Goal: Contribute content: Contribute content

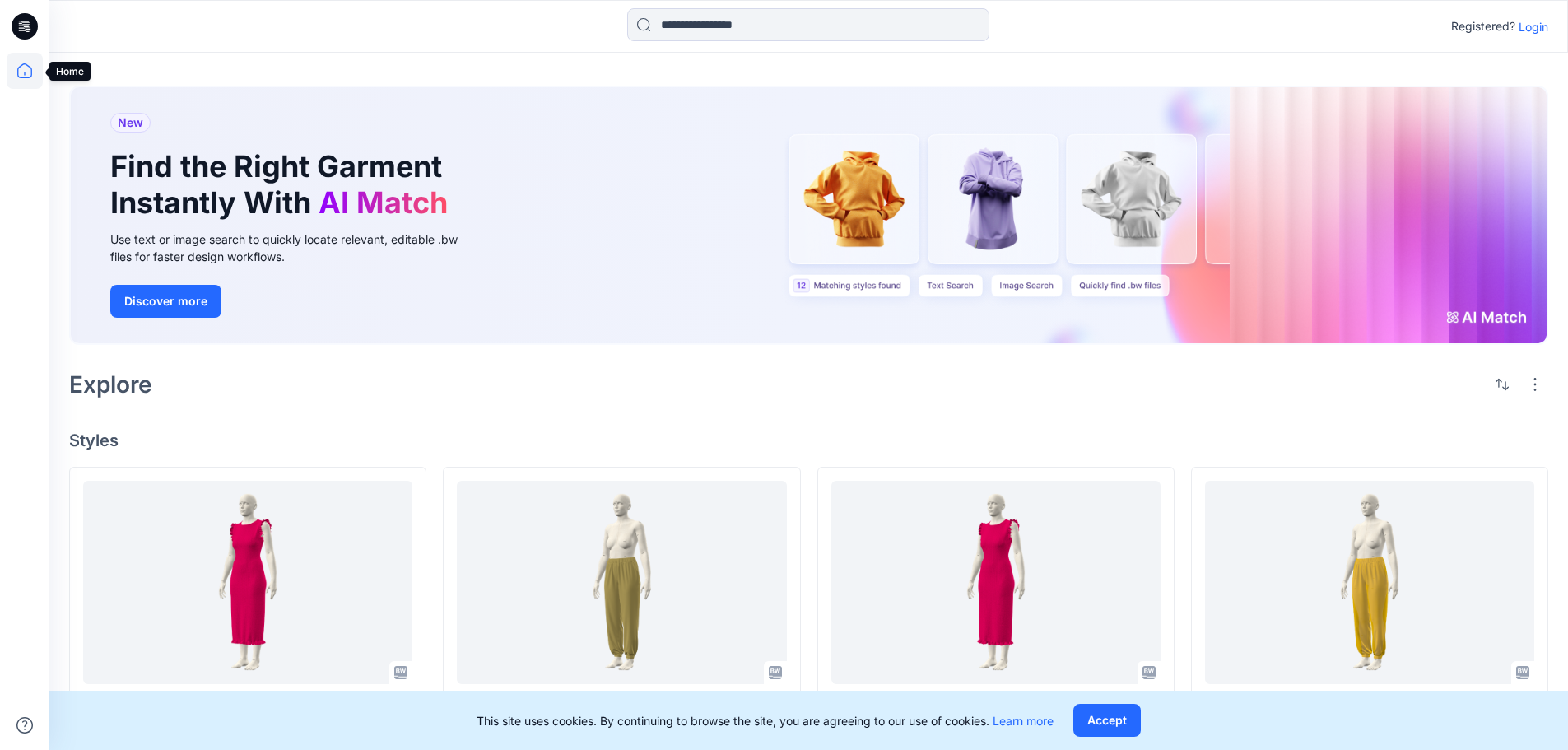
click at [27, 71] on icon at bounding box center [24, 70] width 37 height 37
click at [24, 71] on icon at bounding box center [24, 70] width 37 height 37
click at [23, 72] on icon at bounding box center [24, 70] width 37 height 37
click at [1544, 23] on p "Login" at bounding box center [1533, 26] width 30 height 17
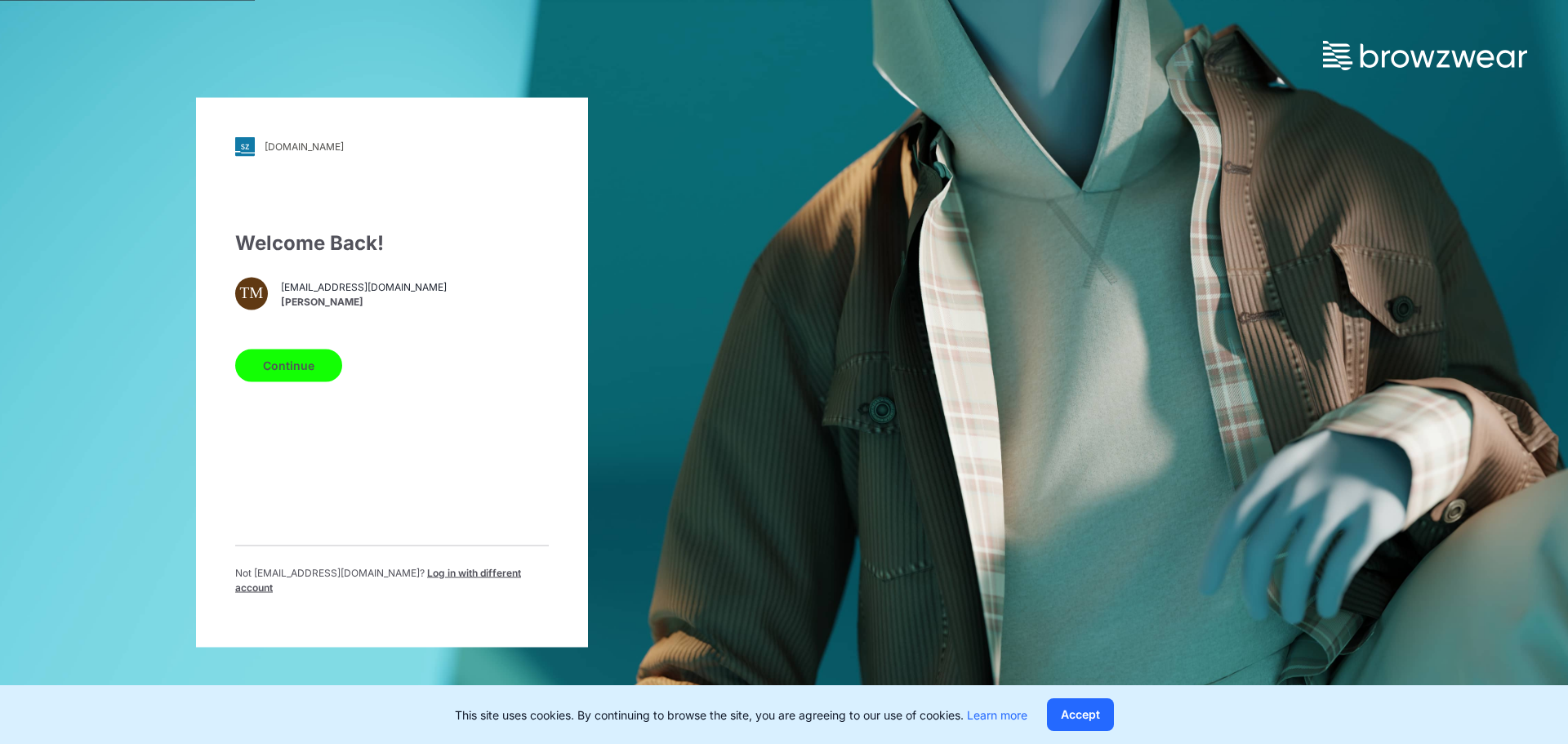
click at [301, 367] on button "Continue" at bounding box center [288, 364] width 107 height 33
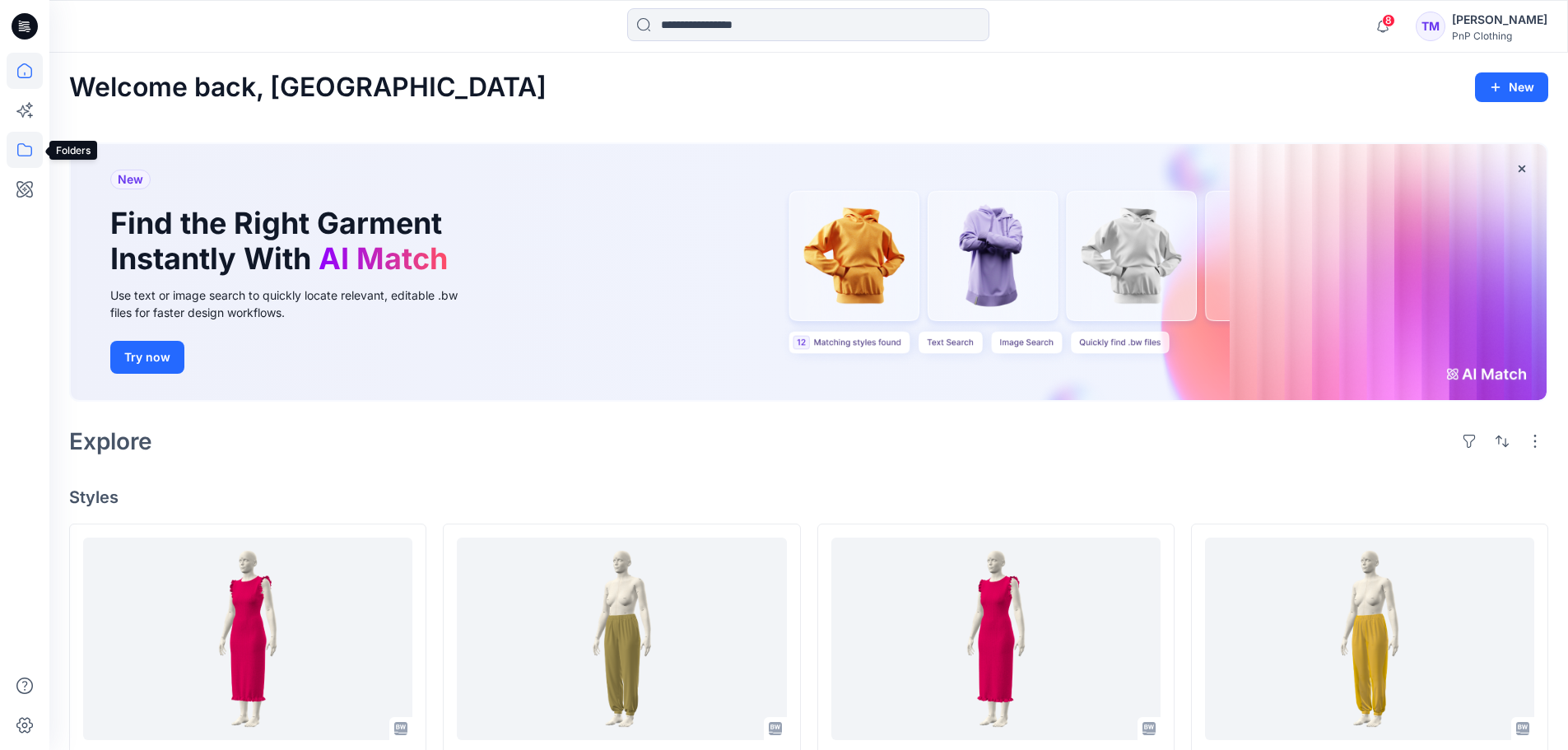
click at [28, 146] on icon at bounding box center [24, 150] width 15 height 13
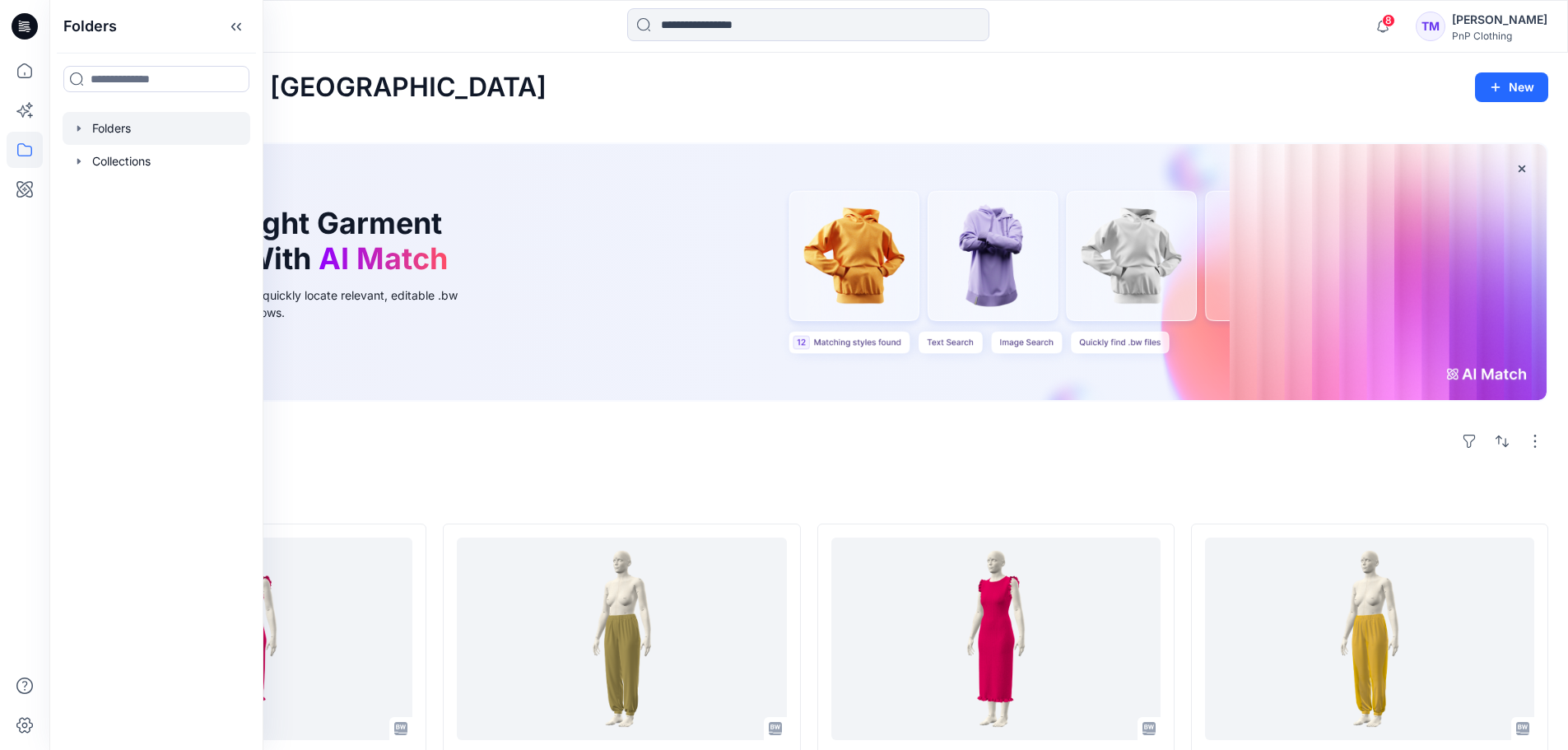
click at [81, 122] on icon "button" at bounding box center [79, 129] width 13 height 13
click at [102, 157] on div at bounding box center [157, 161] width 188 height 33
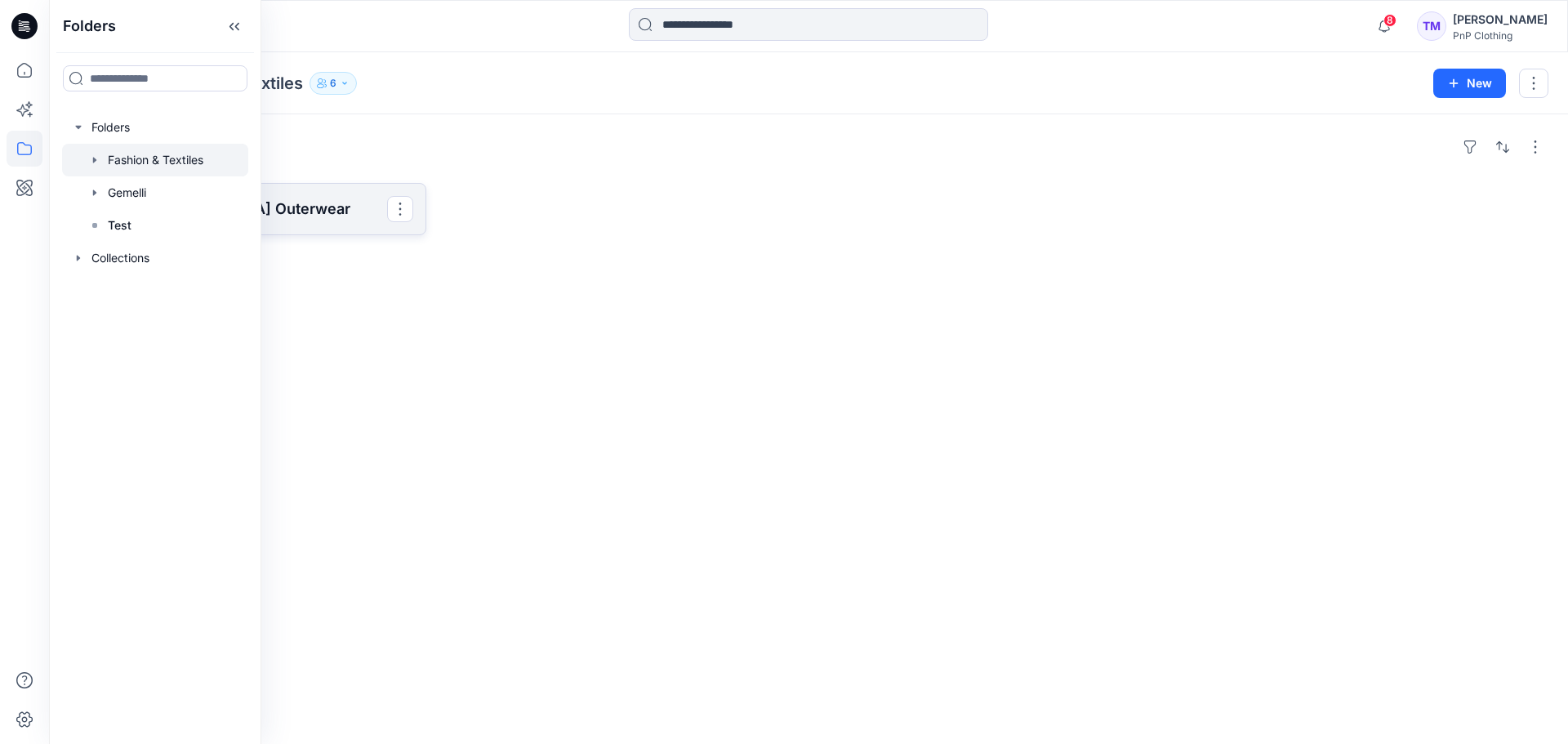
click at [321, 205] on p "[DEMOGRAPHIC_DATA] Outerwear" at bounding box center [245, 209] width 282 height 23
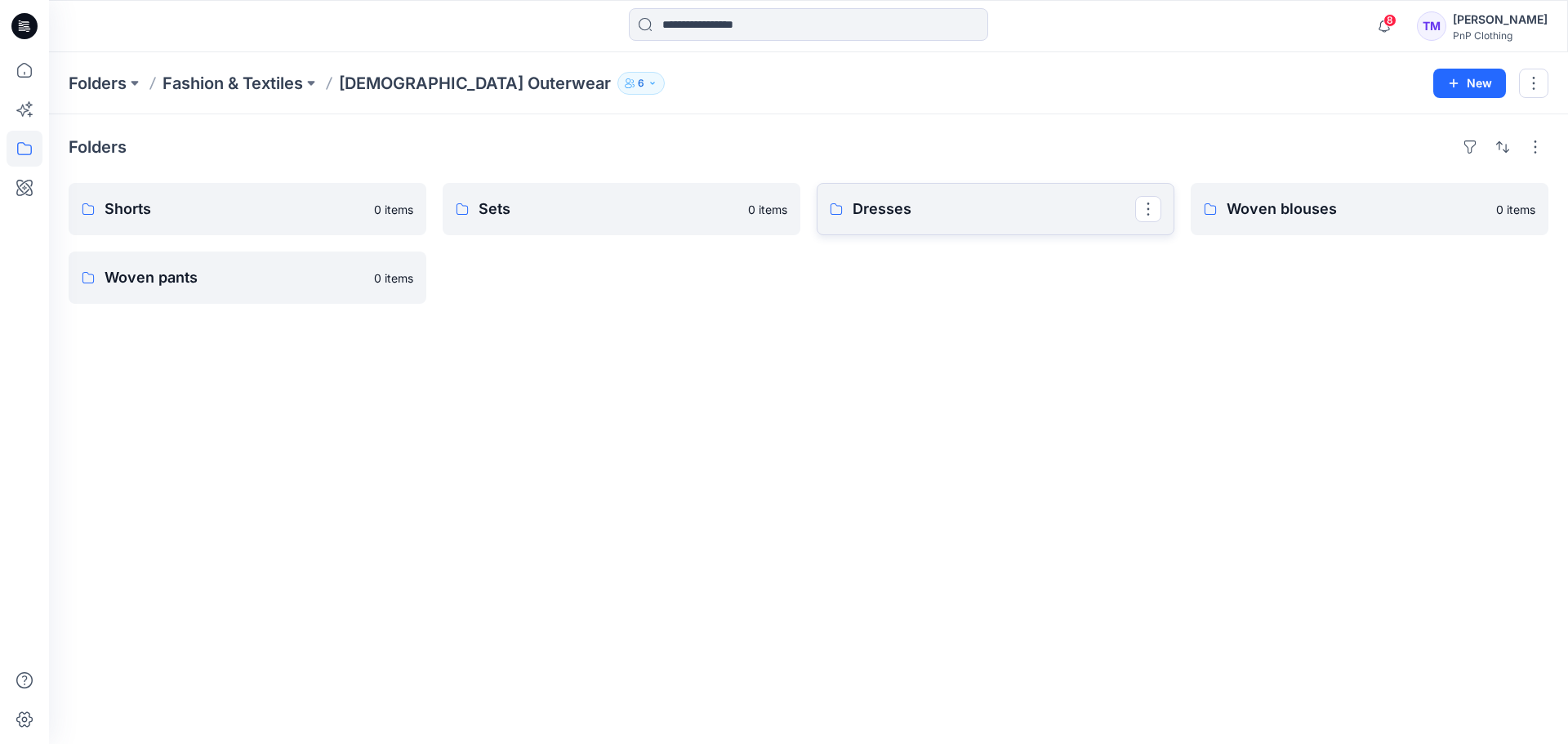
click at [943, 227] on link "Dresses" at bounding box center [996, 209] width 358 height 52
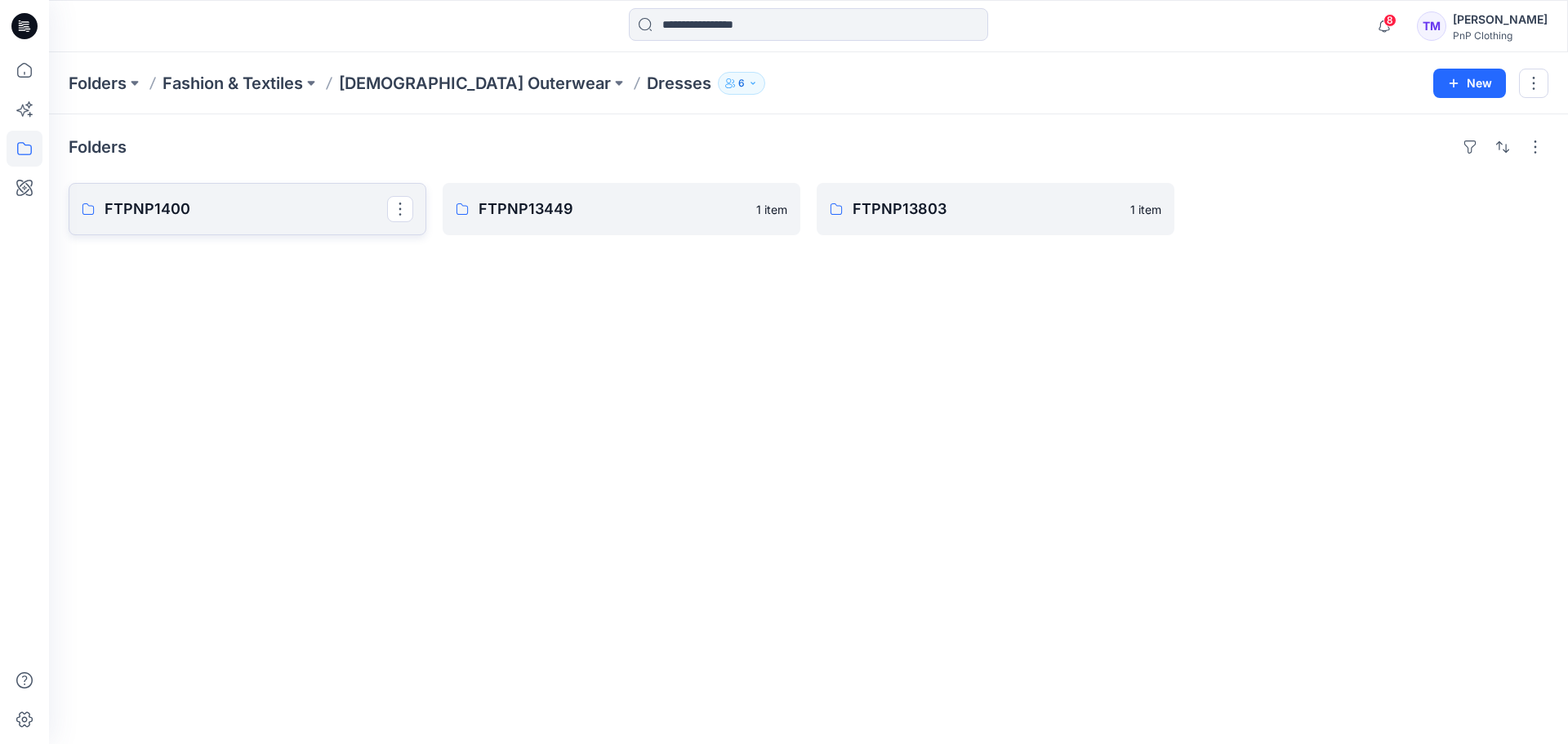
click at [140, 196] on link "FTPNP1400" at bounding box center [248, 209] width 358 height 52
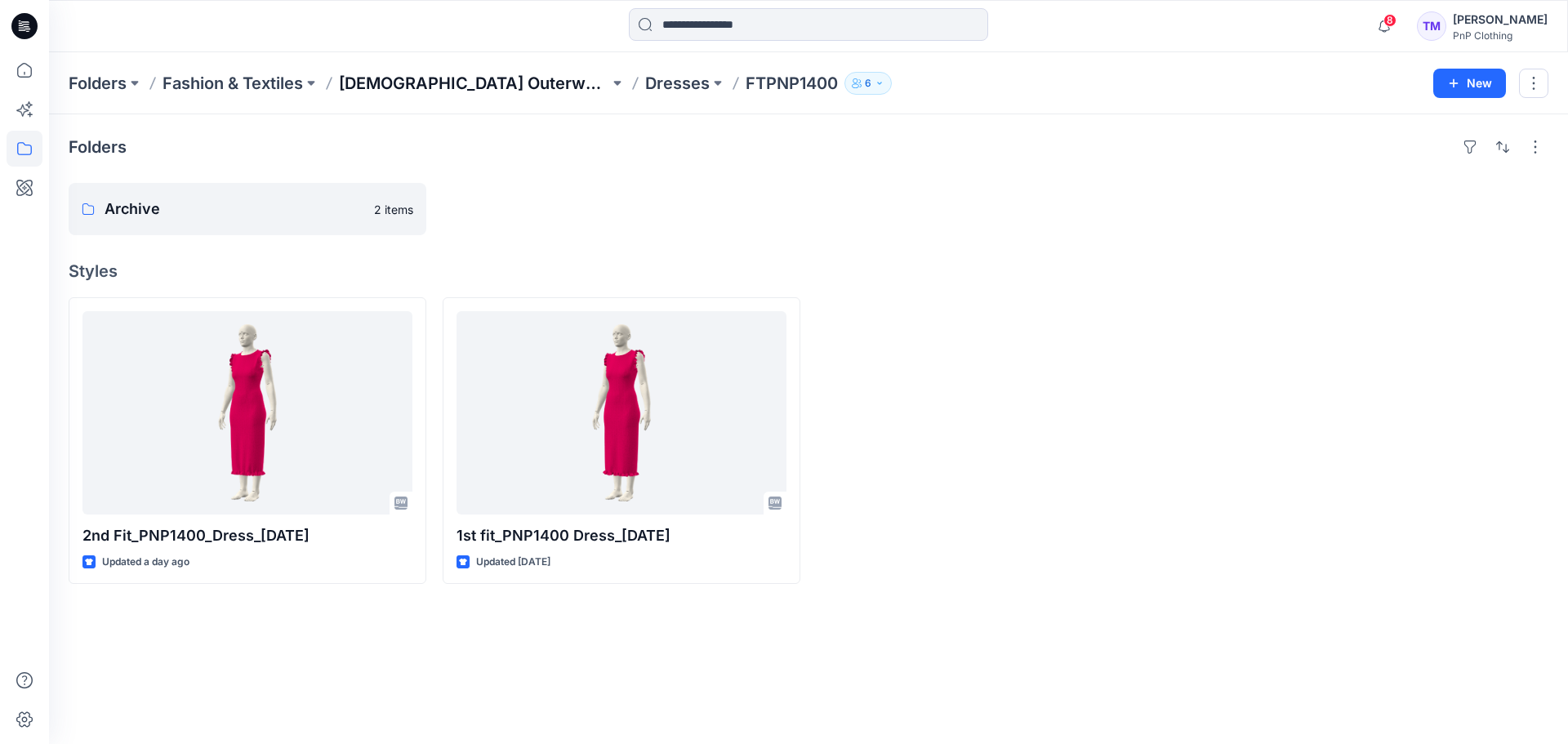
click at [400, 93] on p "[DEMOGRAPHIC_DATA] Outerwear" at bounding box center [474, 83] width 270 height 23
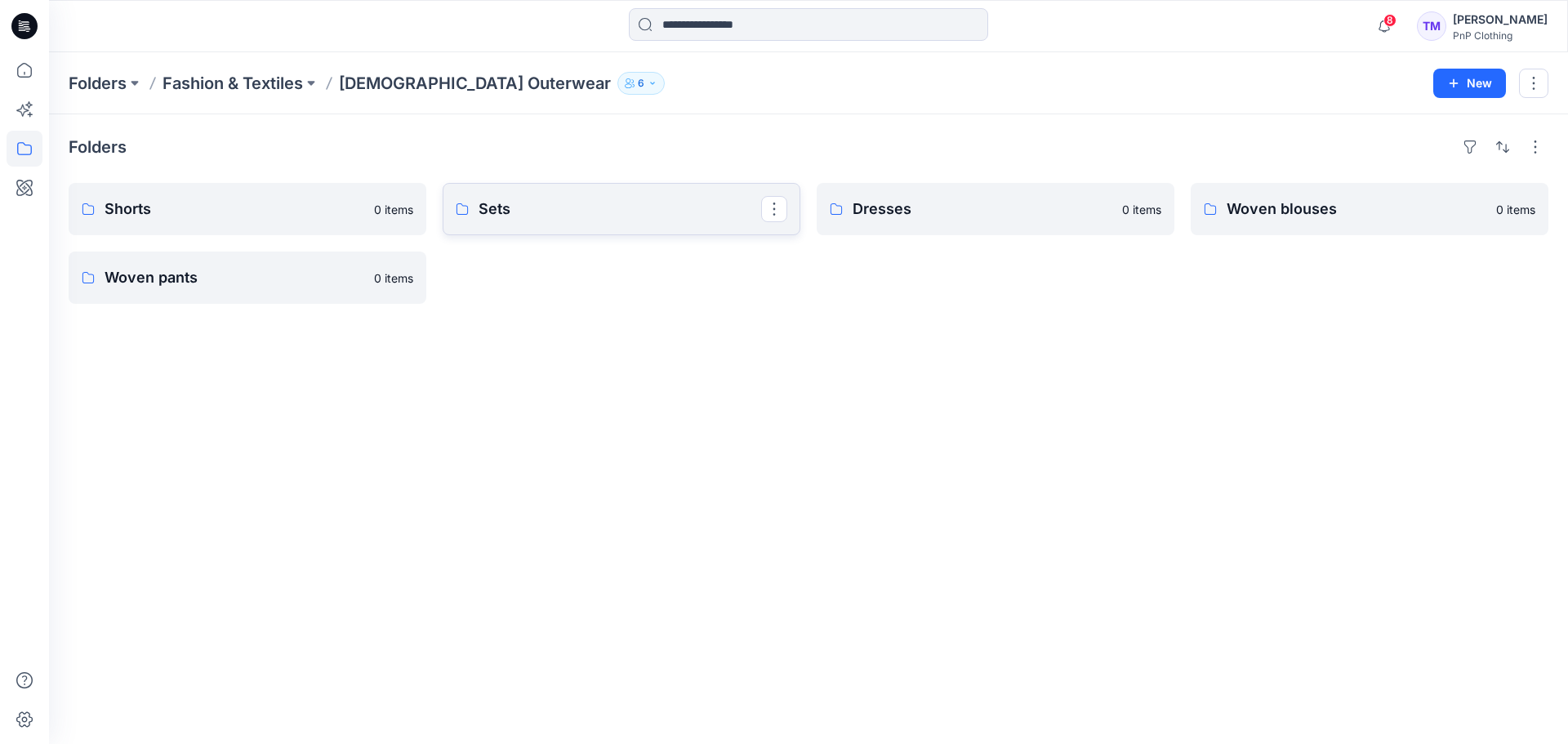
click at [605, 193] on link "Sets" at bounding box center [621, 209] width 358 height 52
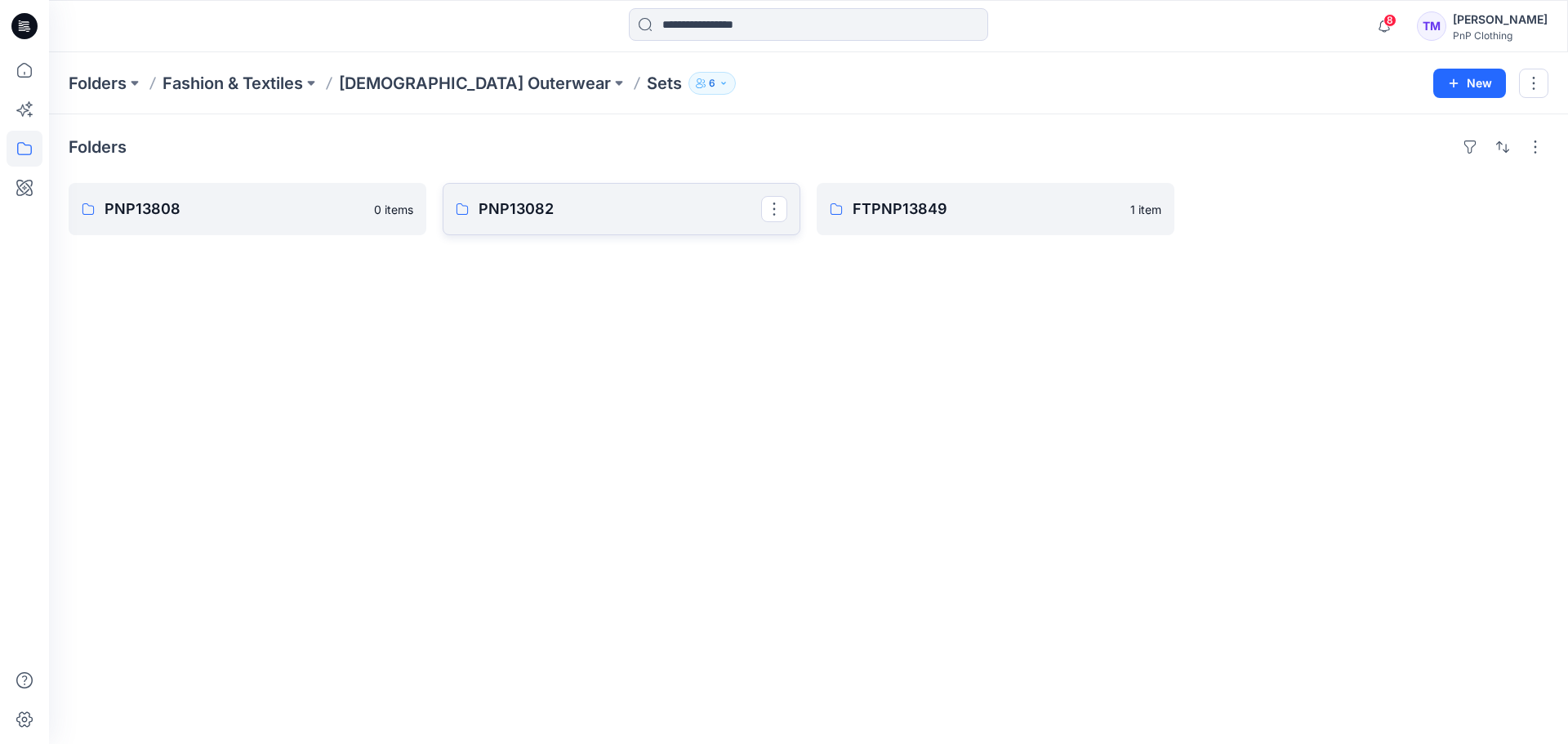
click at [648, 210] on p "PNP13082" at bounding box center [620, 209] width 282 height 23
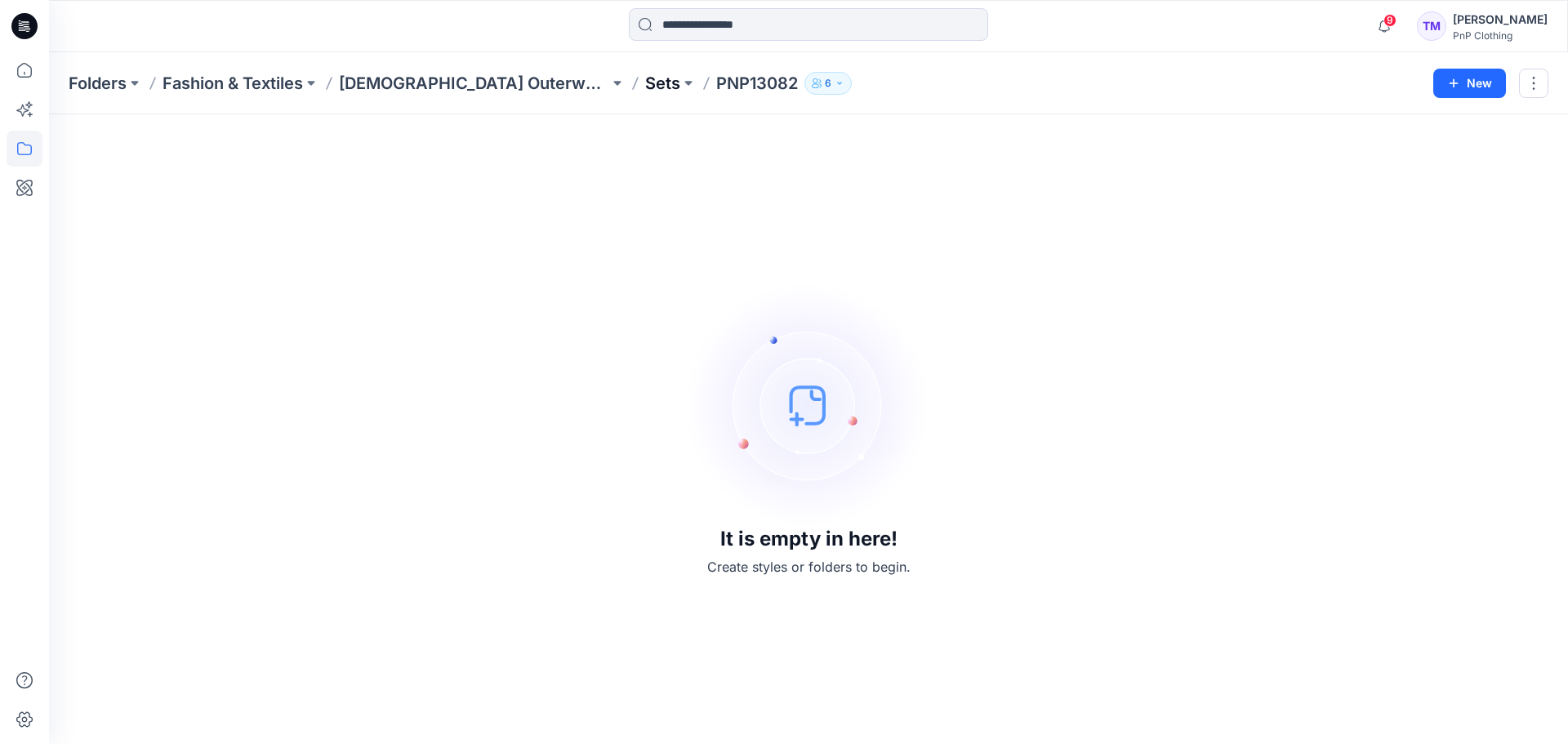
click at [646, 83] on p "Sets" at bounding box center [663, 83] width 35 height 23
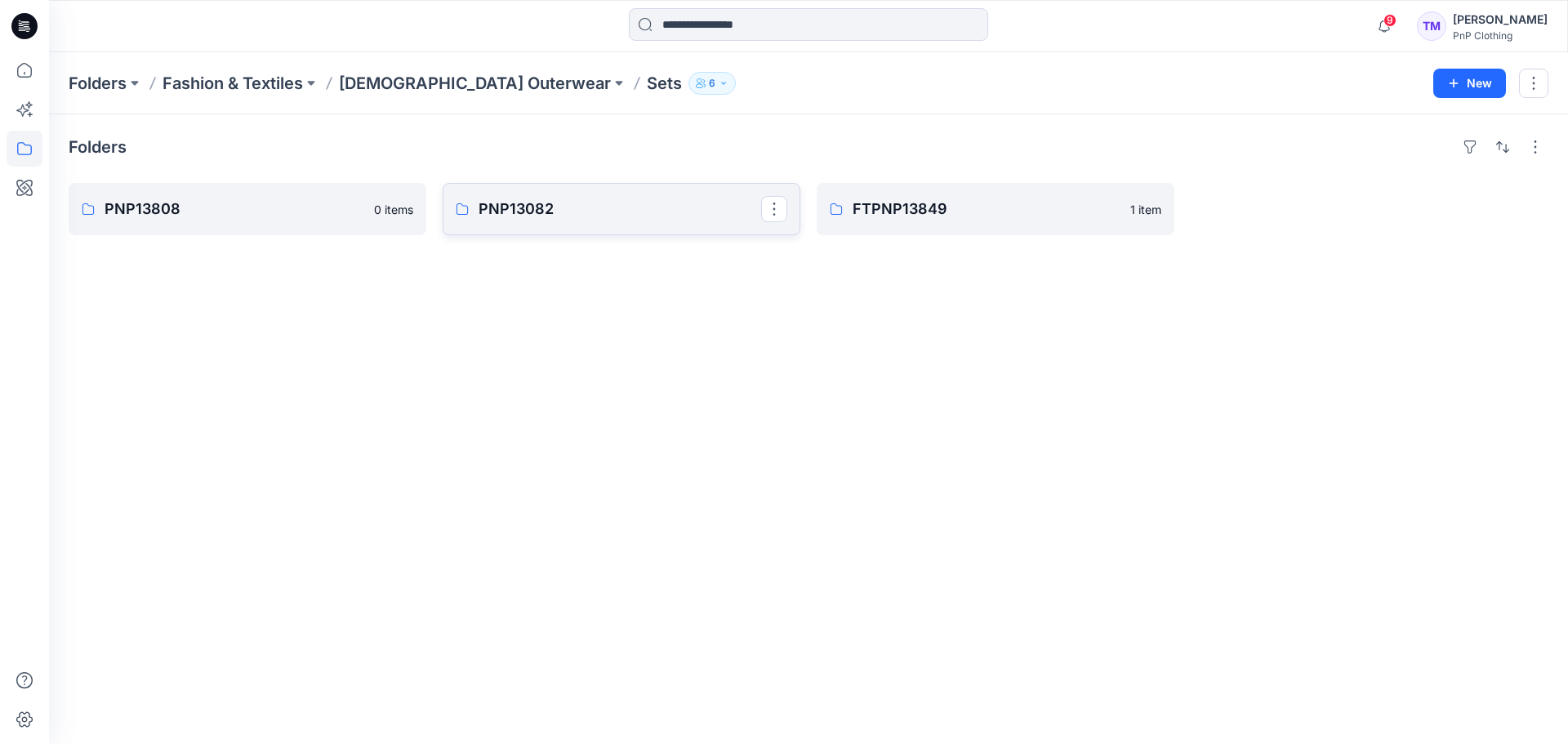
click at [585, 206] on p "PNP13082" at bounding box center [620, 209] width 282 height 23
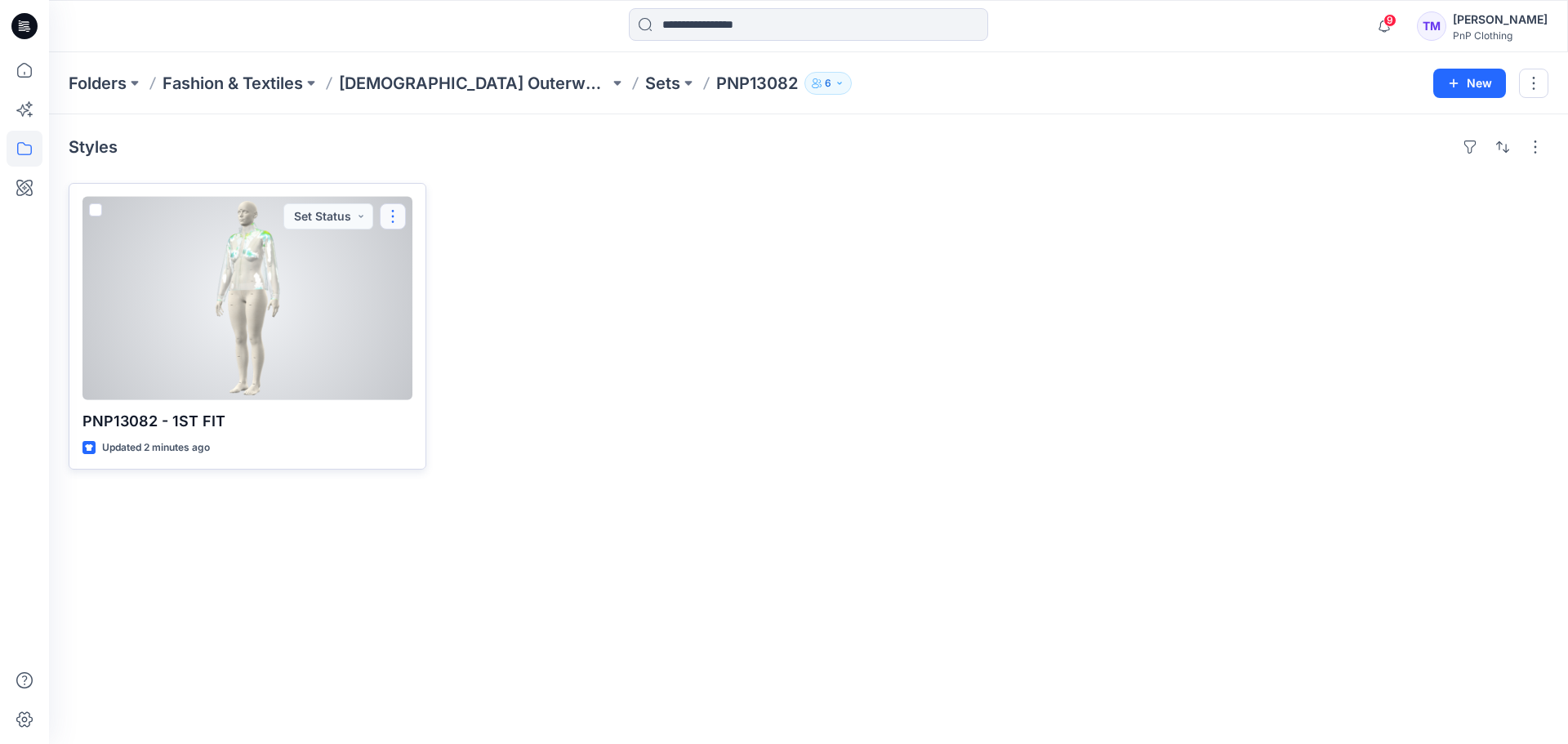
click at [394, 212] on button "button" at bounding box center [393, 216] width 26 height 26
click at [443, 255] on button "Edit" at bounding box center [470, 254] width 176 height 30
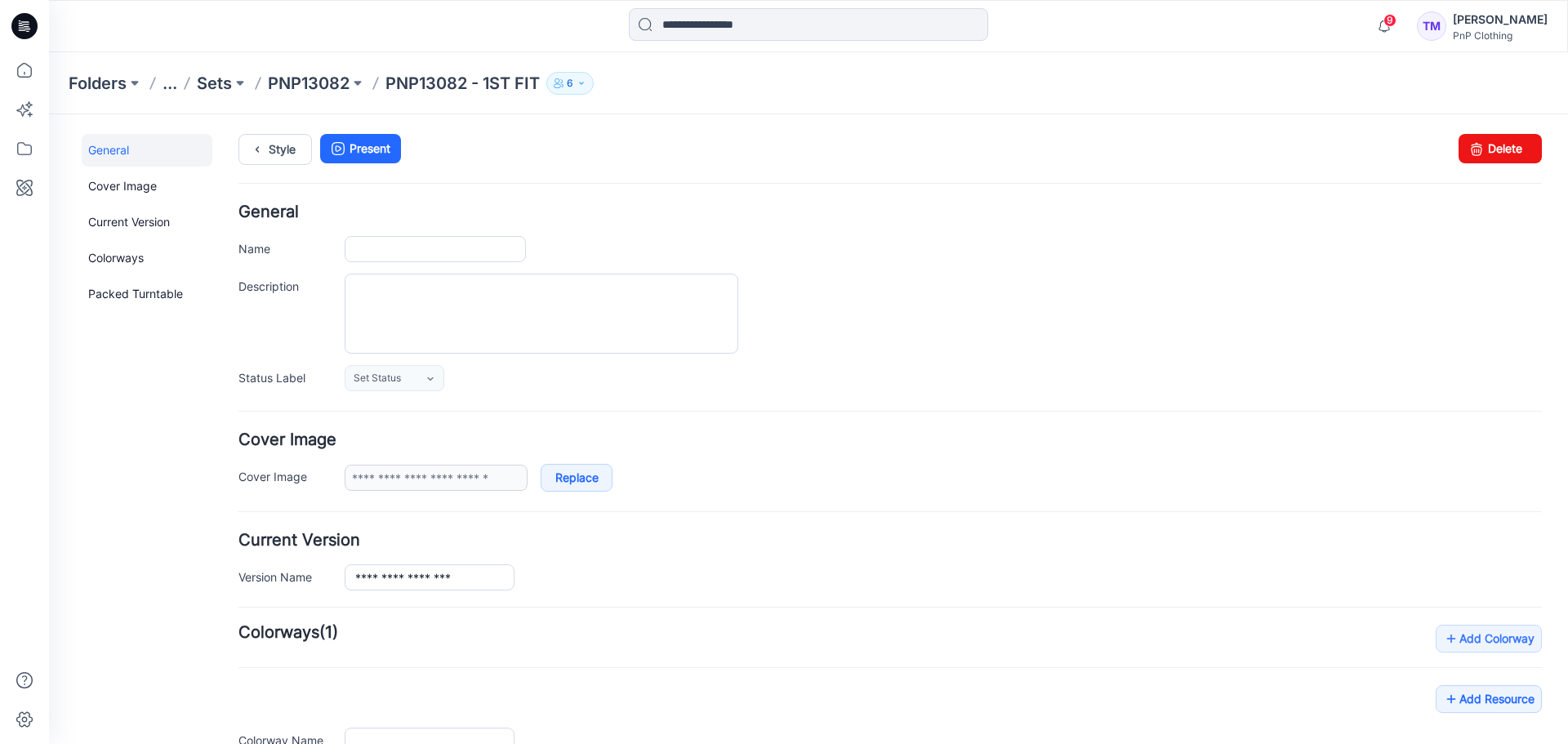
type input "**********"
click at [354, 251] on input "**********" at bounding box center [435, 249] width 182 height 26
drag, startPoint x: 502, startPoint y: 247, endPoint x: 448, endPoint y: 247, distance: 54.0
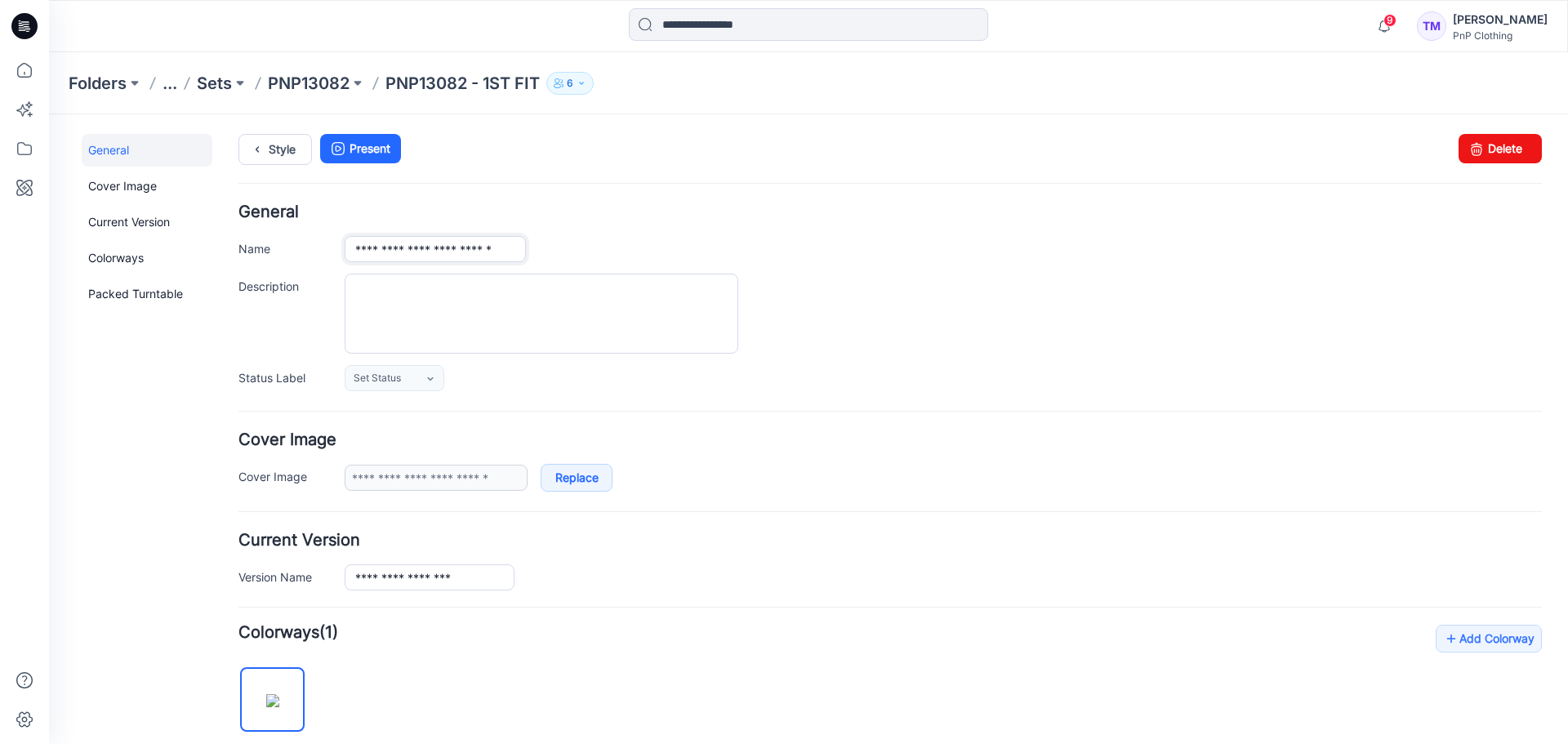
click at [448, 247] on input "**********" at bounding box center [435, 249] width 182 height 26
type input "**********"
click at [1068, 269] on div "**********" at bounding box center [890, 297] width 1303 height 187
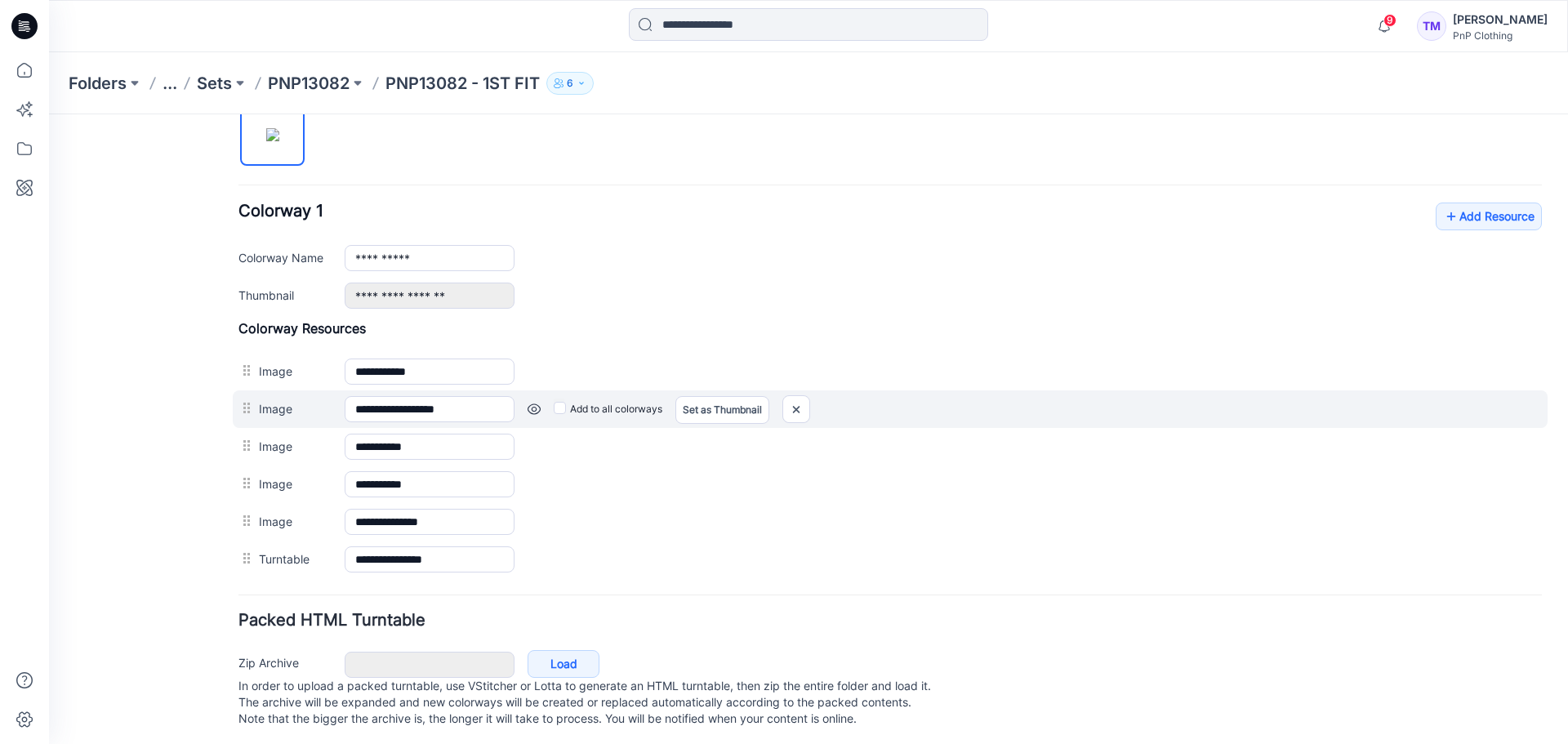
scroll to position [587, 0]
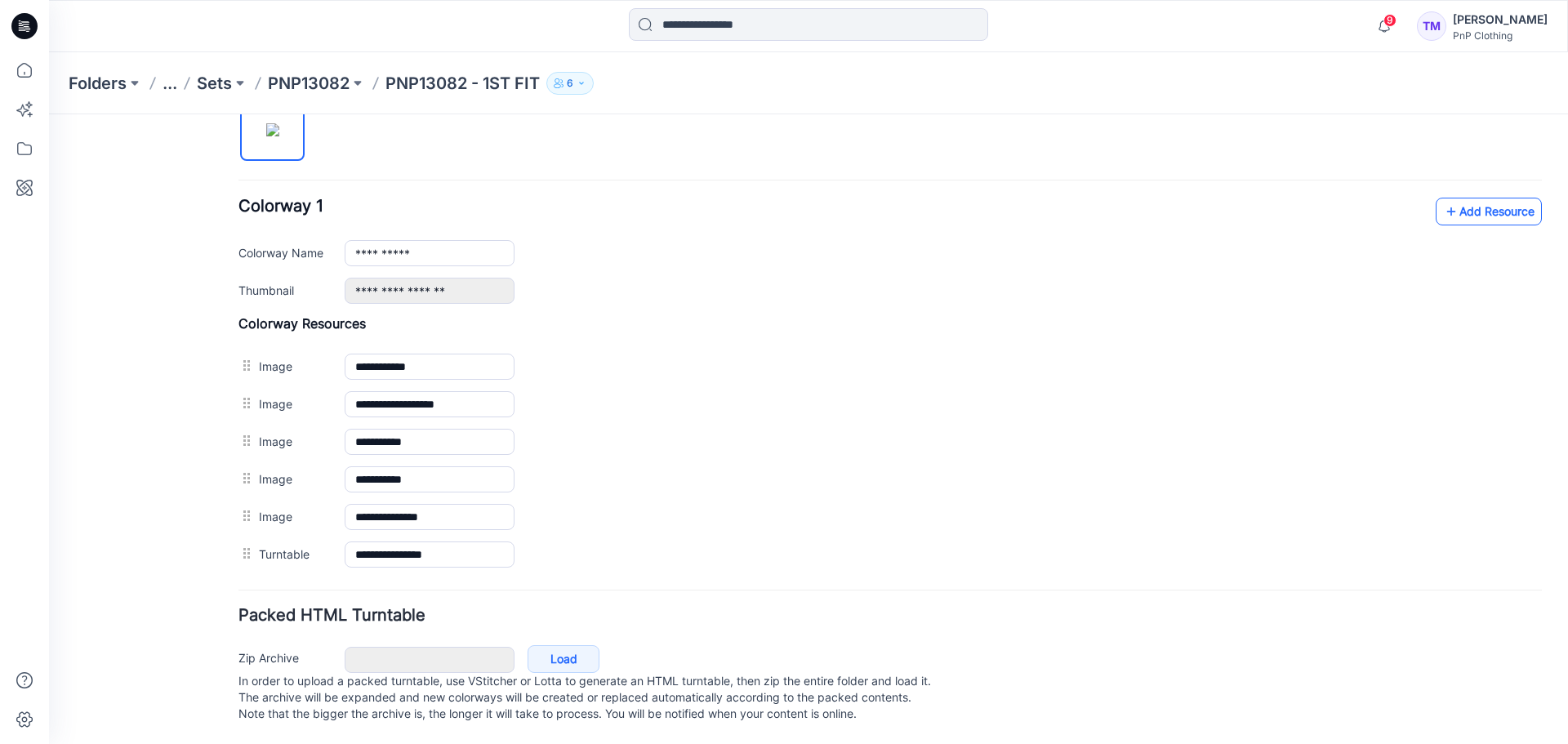
click at [1489, 197] on link "Add Resource" at bounding box center [1489, 211] width 106 height 28
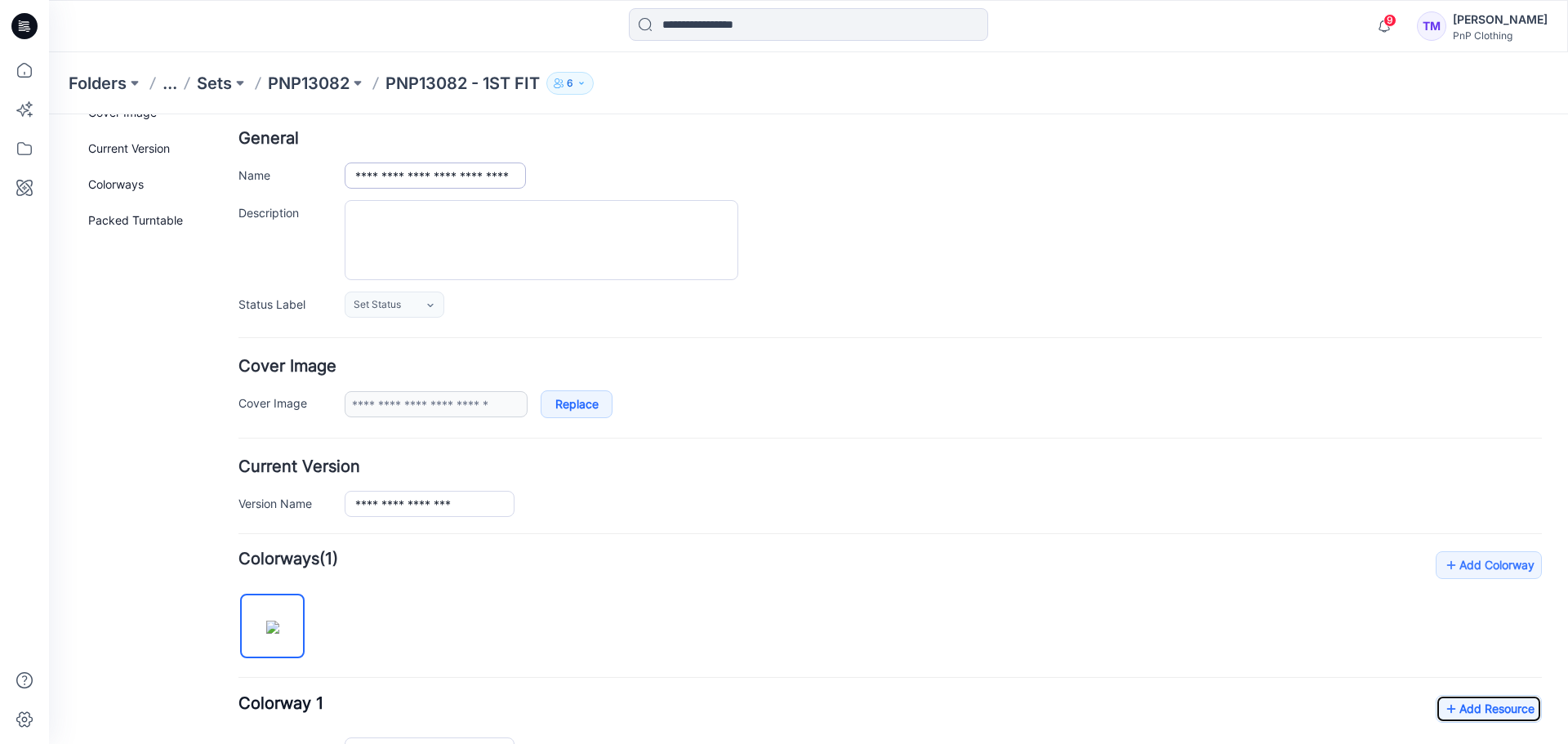
scroll to position [0, 0]
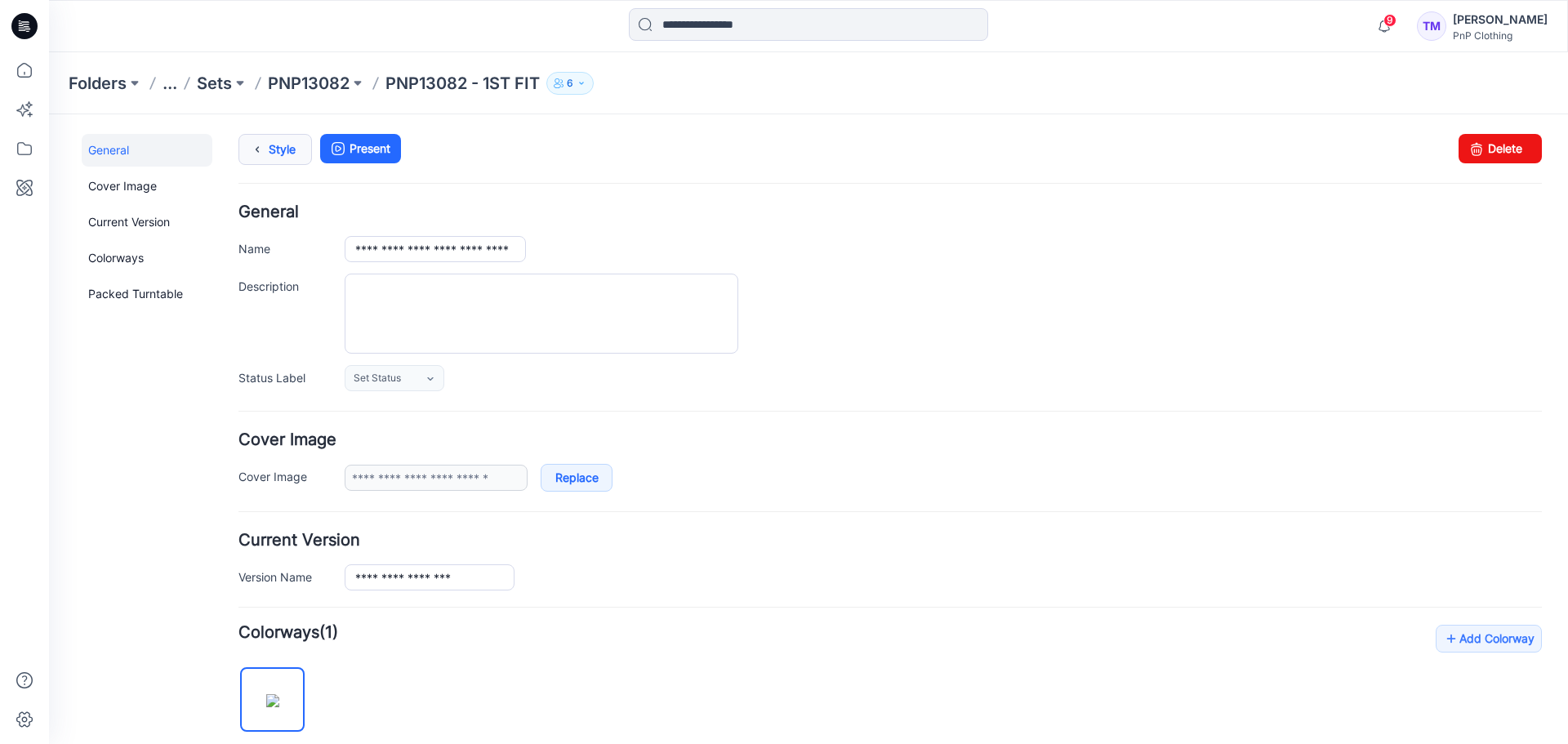
click at [271, 149] on link "Style" at bounding box center [275, 149] width 74 height 31
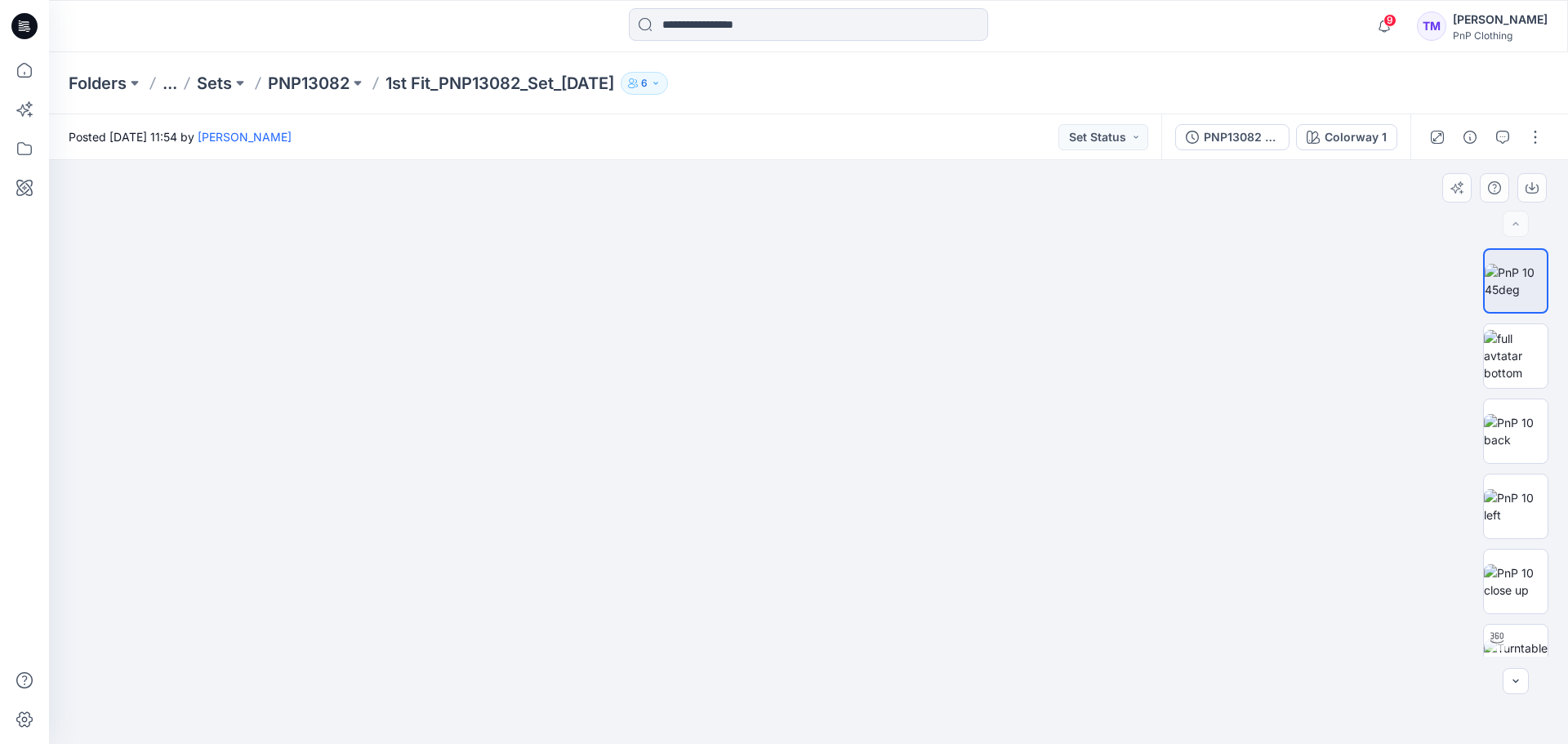
drag, startPoint x: 938, startPoint y: 336, endPoint x: 860, endPoint y: 583, distance: 259.0
click at [1512, 360] on img at bounding box center [1516, 355] width 63 height 51
drag, startPoint x: 823, startPoint y: 253, endPoint x: 797, endPoint y: 572, distance: 320.1
click at [1524, 446] on img at bounding box center [1516, 430] width 63 height 34
drag, startPoint x: 874, startPoint y: 329, endPoint x: 866, endPoint y: 572, distance: 243.1
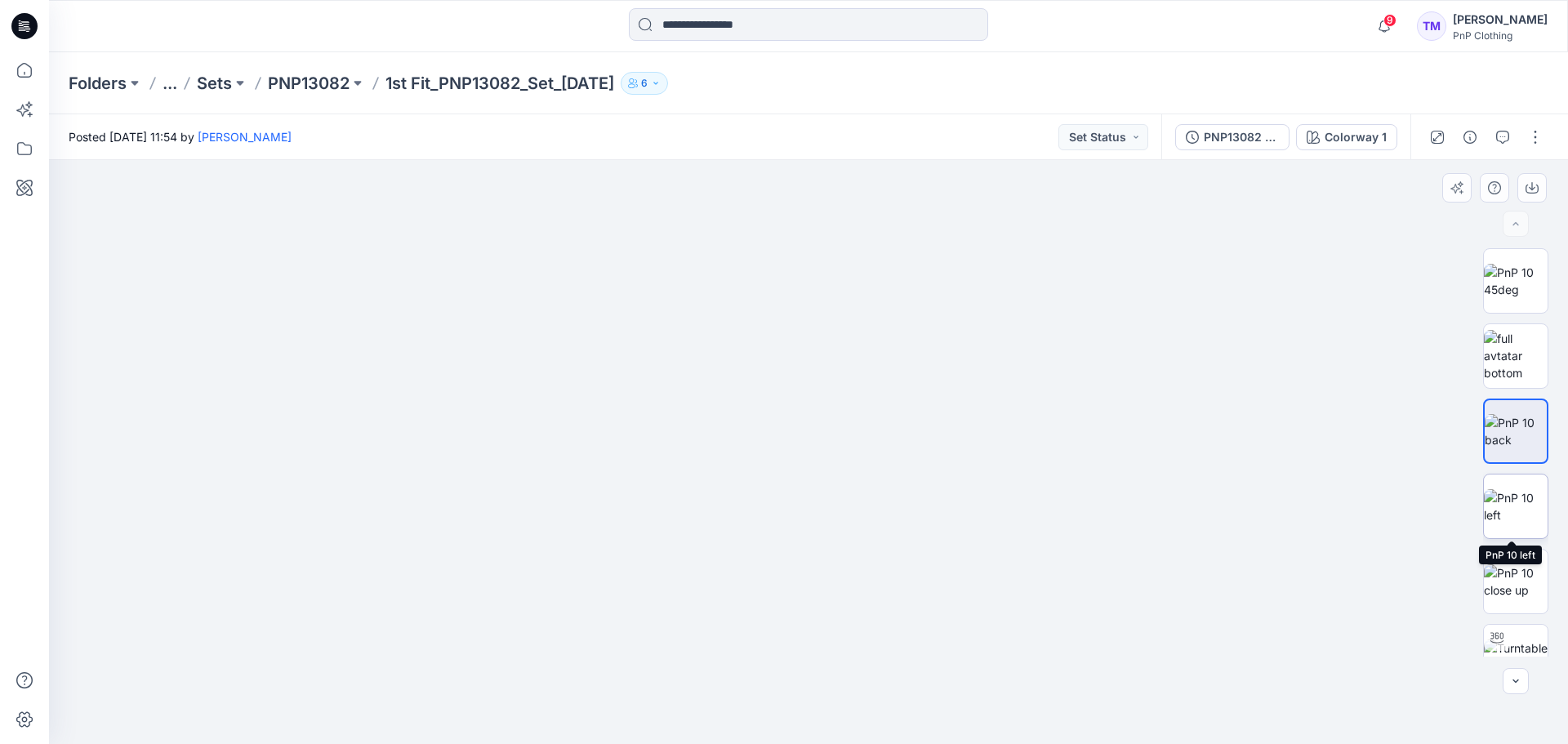
click at [1507, 507] on img at bounding box center [1516, 506] width 63 height 34
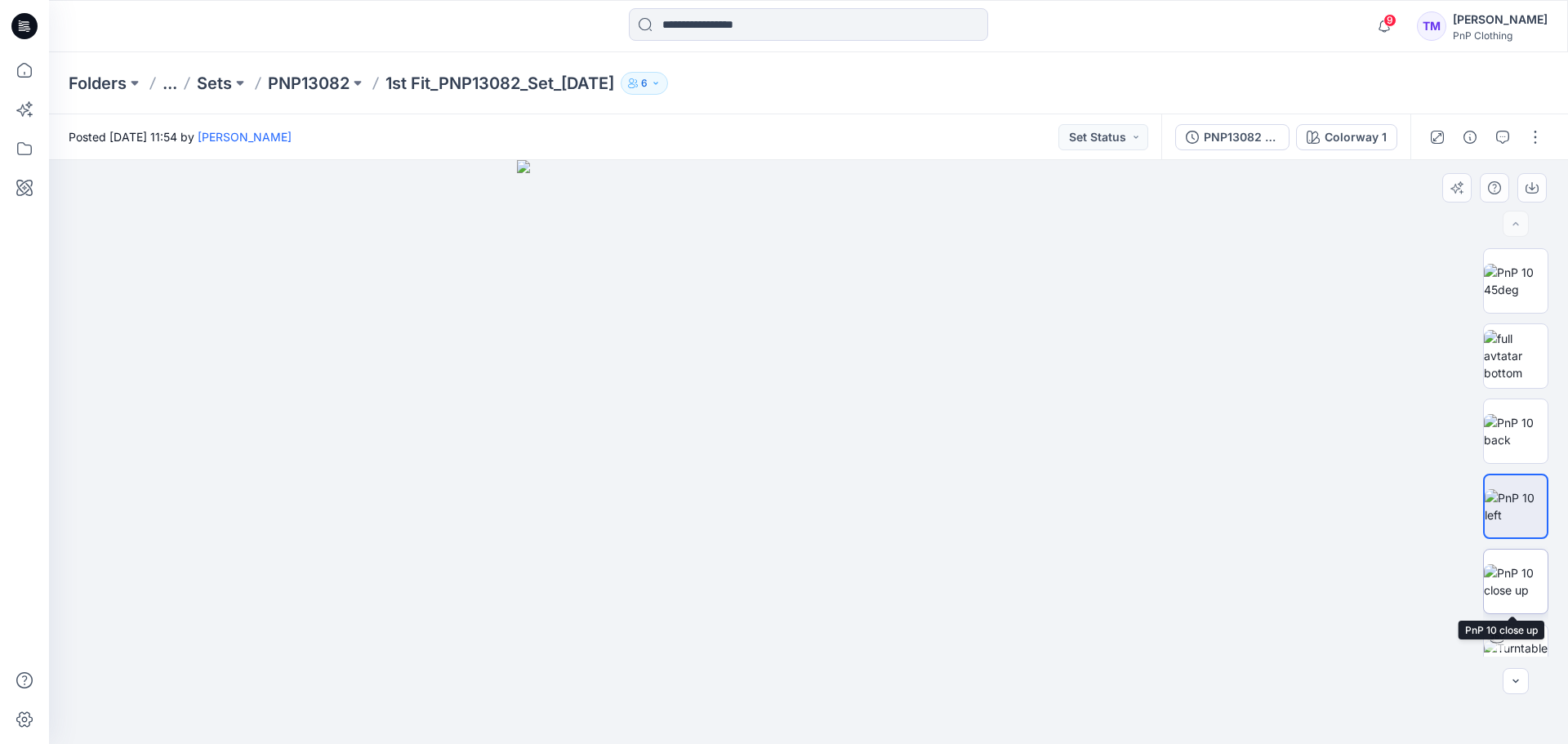
click at [1519, 571] on img at bounding box center [1516, 581] width 63 height 34
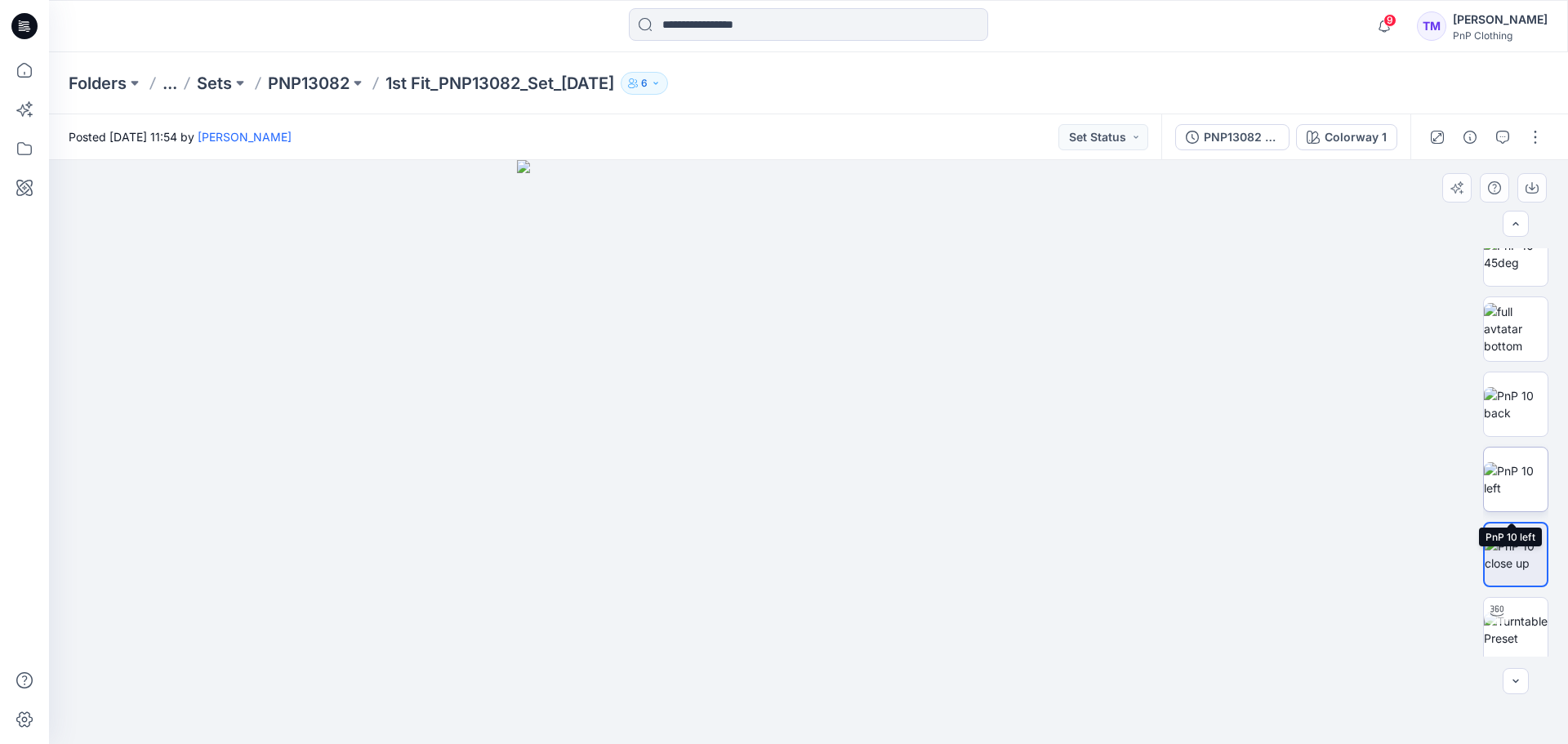
scroll to position [33, 0]
click at [1508, 606] on img at bounding box center [1516, 623] width 63 height 34
click at [333, 78] on p "PNP13082" at bounding box center [309, 83] width 82 height 23
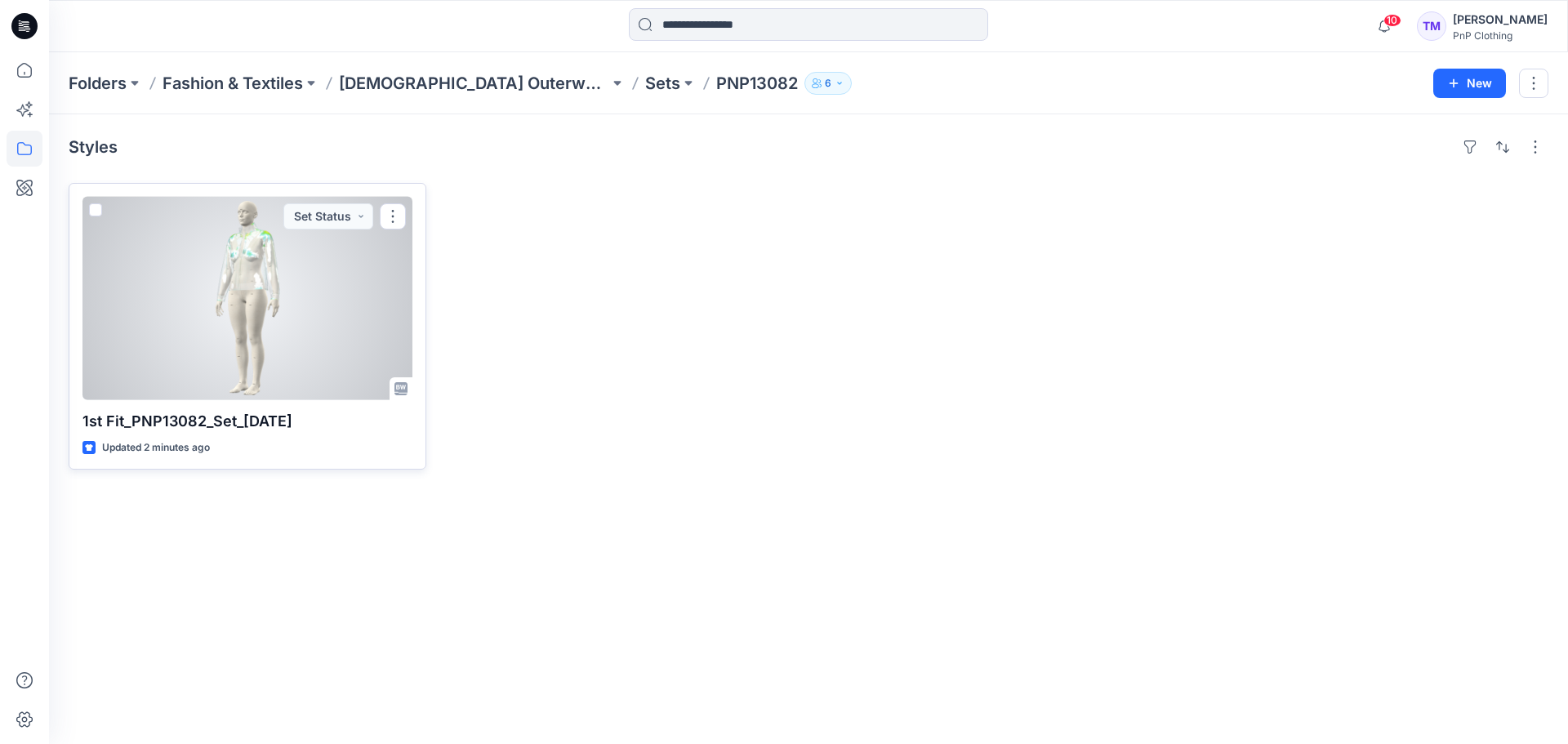
click at [284, 323] on div at bounding box center [248, 298] width 330 height 203
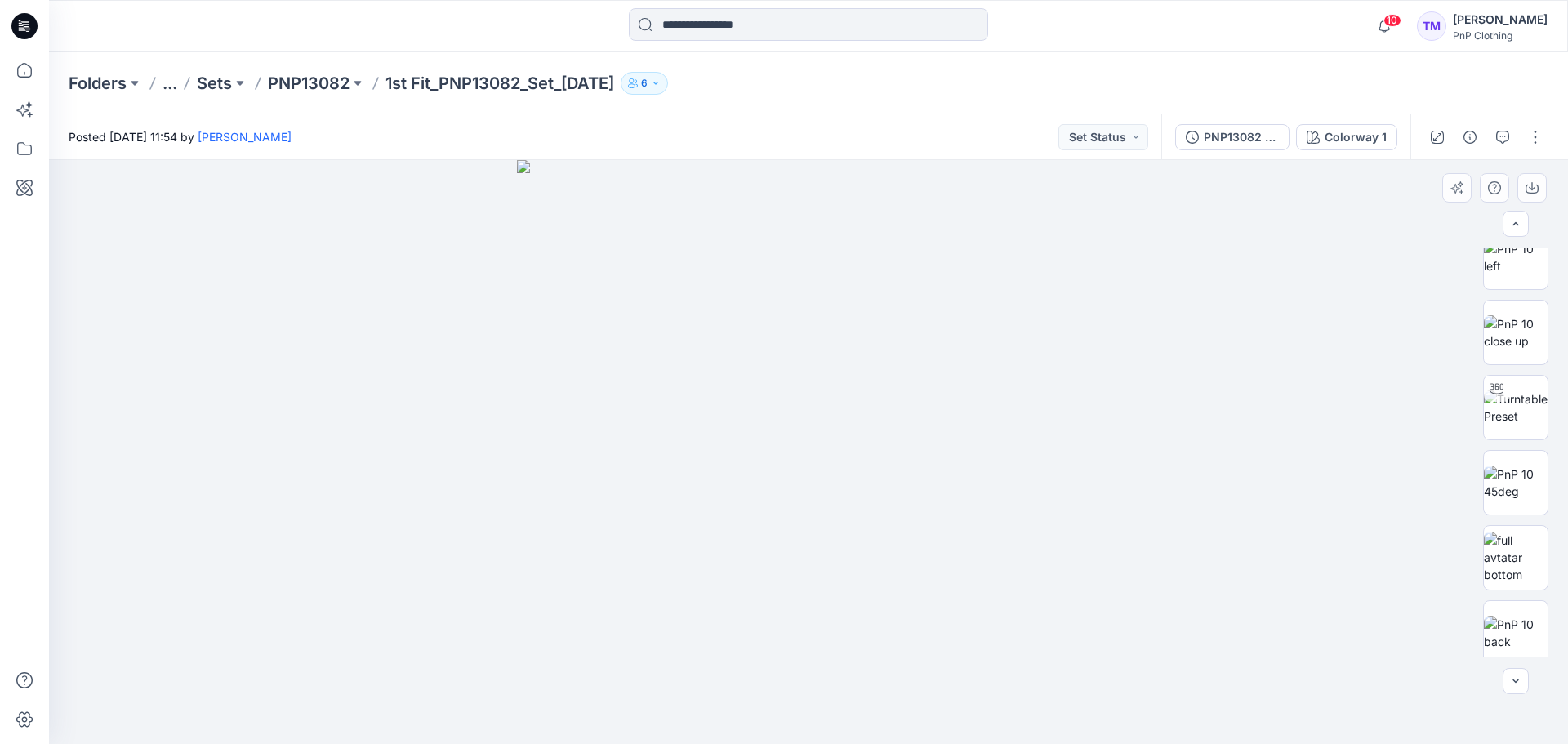
scroll to position [281, 0]
click at [1513, 451] on img at bounding box center [1516, 450] width 63 height 34
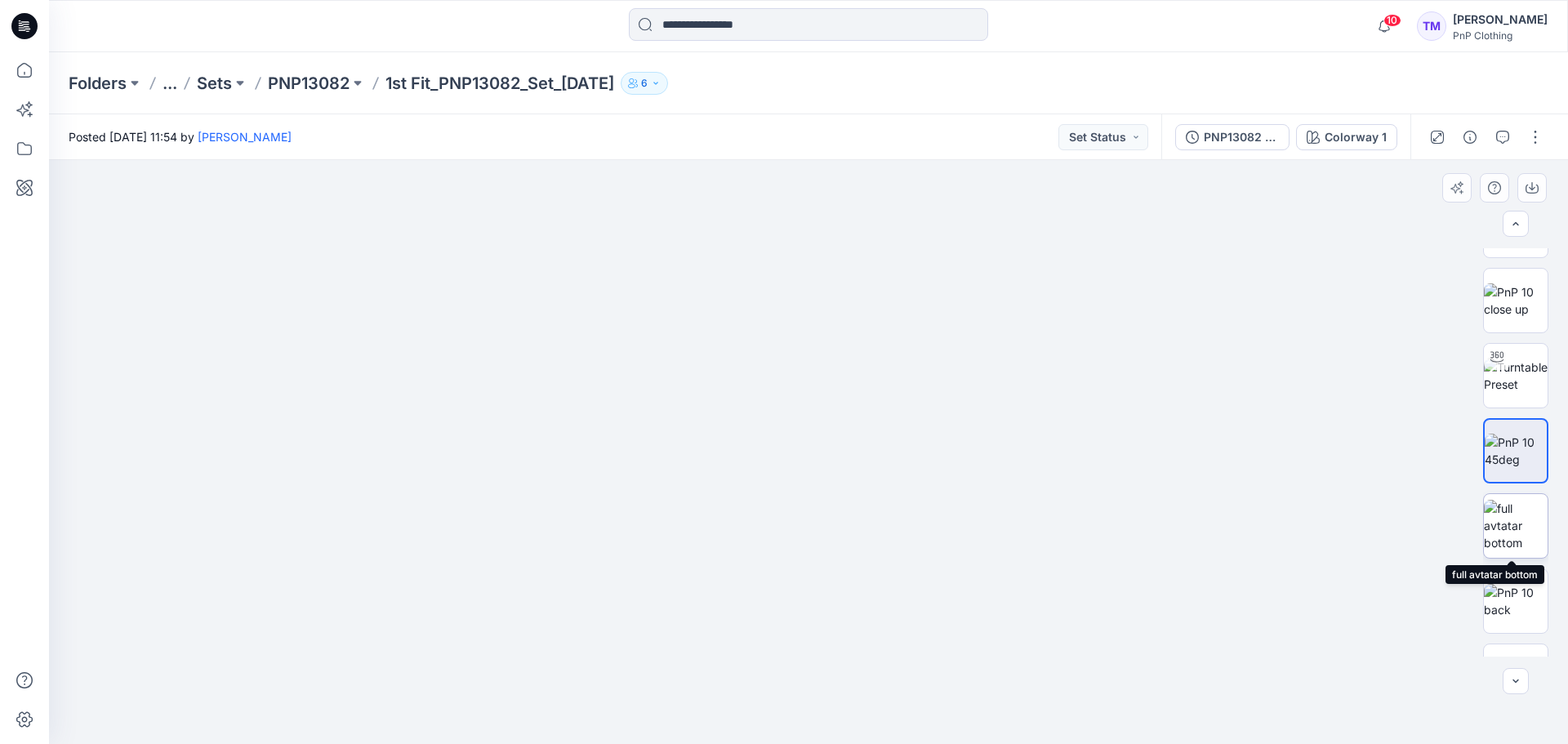
click at [1514, 523] on img at bounding box center [1516, 524] width 63 height 51
drag, startPoint x: 830, startPoint y: 232, endPoint x: 824, endPoint y: 558, distance: 326.1
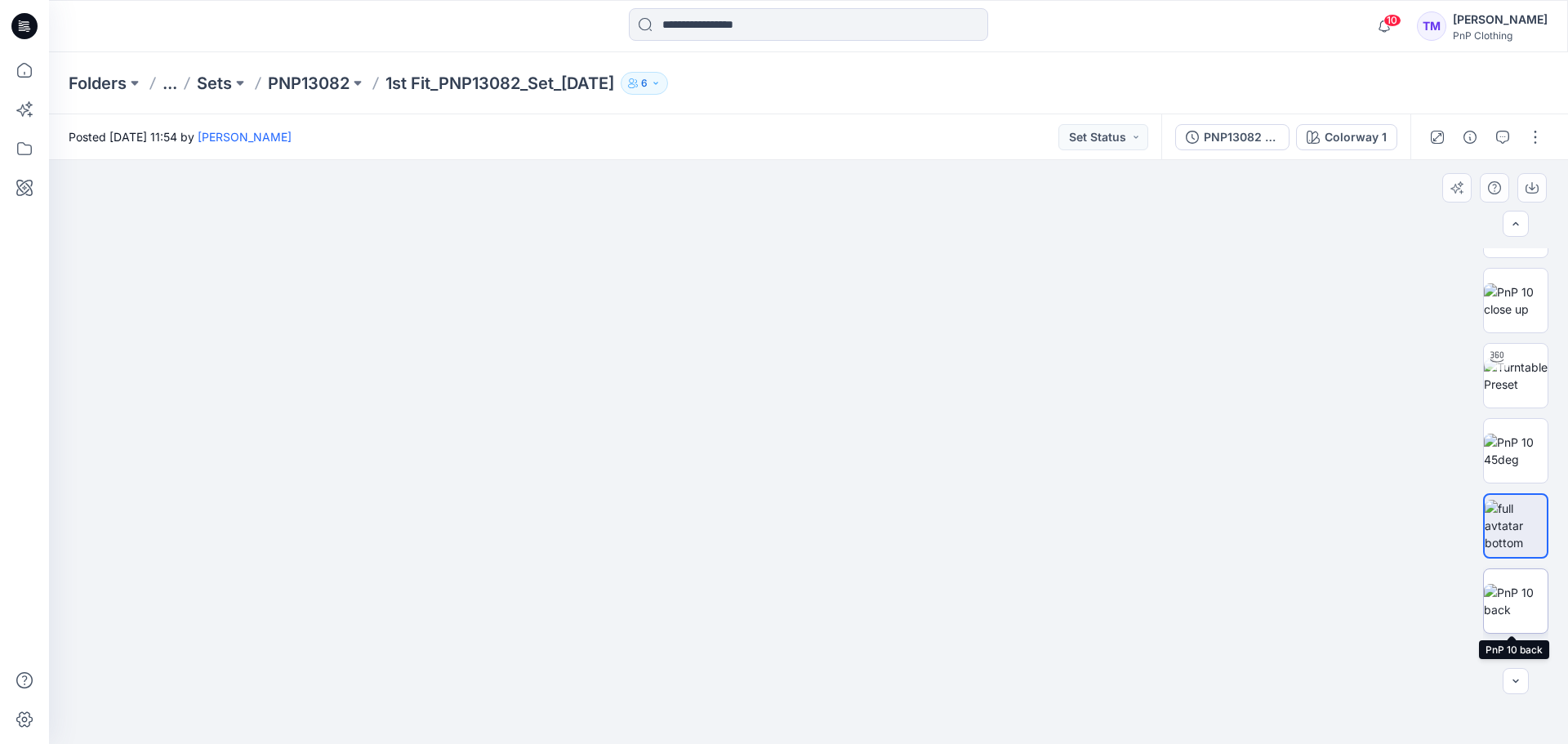
click at [1501, 593] on img at bounding box center [1516, 601] width 63 height 34
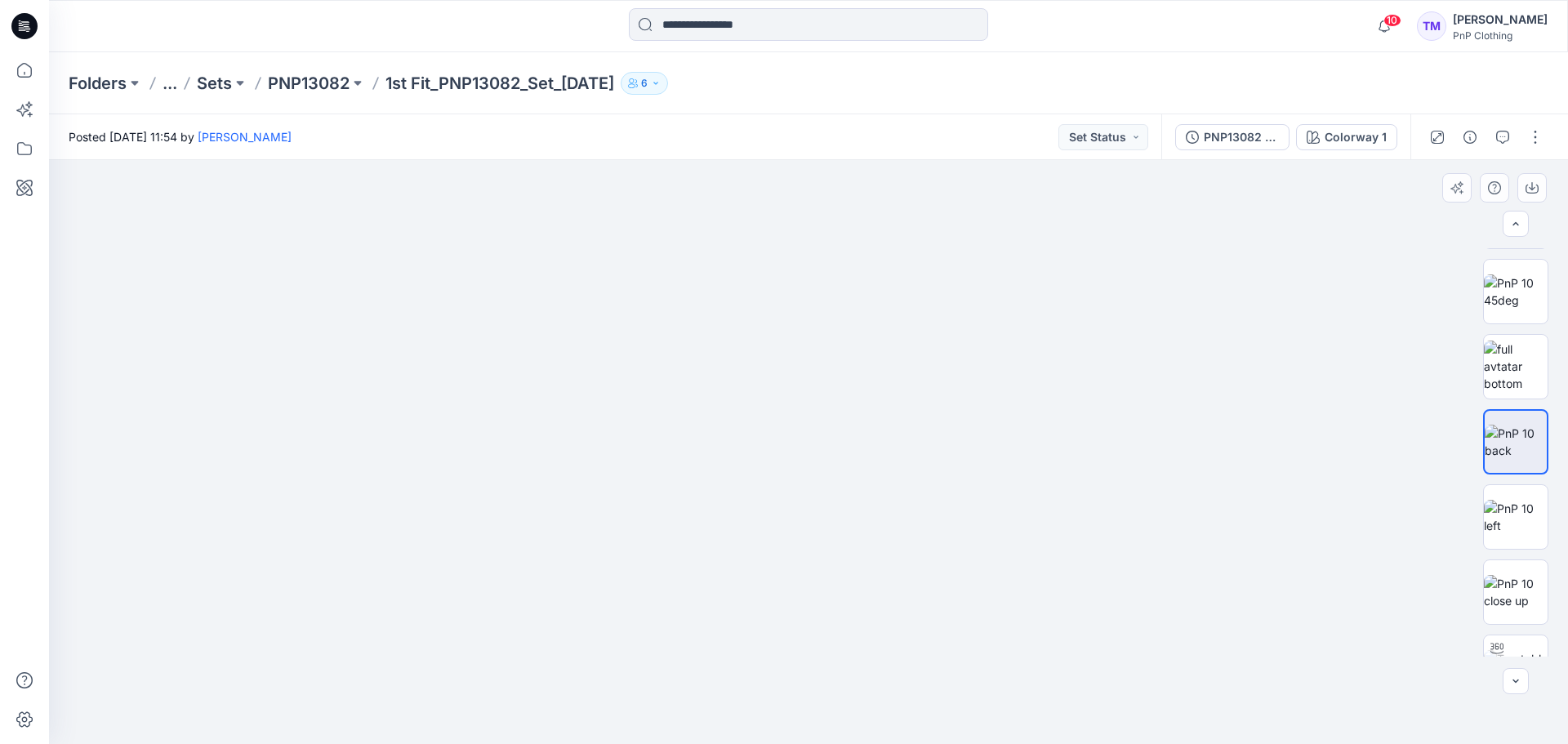
scroll to position [483, 0]
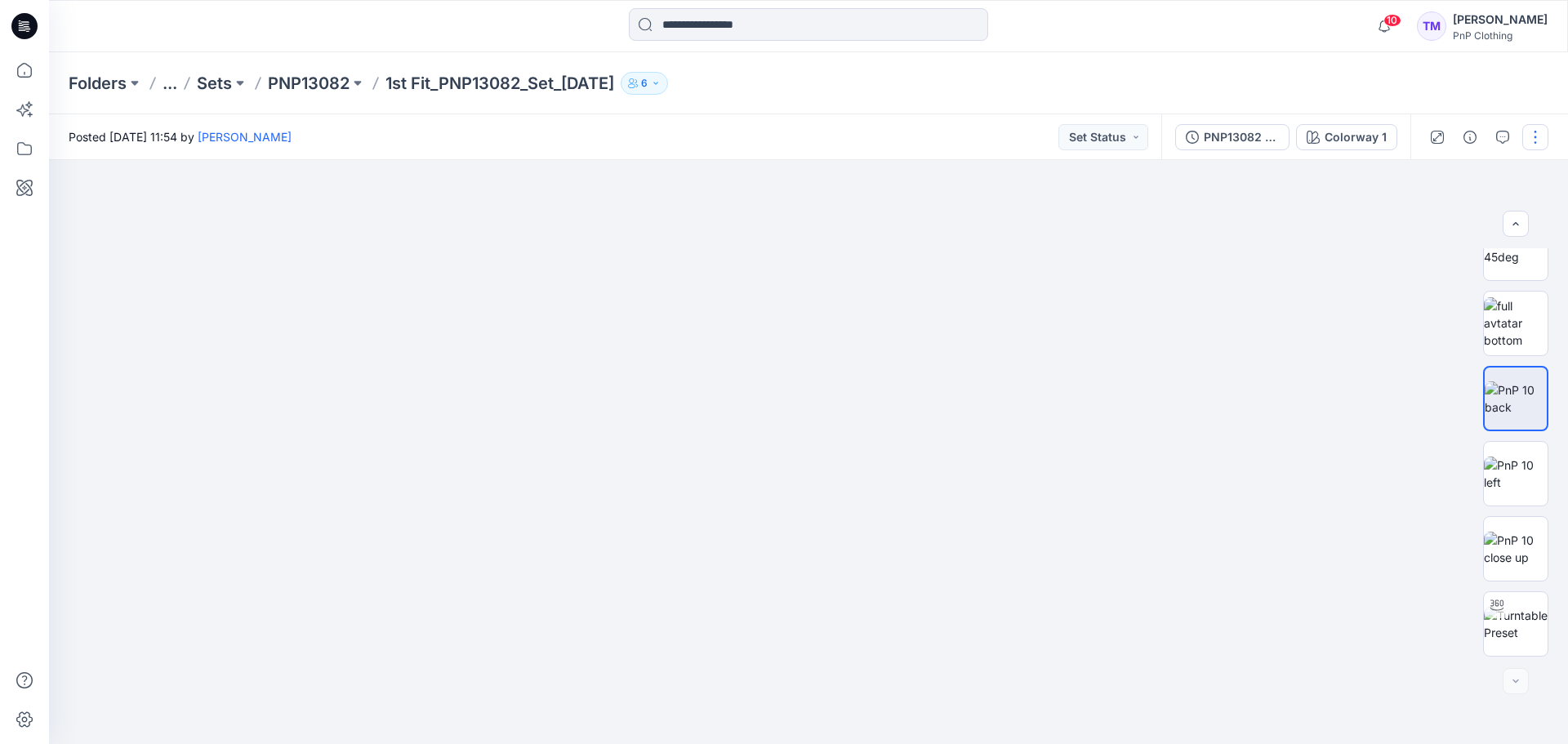
click at [1528, 138] on button "button" at bounding box center [1535, 137] width 26 height 26
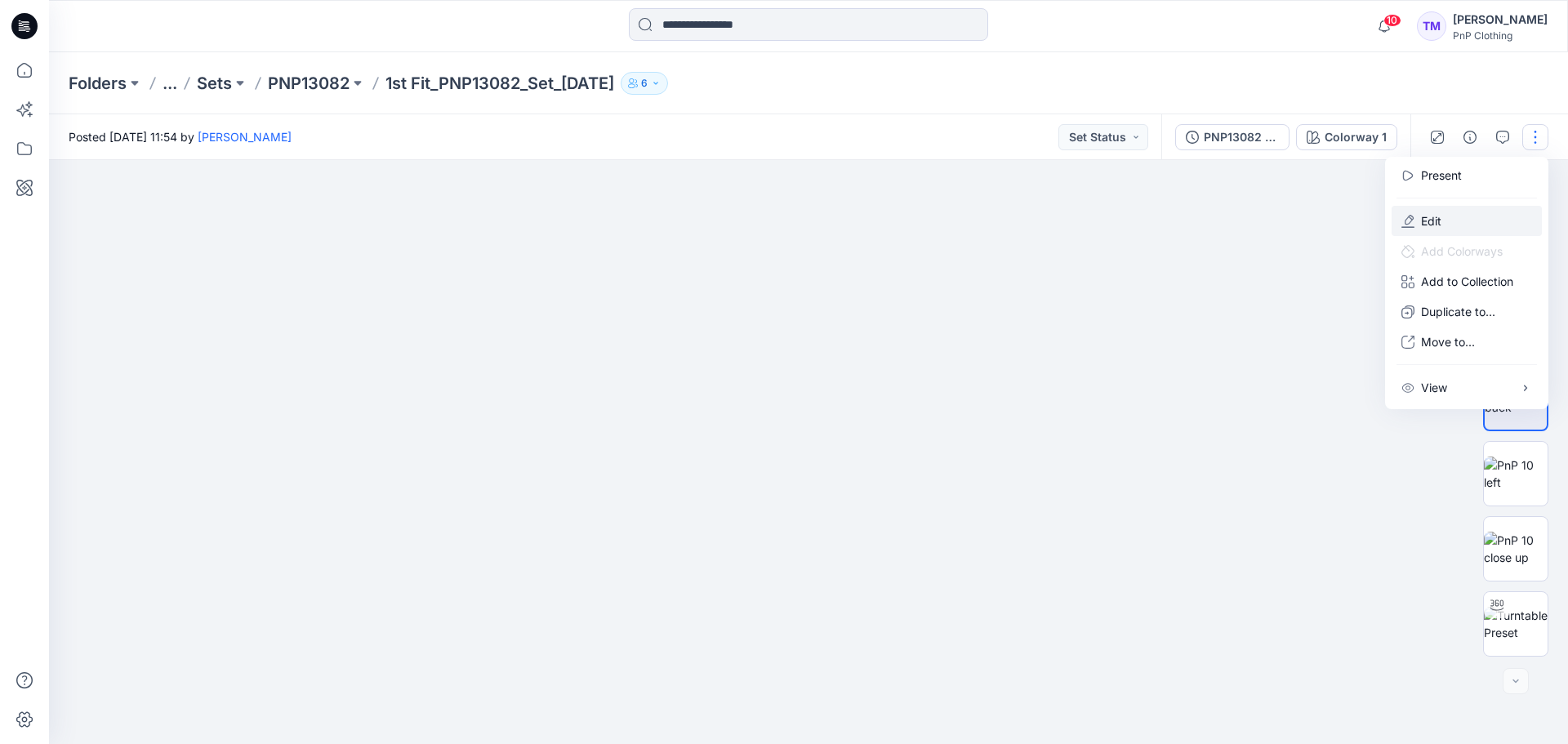
click at [1429, 220] on p "Edit" at bounding box center [1431, 221] width 20 height 17
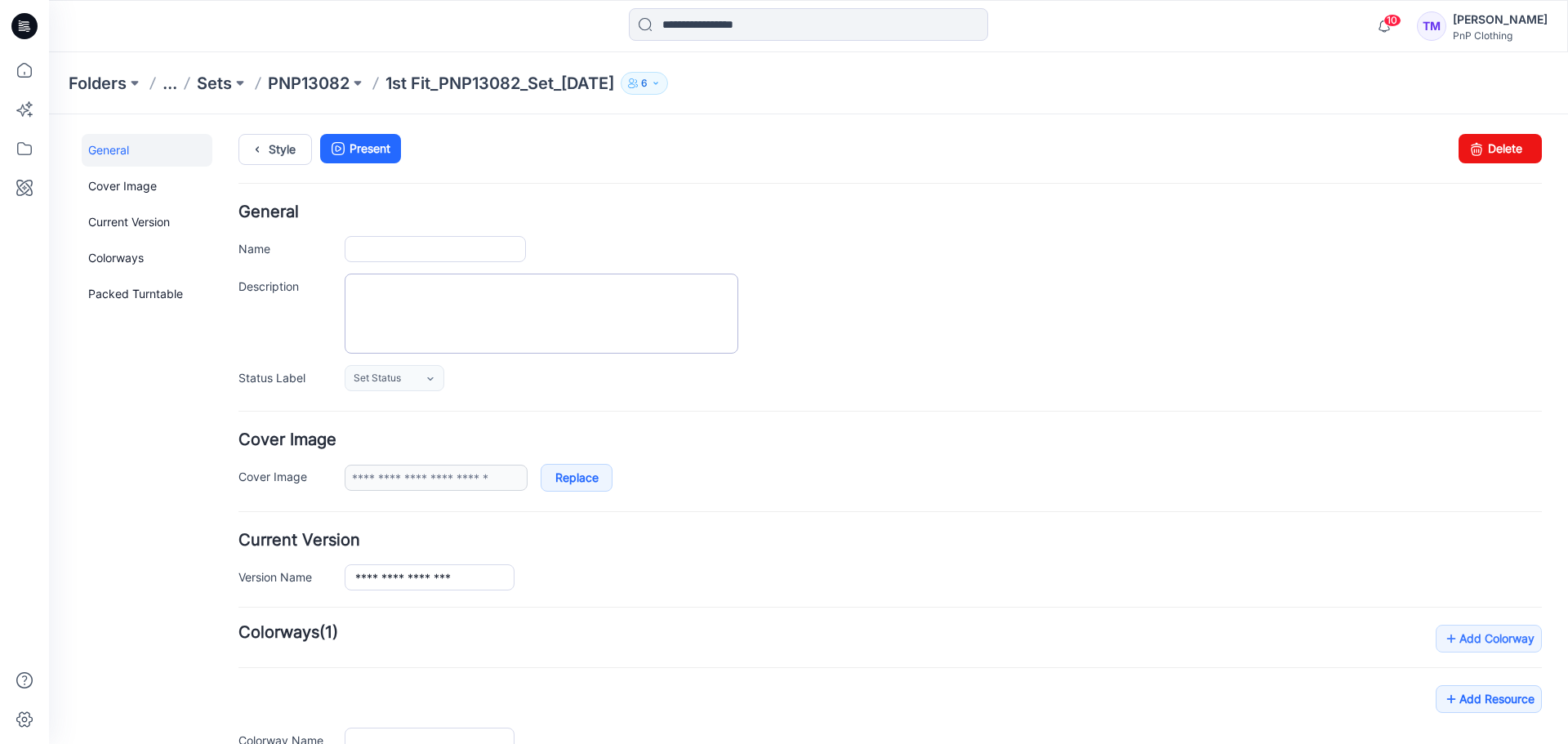
type input "**********"
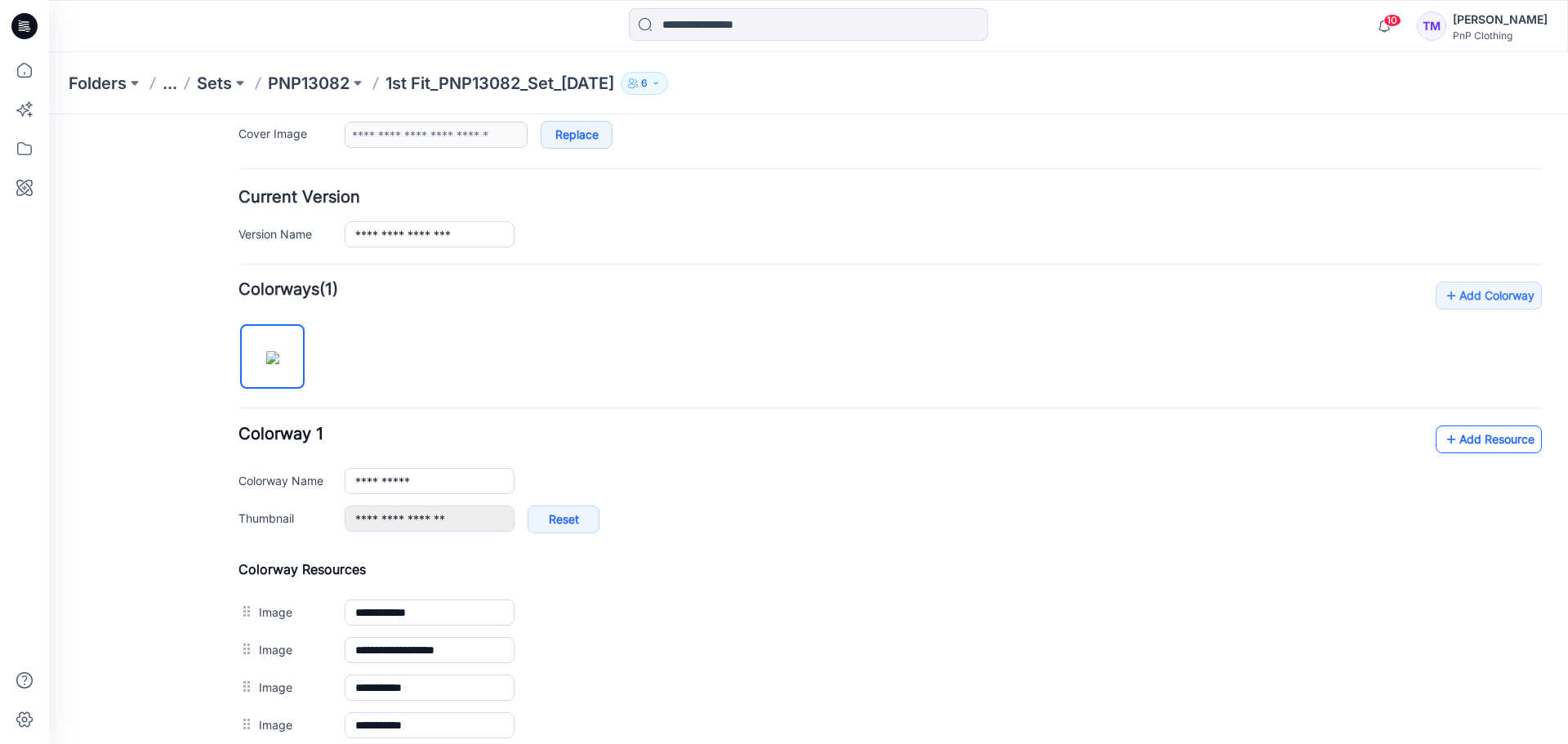
scroll to position [341, 0]
click at [1455, 445] on link "Add Resource" at bounding box center [1489, 440] width 106 height 28
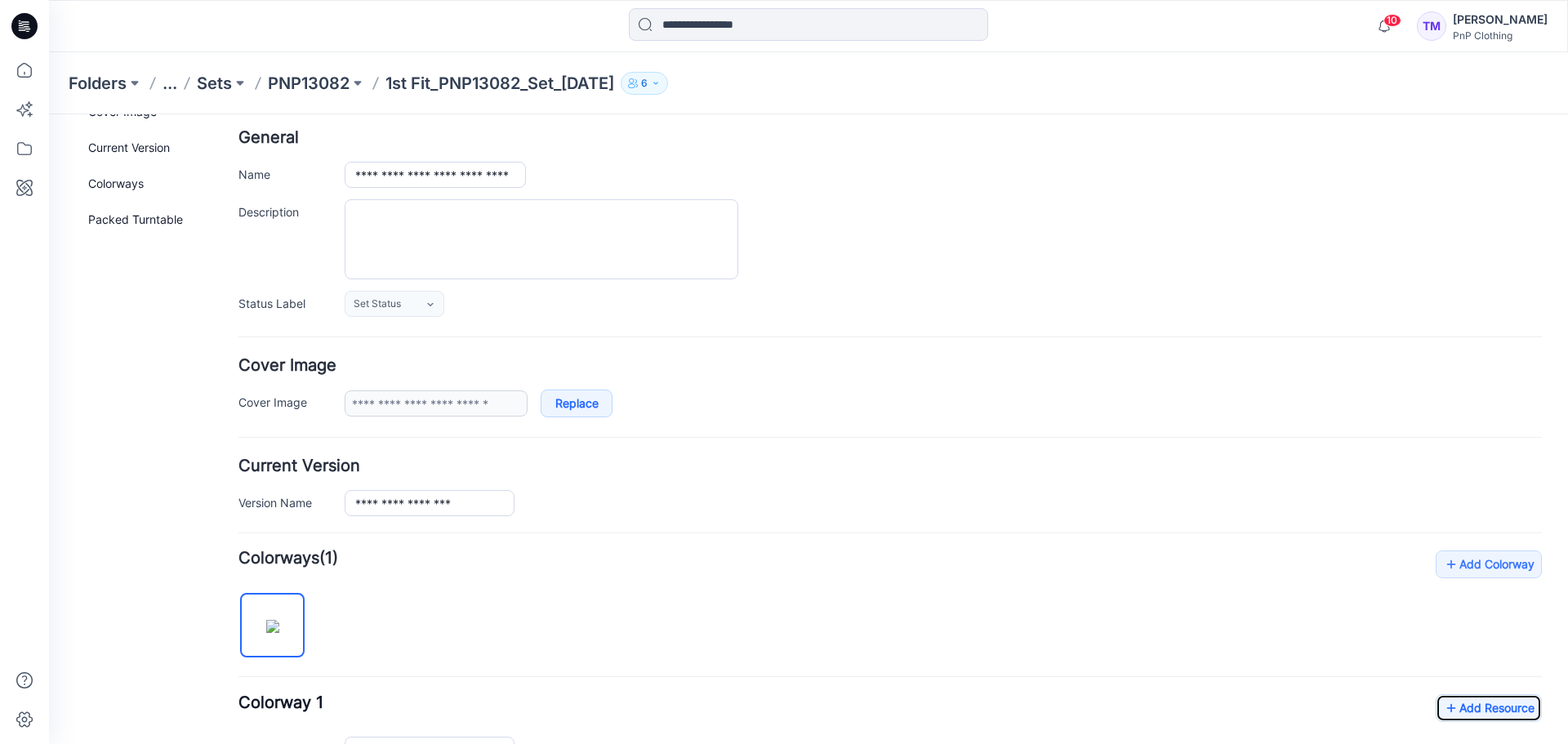
scroll to position [16, 0]
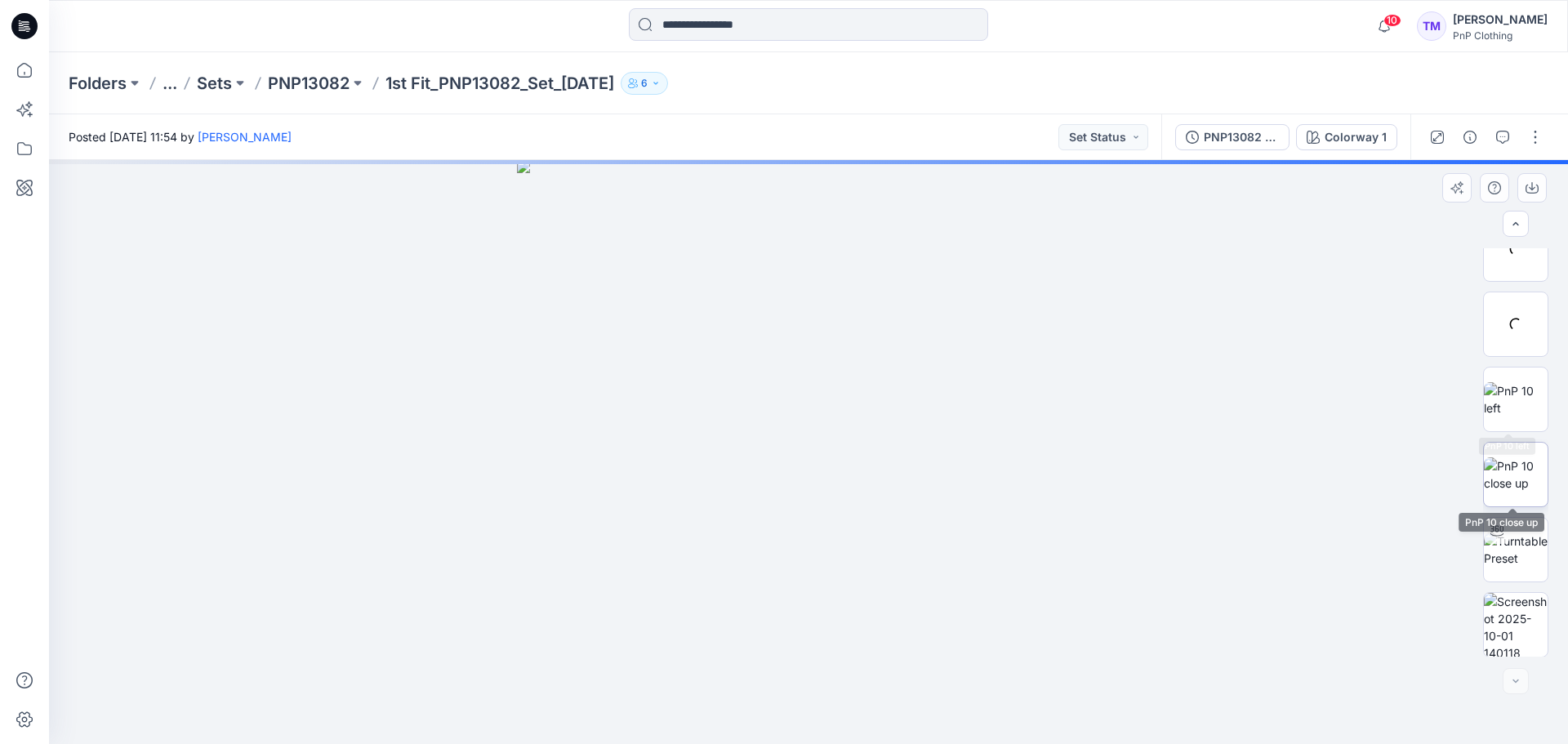
scroll to position [559, 0]
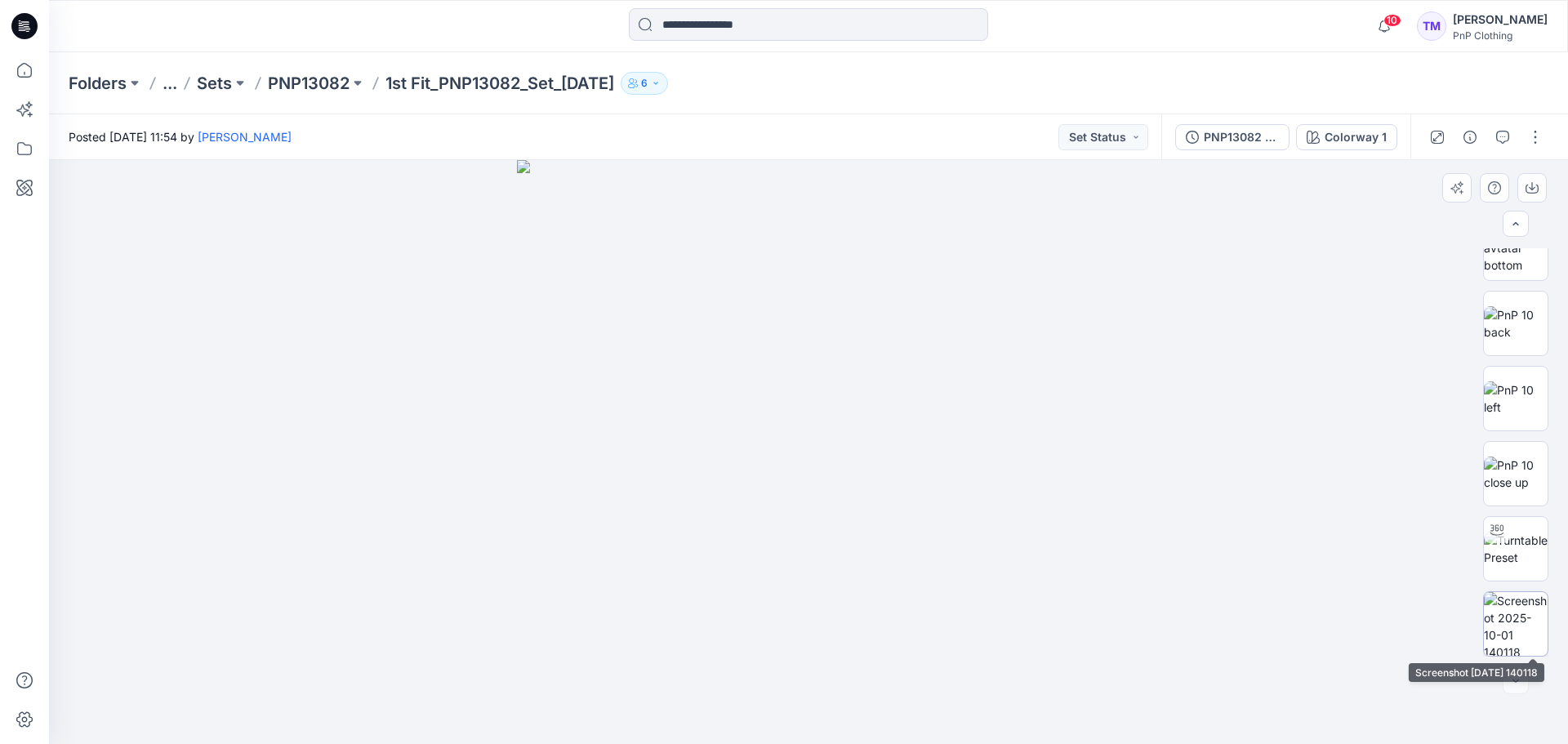
click at [1490, 623] on img at bounding box center [1516, 624] width 63 height 63
click at [1511, 467] on img at bounding box center [1516, 473] width 63 height 34
click at [1532, 384] on img at bounding box center [1516, 398] width 63 height 34
click at [1525, 337] on img at bounding box center [1516, 323] width 63 height 34
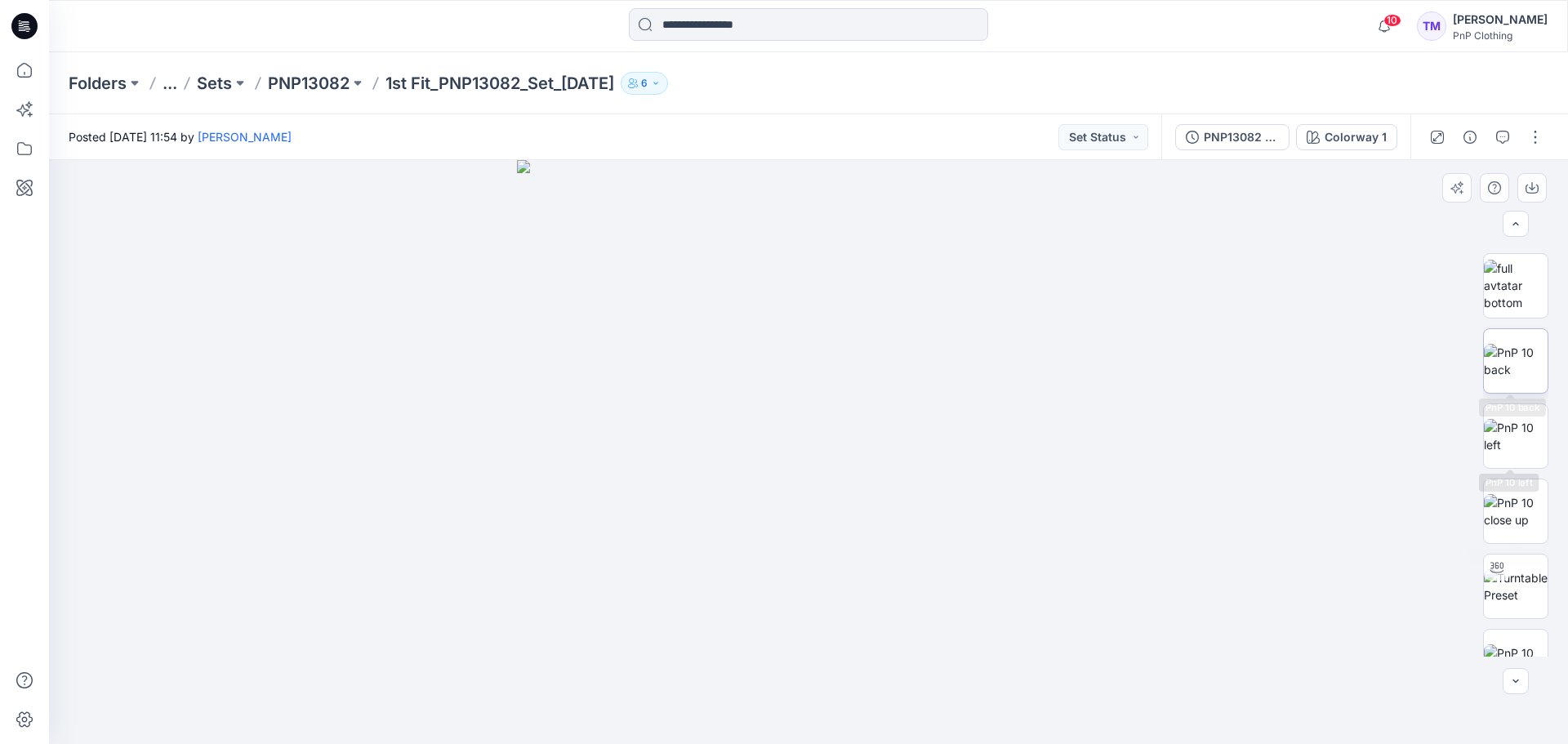
scroll to position [70, 0]
click at [1497, 289] on img at bounding box center [1516, 286] width 63 height 51
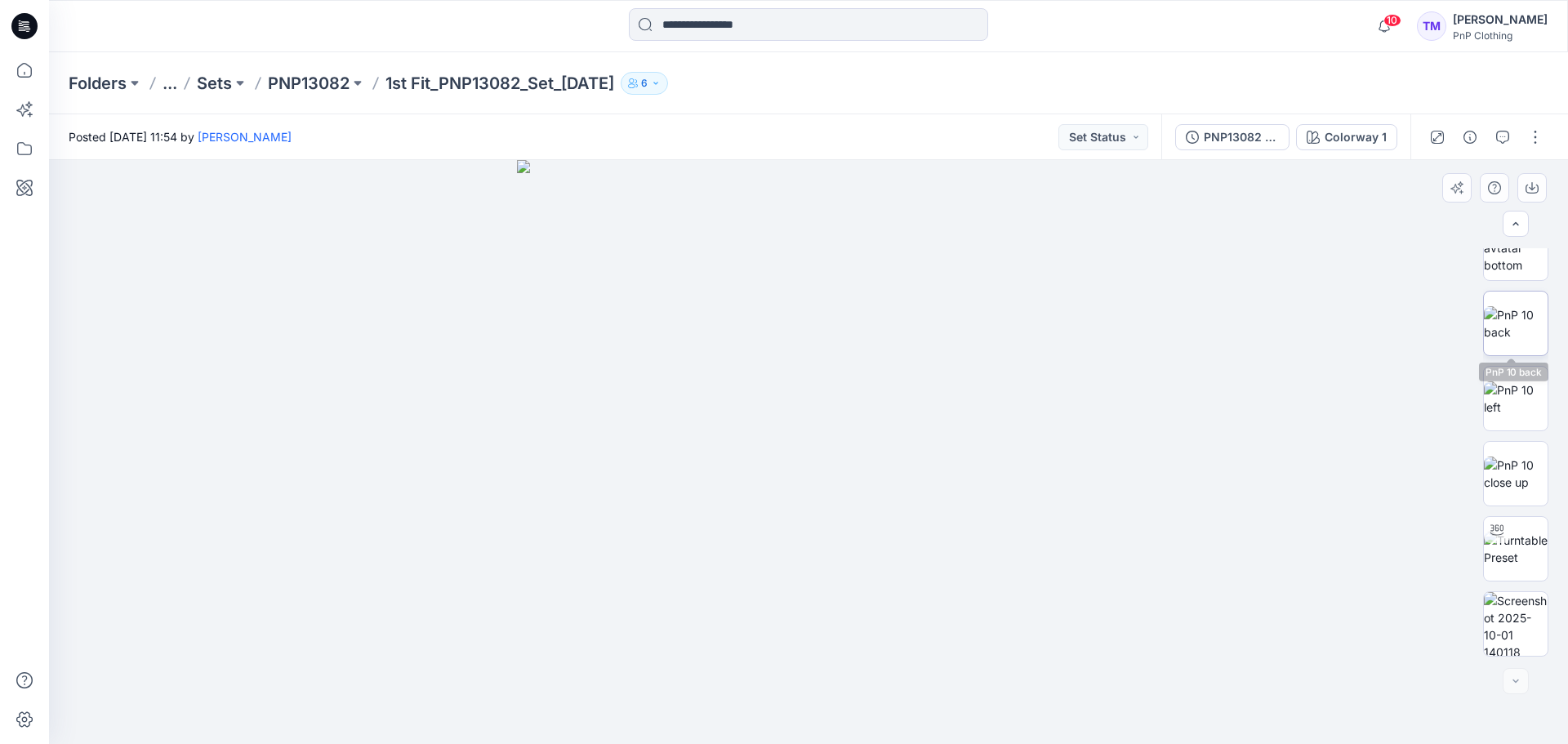
click at [1519, 321] on img at bounding box center [1516, 323] width 63 height 34
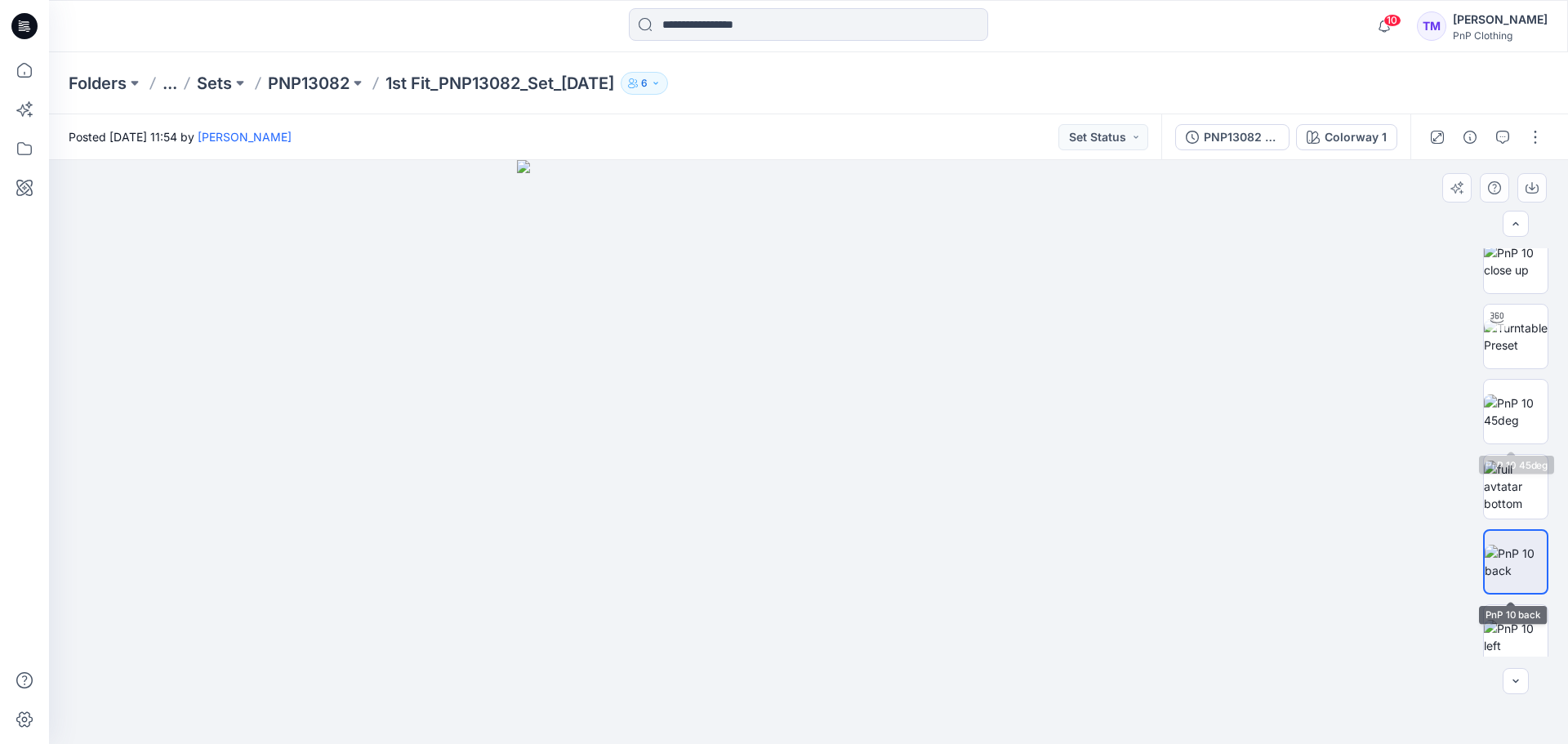
scroll to position [314, 0]
click at [1524, 417] on img at bounding box center [1516, 417] width 63 height 34
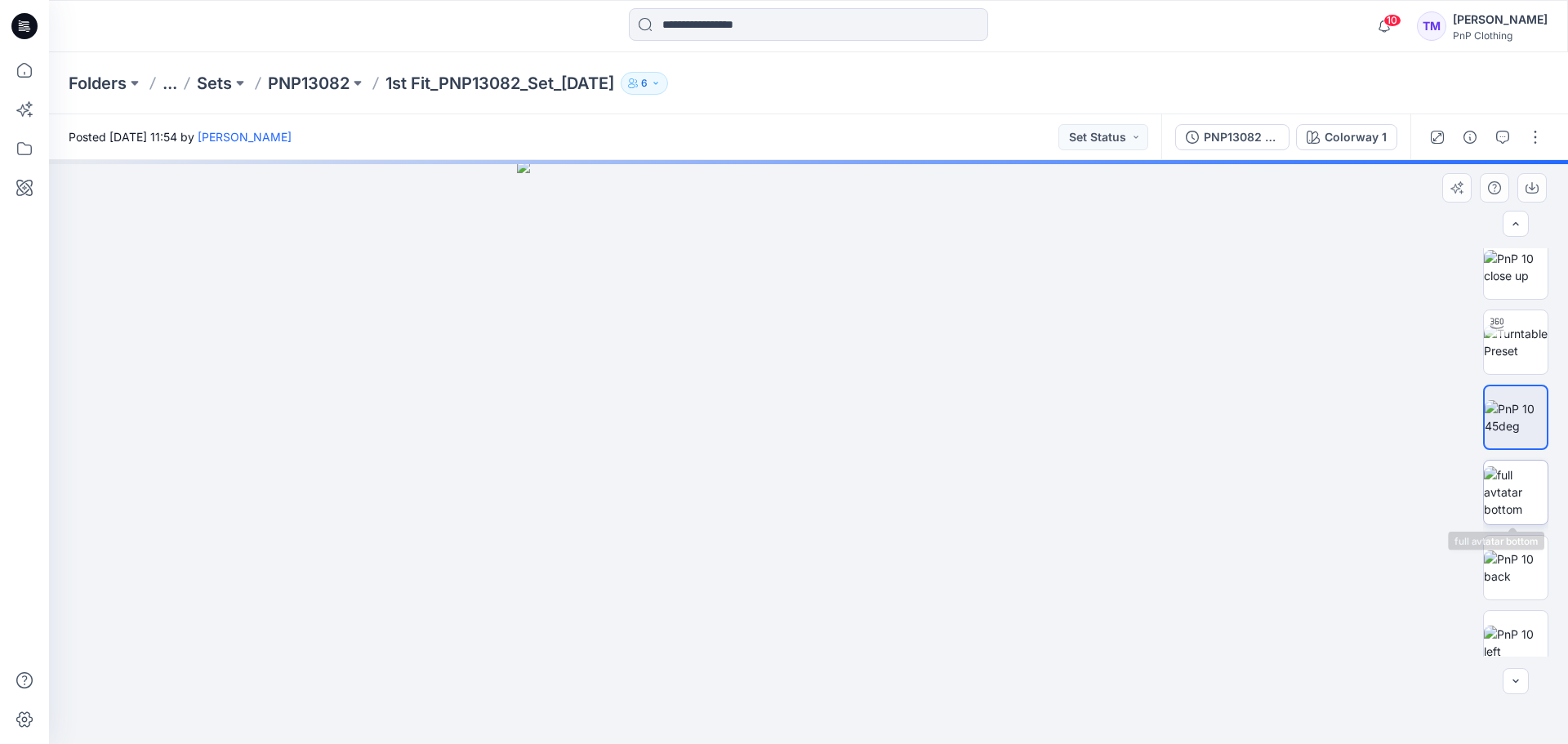
click at [1512, 488] on img at bounding box center [1516, 492] width 63 height 51
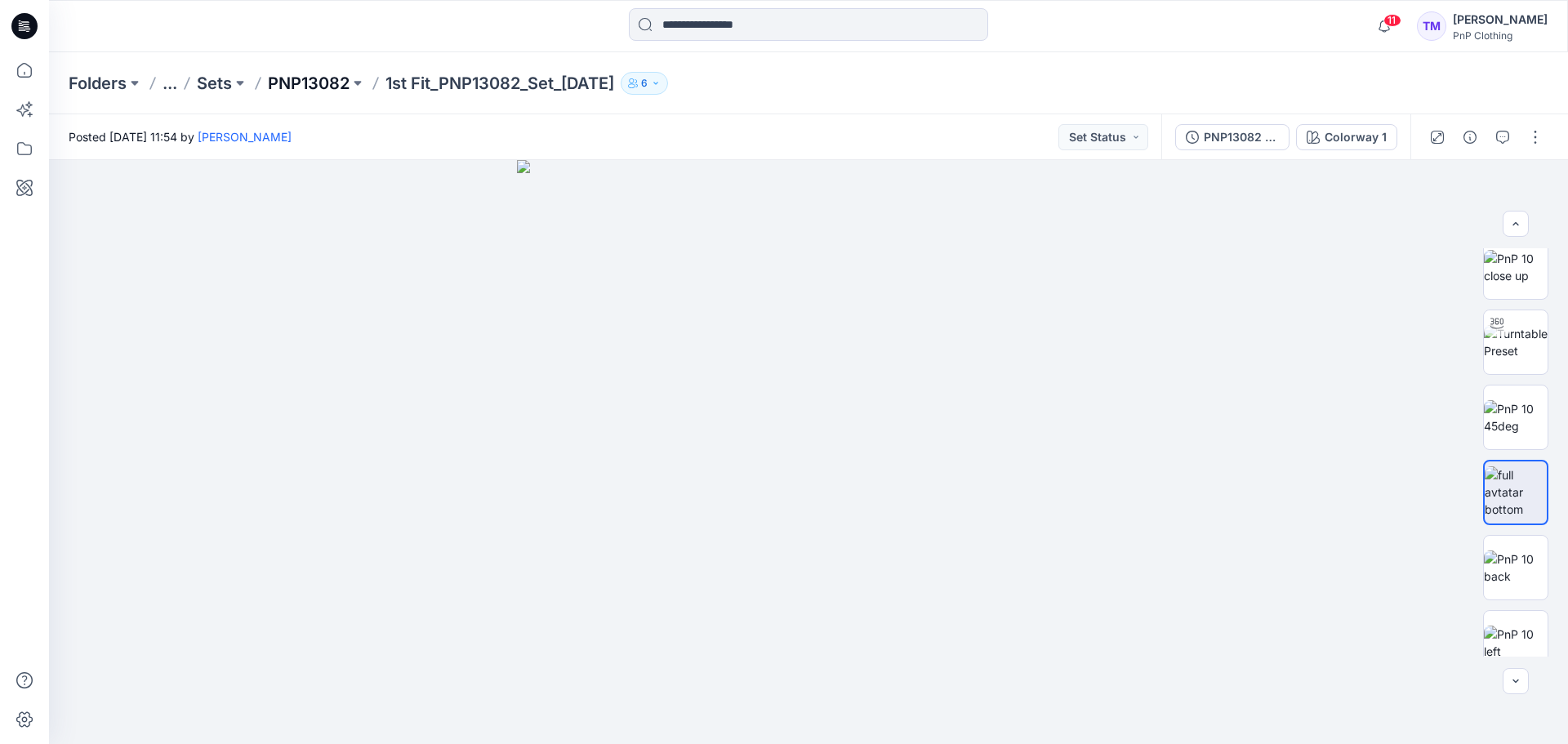
click at [320, 85] on p "PNP13082" at bounding box center [309, 83] width 82 height 23
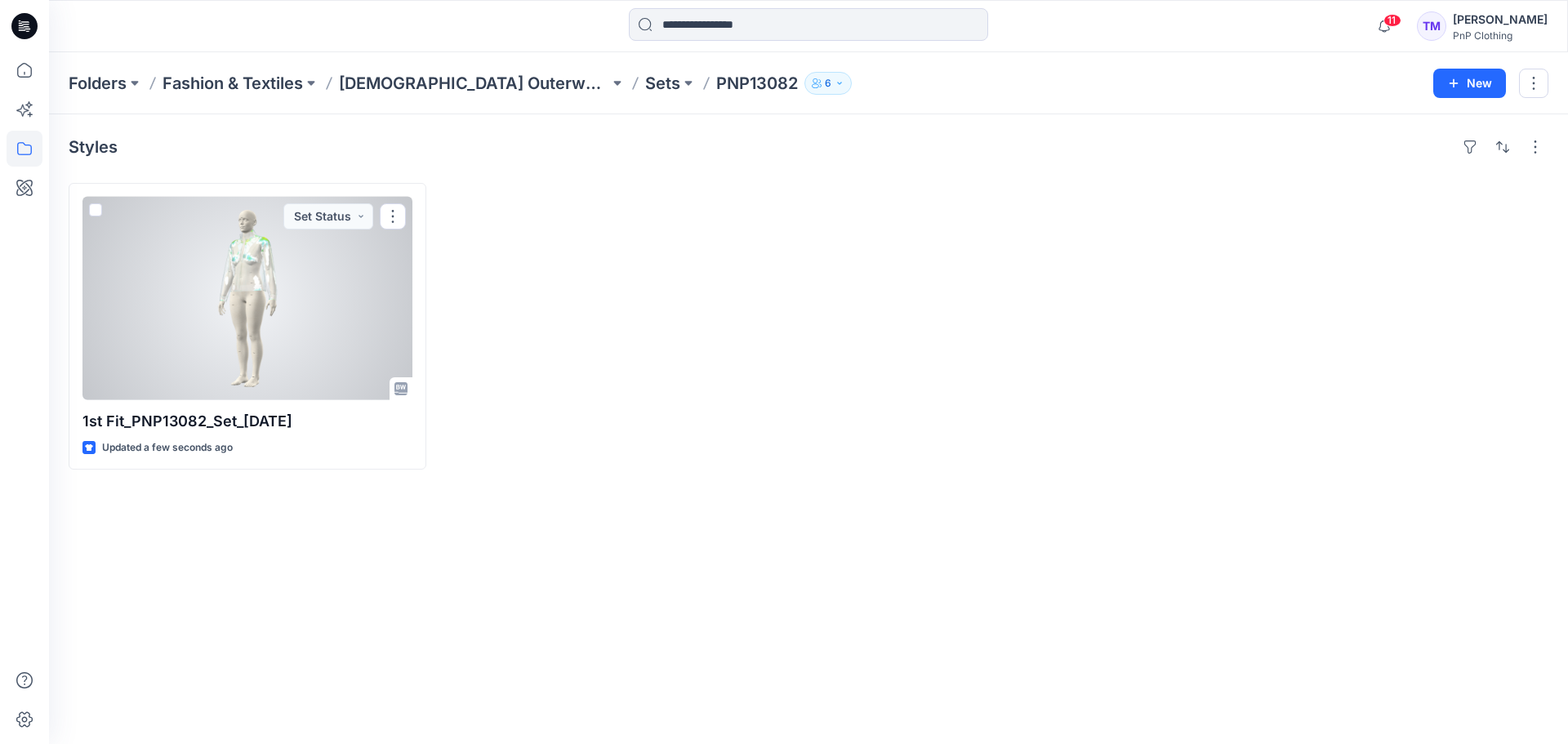
click at [283, 287] on div at bounding box center [248, 298] width 330 height 203
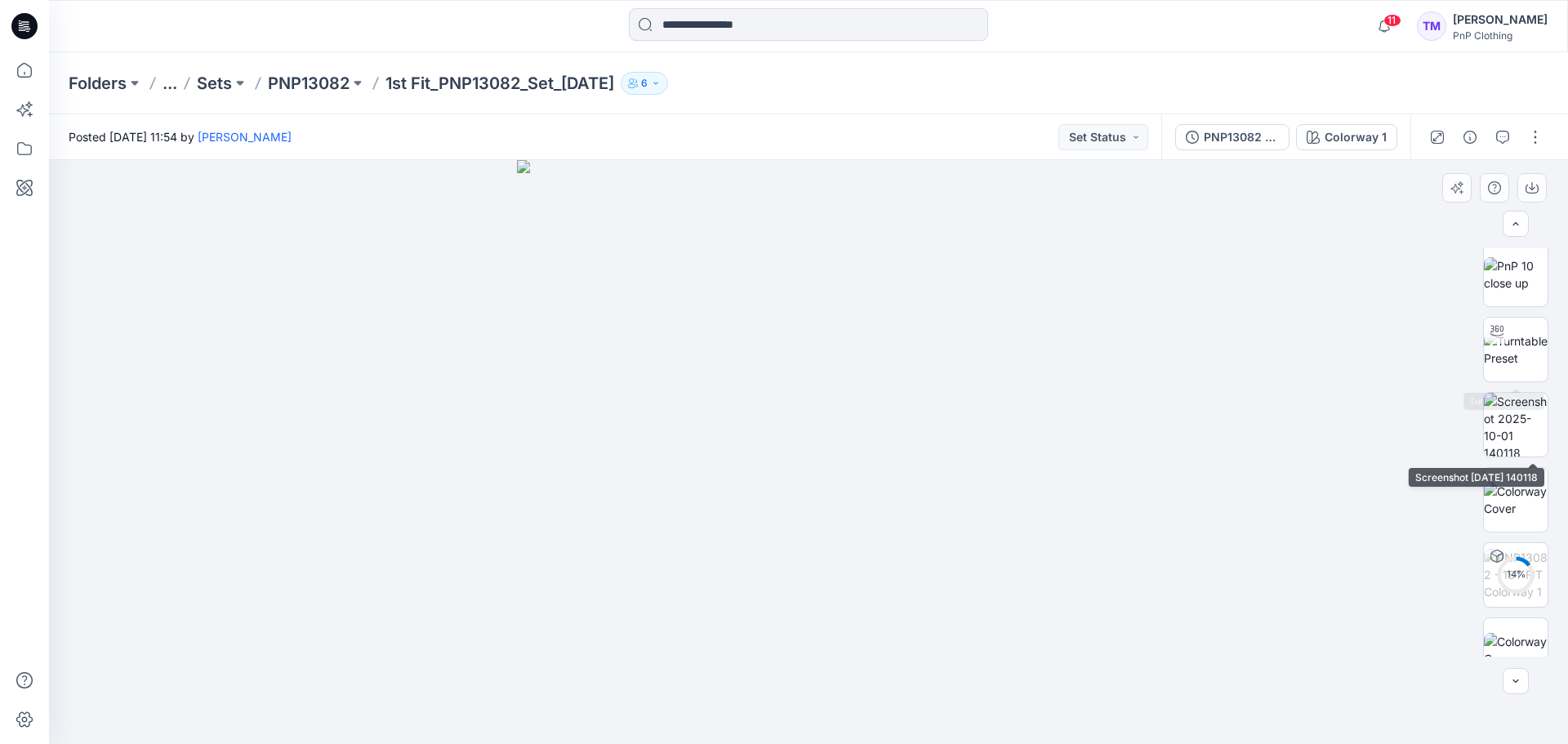
scroll to position [784, 0]
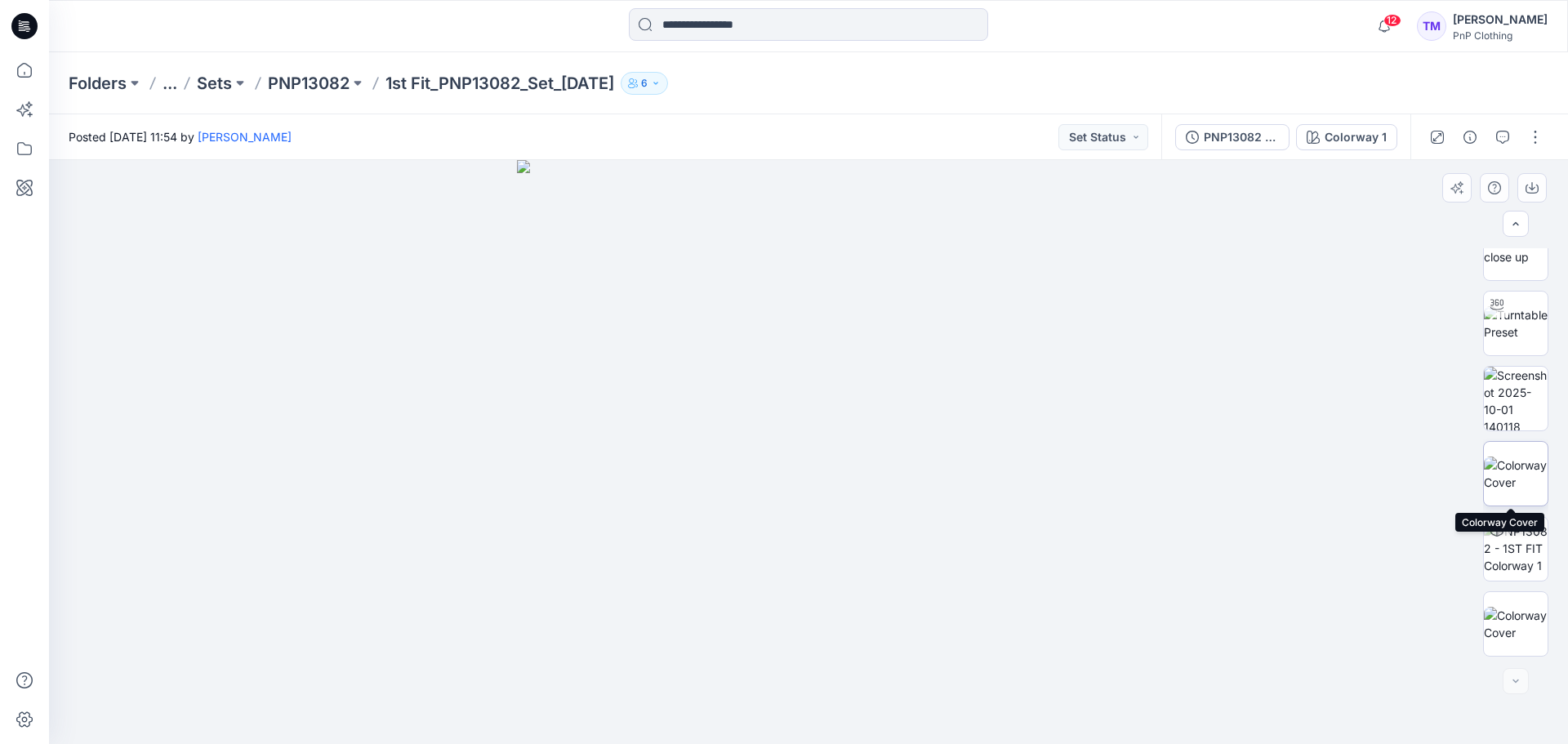
click at [1531, 464] on img at bounding box center [1516, 473] width 63 height 34
click at [1506, 548] on img at bounding box center [1516, 548] width 63 height 51
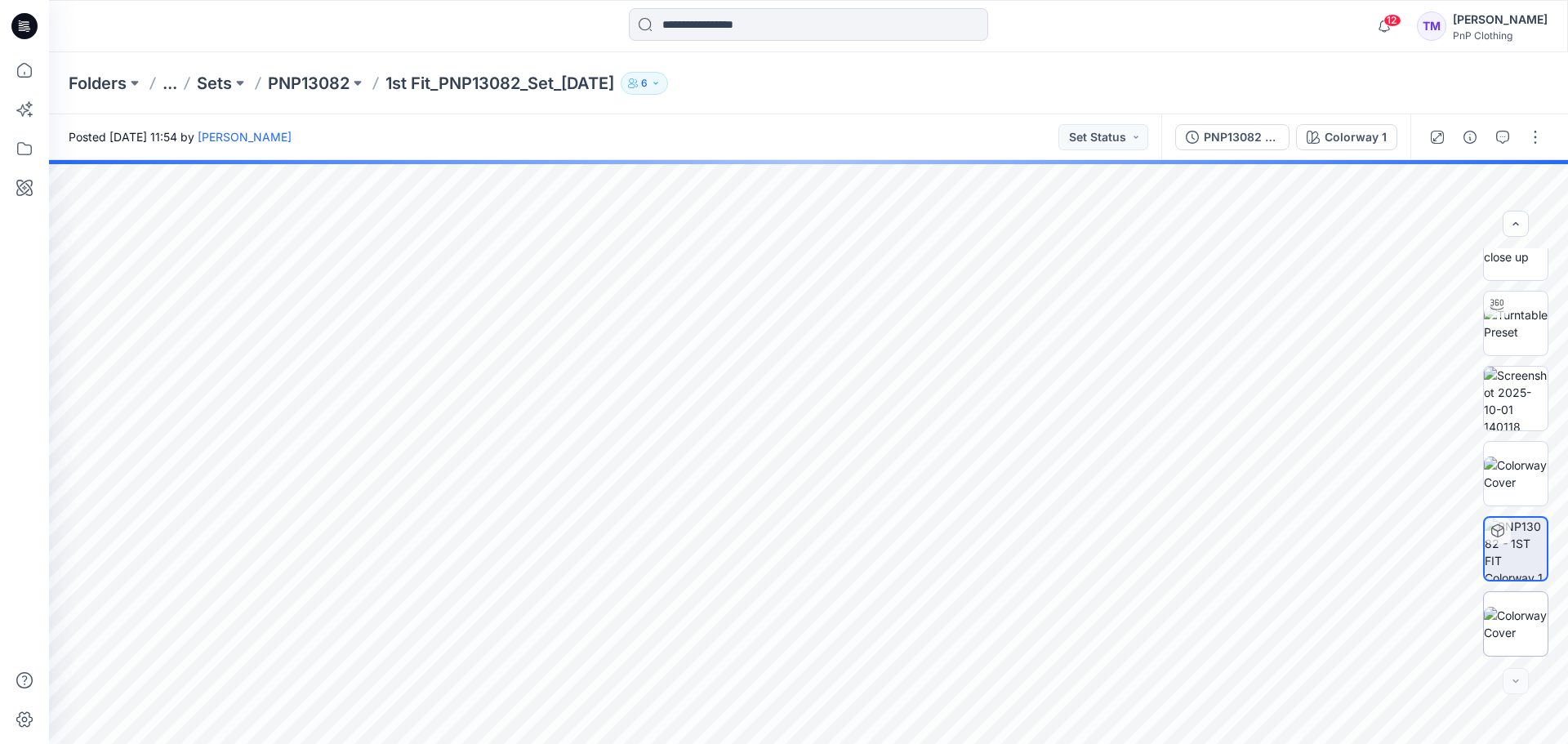
click at [1512, 631] on img at bounding box center [1516, 623] width 63 height 34
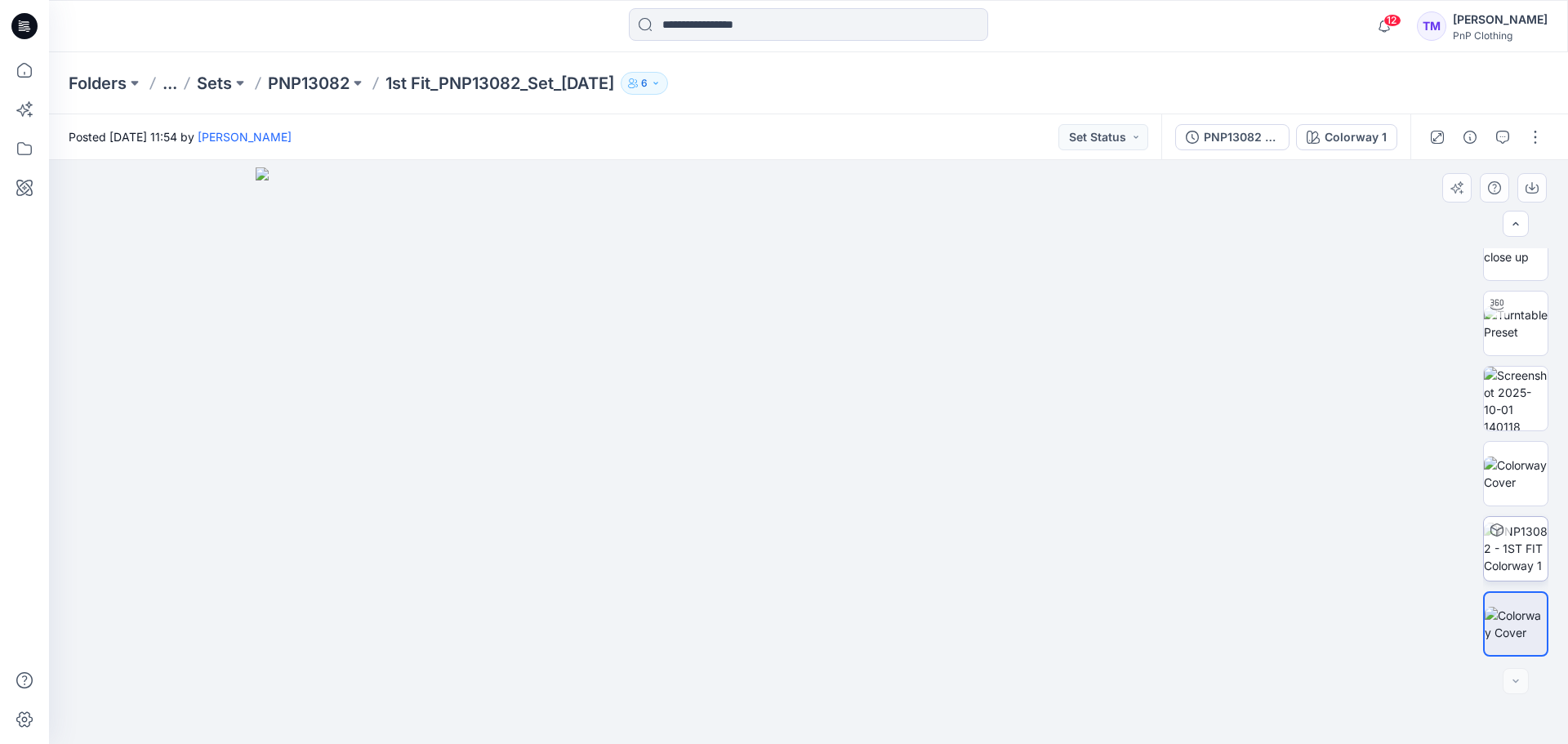
click at [1524, 539] on img at bounding box center [1516, 548] width 63 height 51
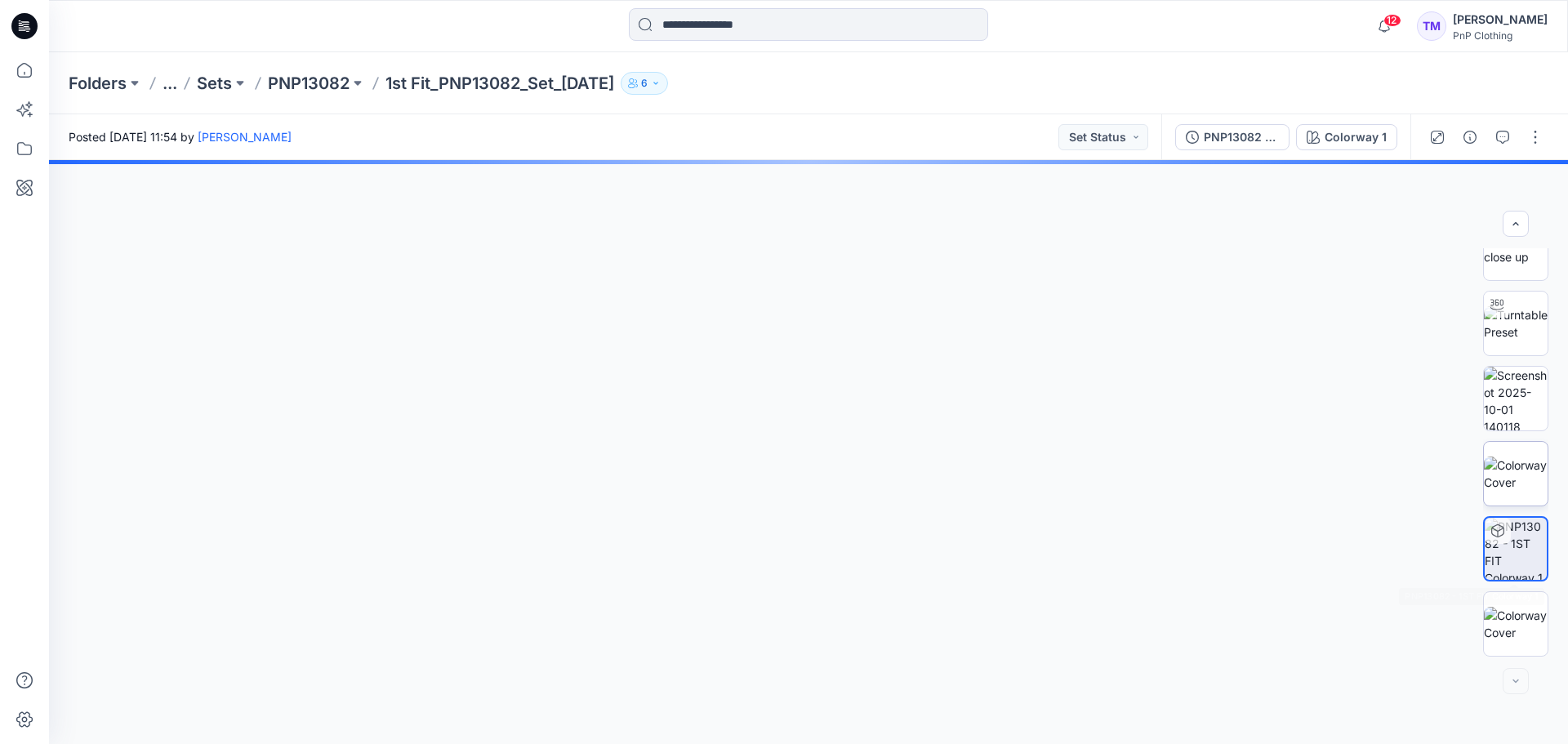
click at [1510, 477] on img at bounding box center [1516, 473] width 63 height 34
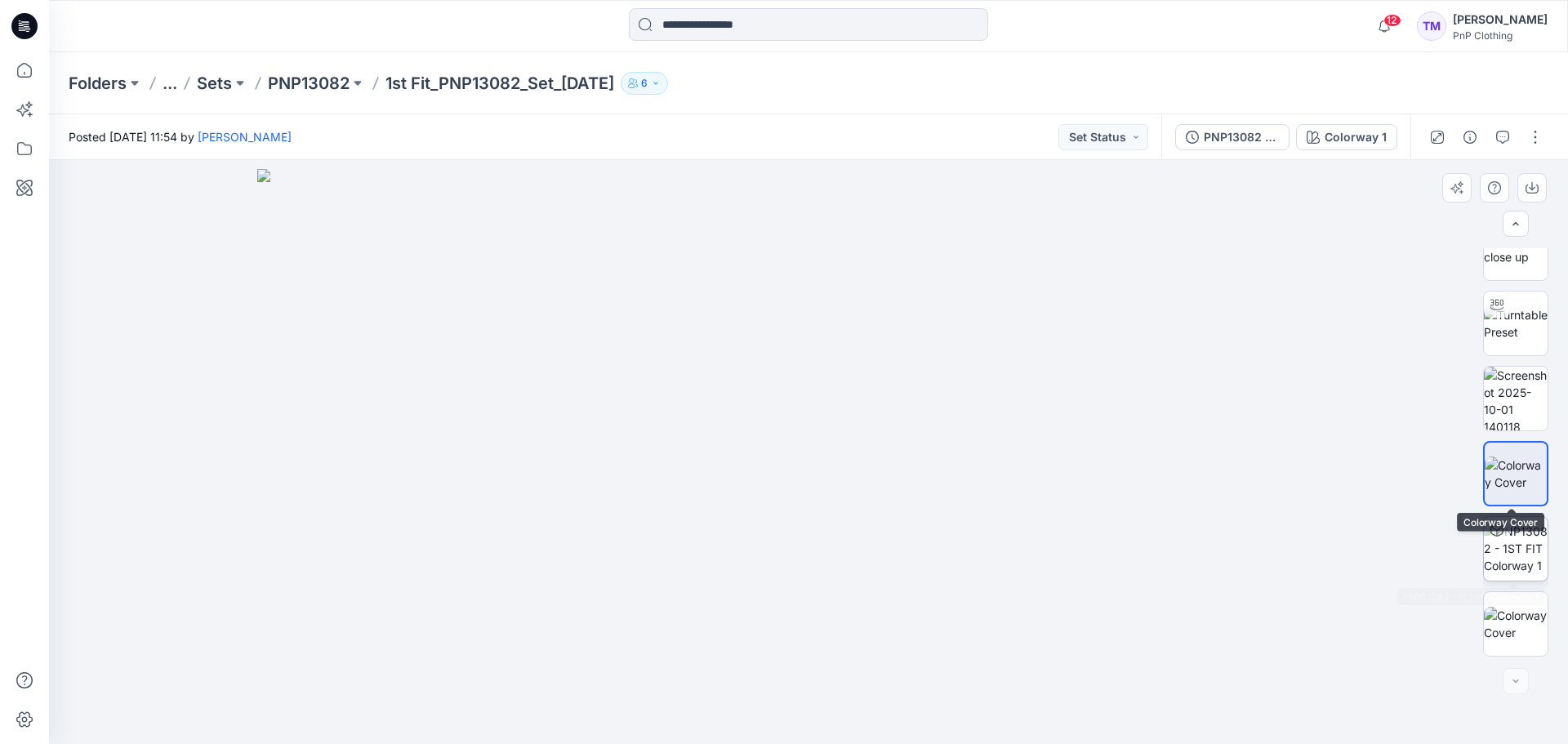
click at [1528, 546] on img at bounding box center [1516, 548] width 63 height 51
click at [292, 74] on p "PNP13082" at bounding box center [309, 83] width 82 height 23
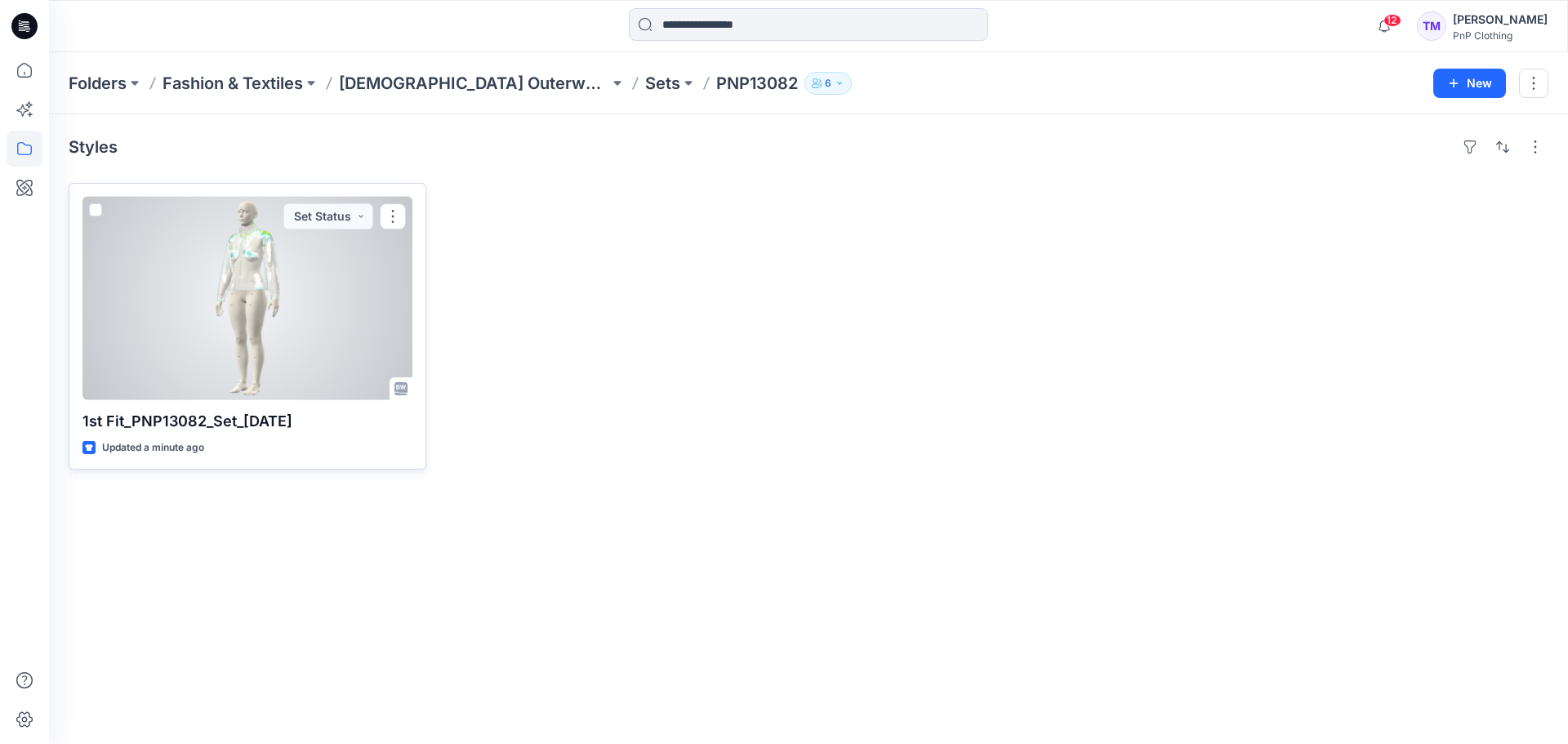
click at [242, 334] on div at bounding box center [248, 298] width 330 height 203
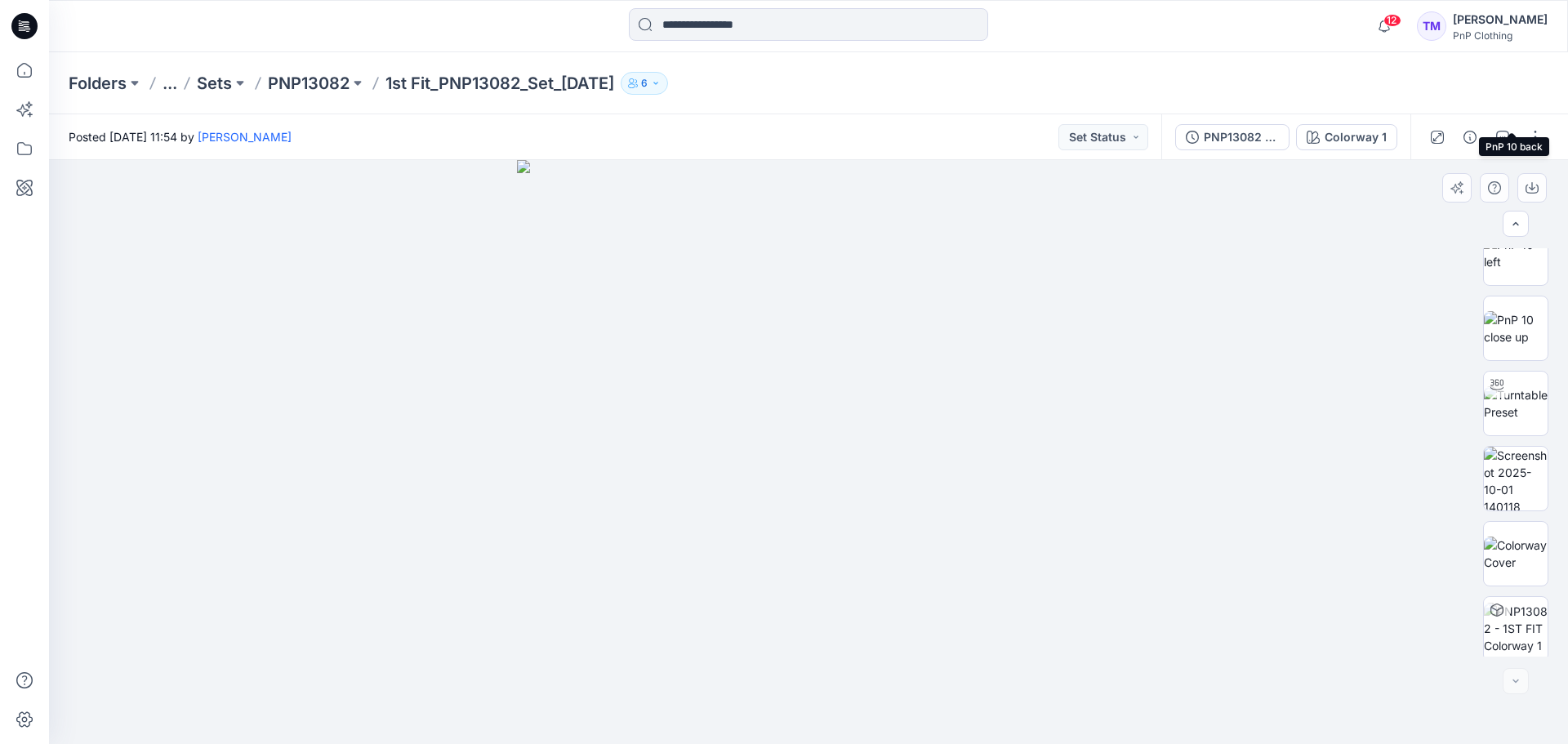
scroll to position [784, 0]
click at [1546, 129] on button "button" at bounding box center [1535, 137] width 26 height 26
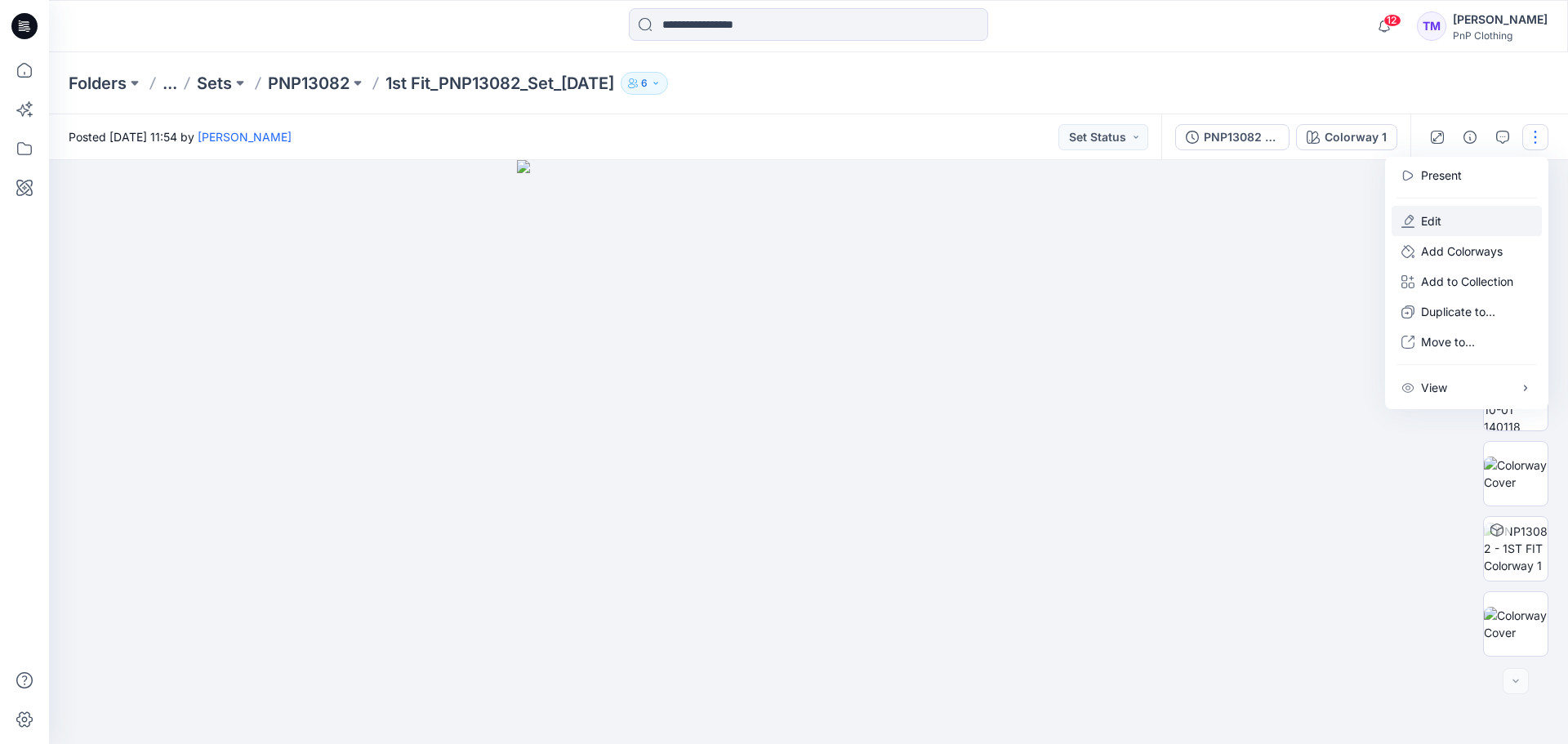
click at [1449, 215] on button "Edit" at bounding box center [1466, 221] width 150 height 30
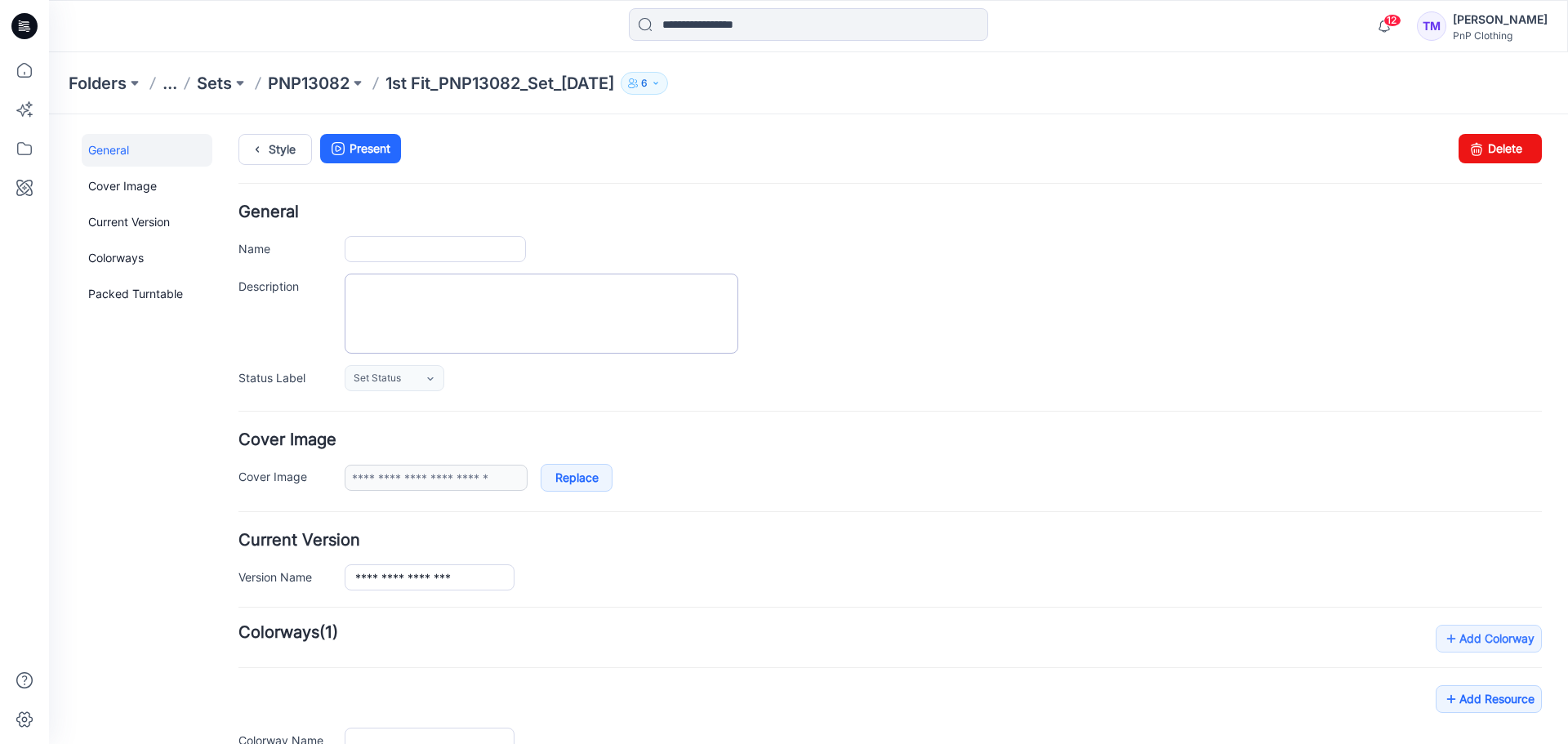
type input "**********"
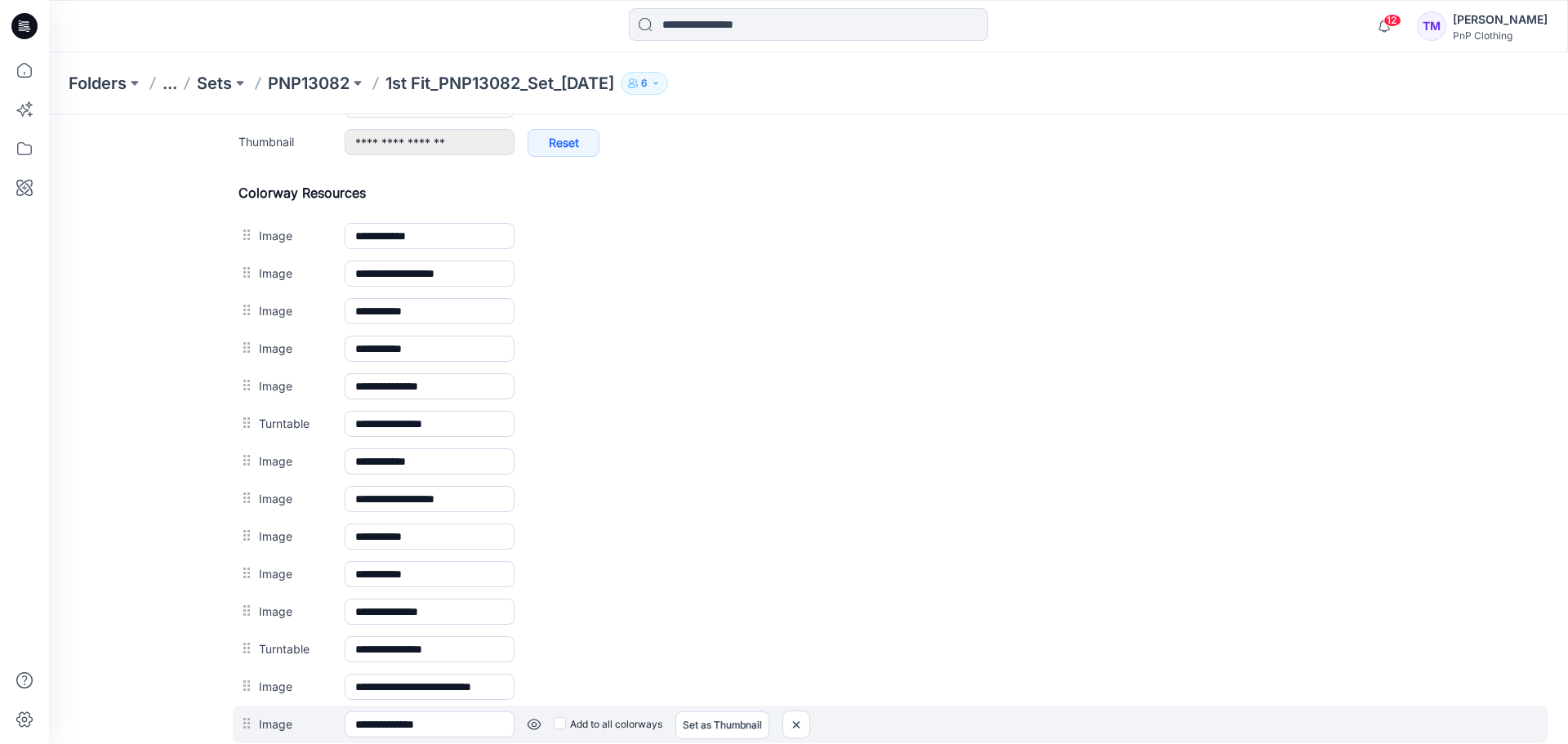
scroll to position [981, 0]
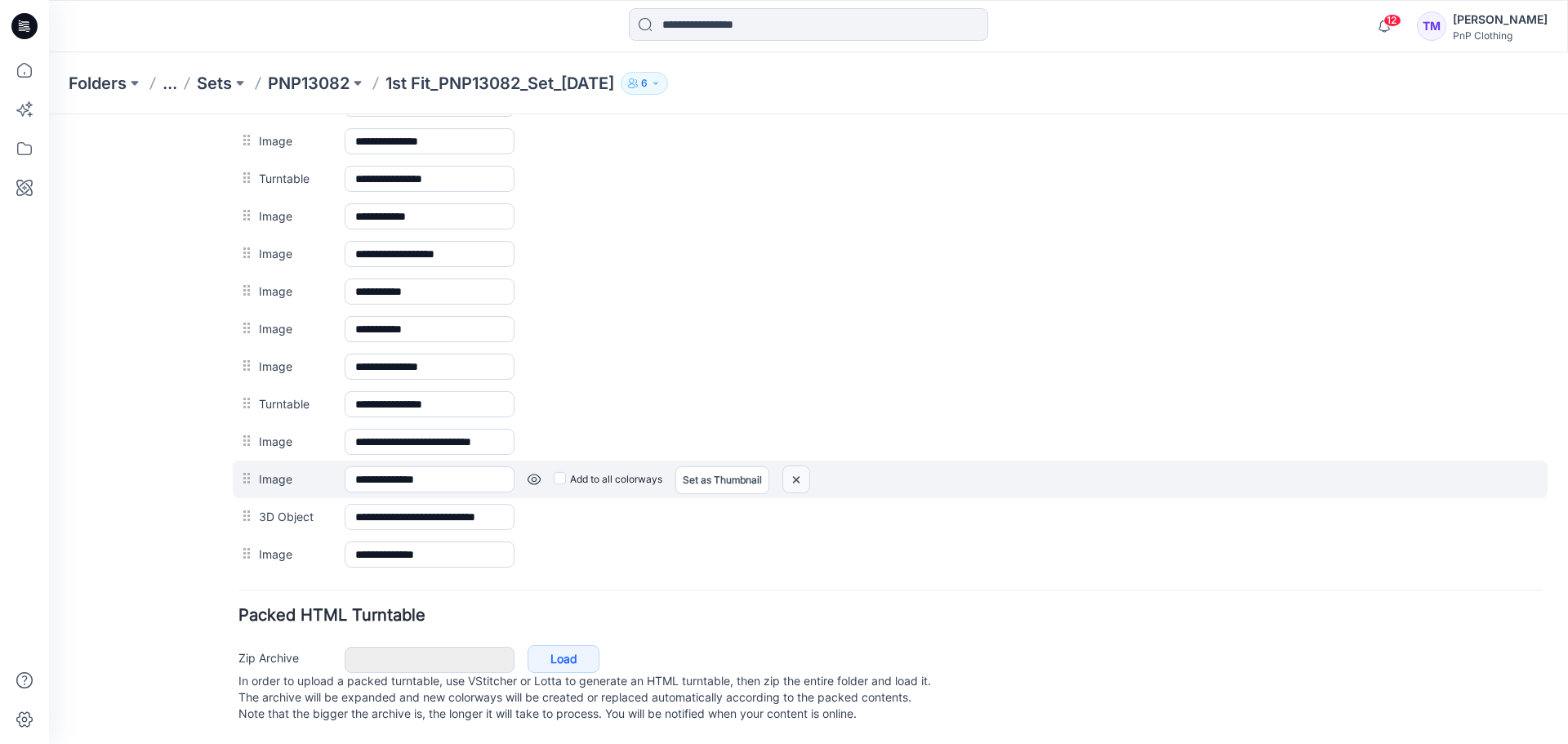
drag, startPoint x: 796, startPoint y: 461, endPoint x: 920, endPoint y: 170, distance: 316.3
click at [796, 467] on img at bounding box center [797, 480] width 26 height 27
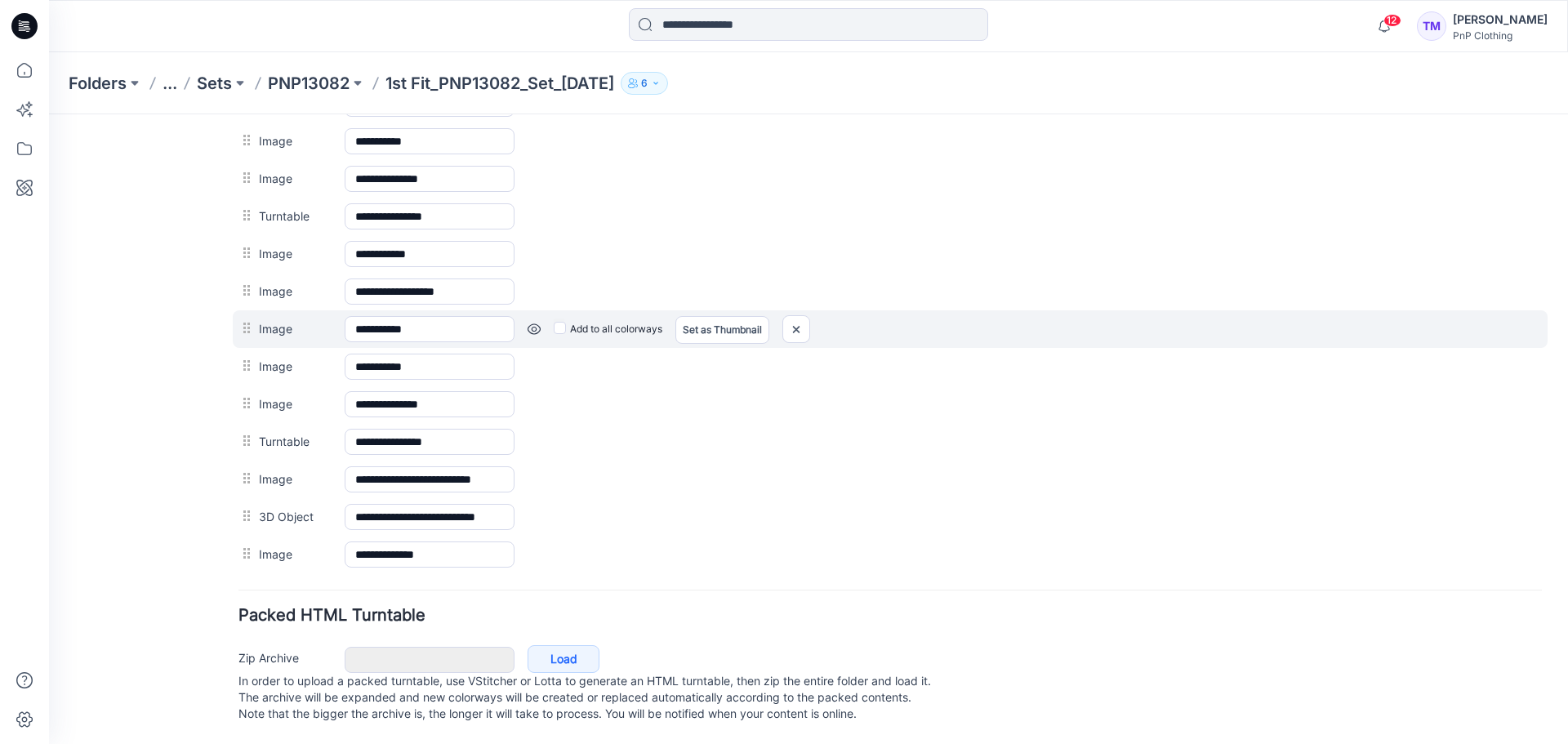
scroll to position [942, 0]
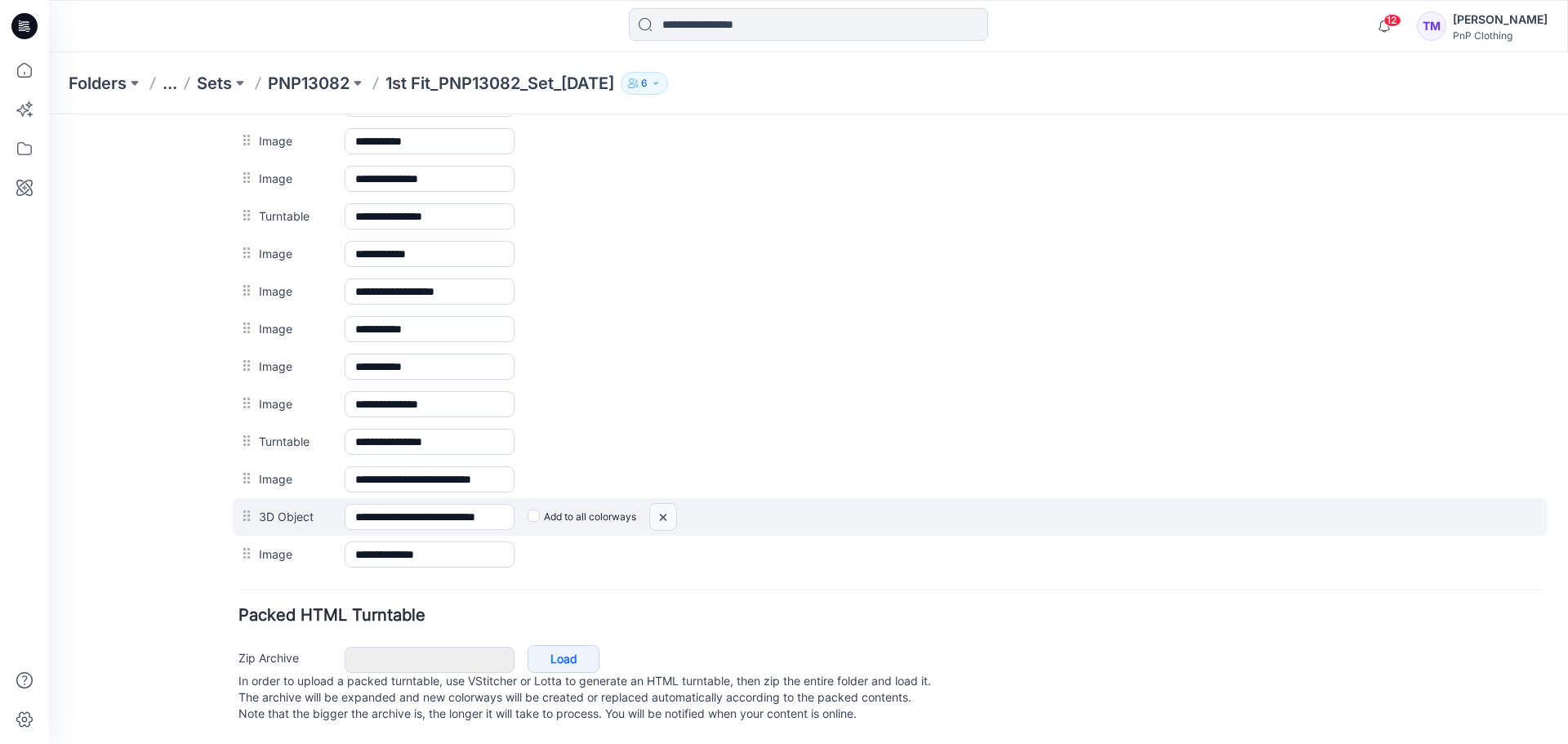
click at [668, 504] on img at bounding box center [663, 517] width 26 height 27
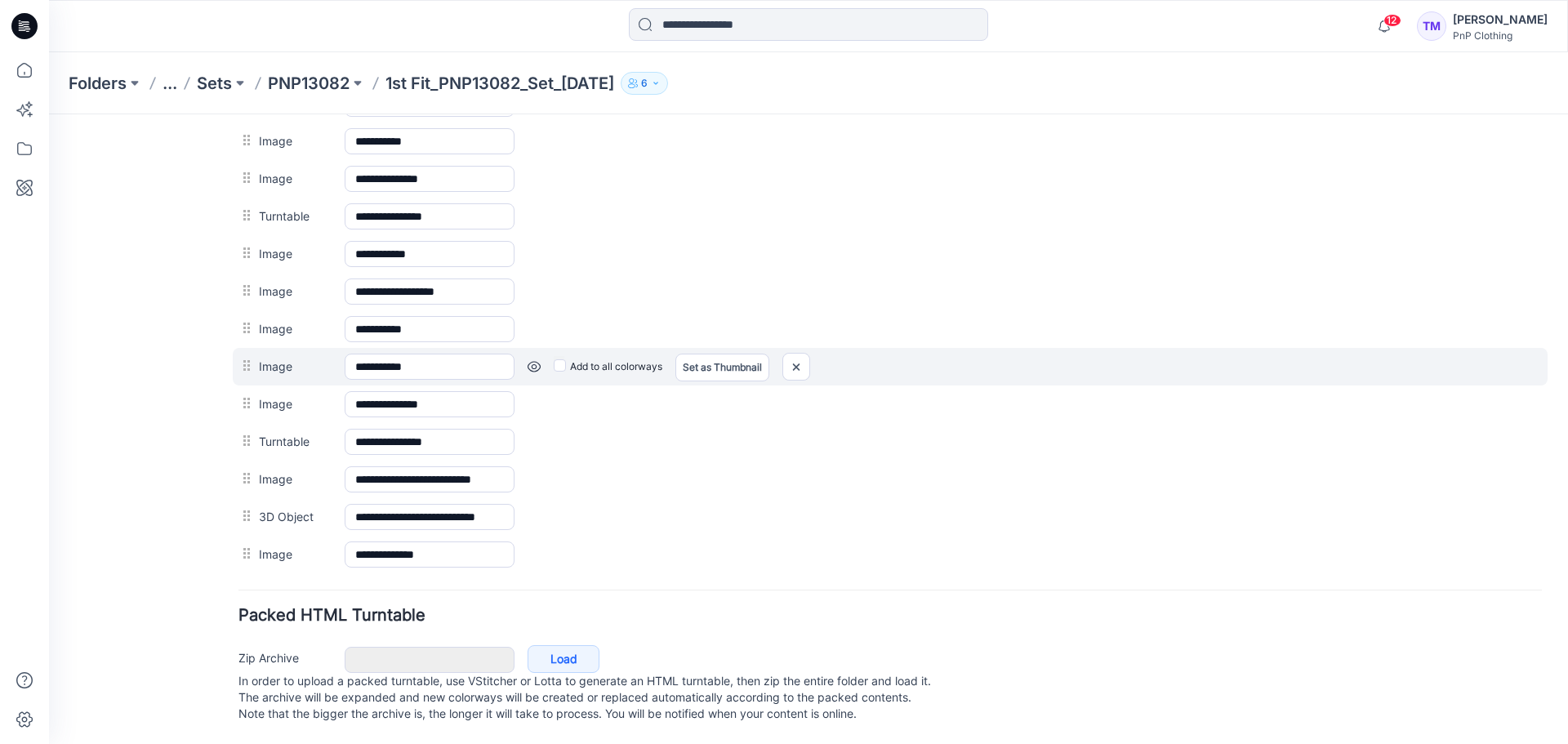
scroll to position [905, 0]
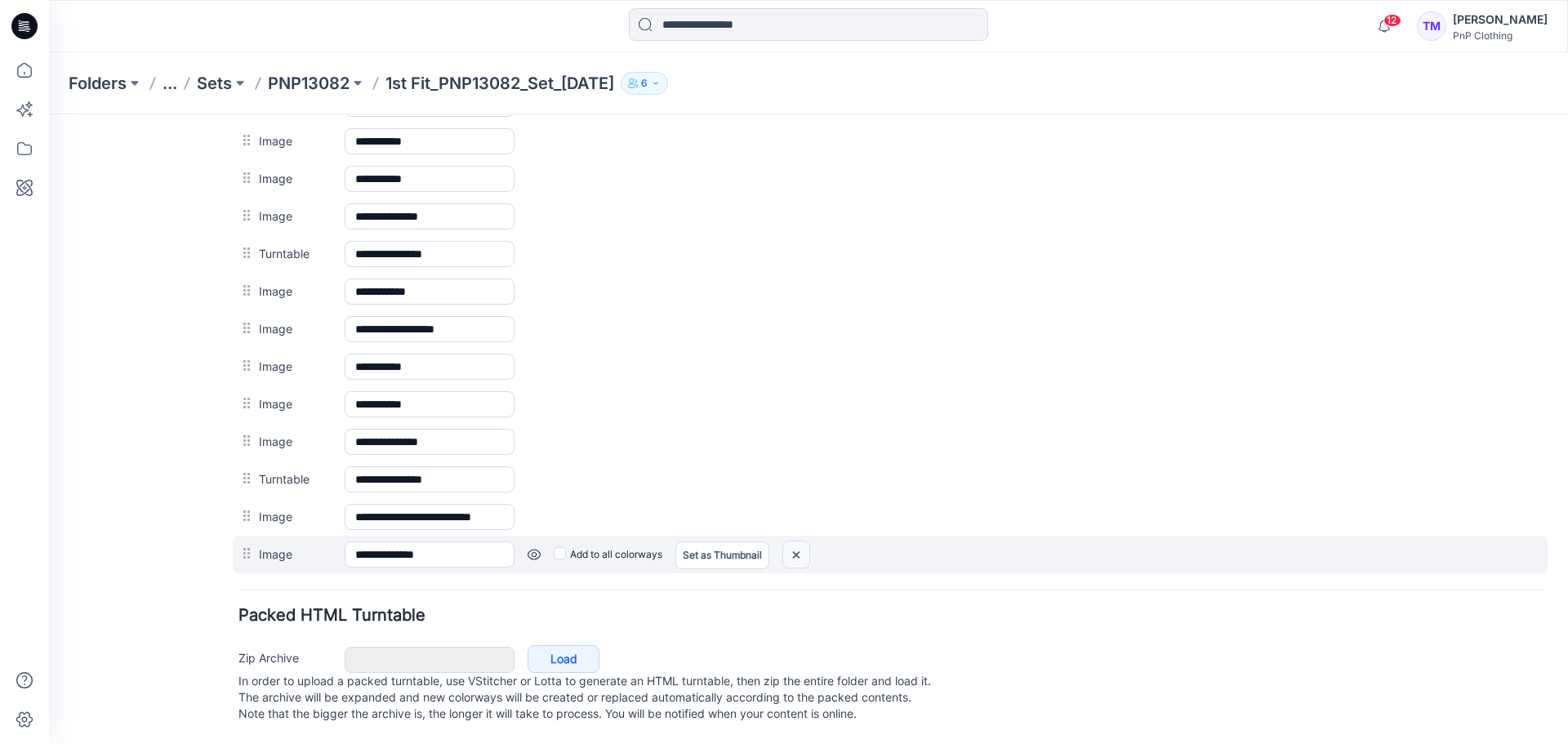
drag, startPoint x: 803, startPoint y: 537, endPoint x: 919, endPoint y: 183, distance: 372.5
click at [803, 541] on img at bounding box center [797, 554] width 26 height 27
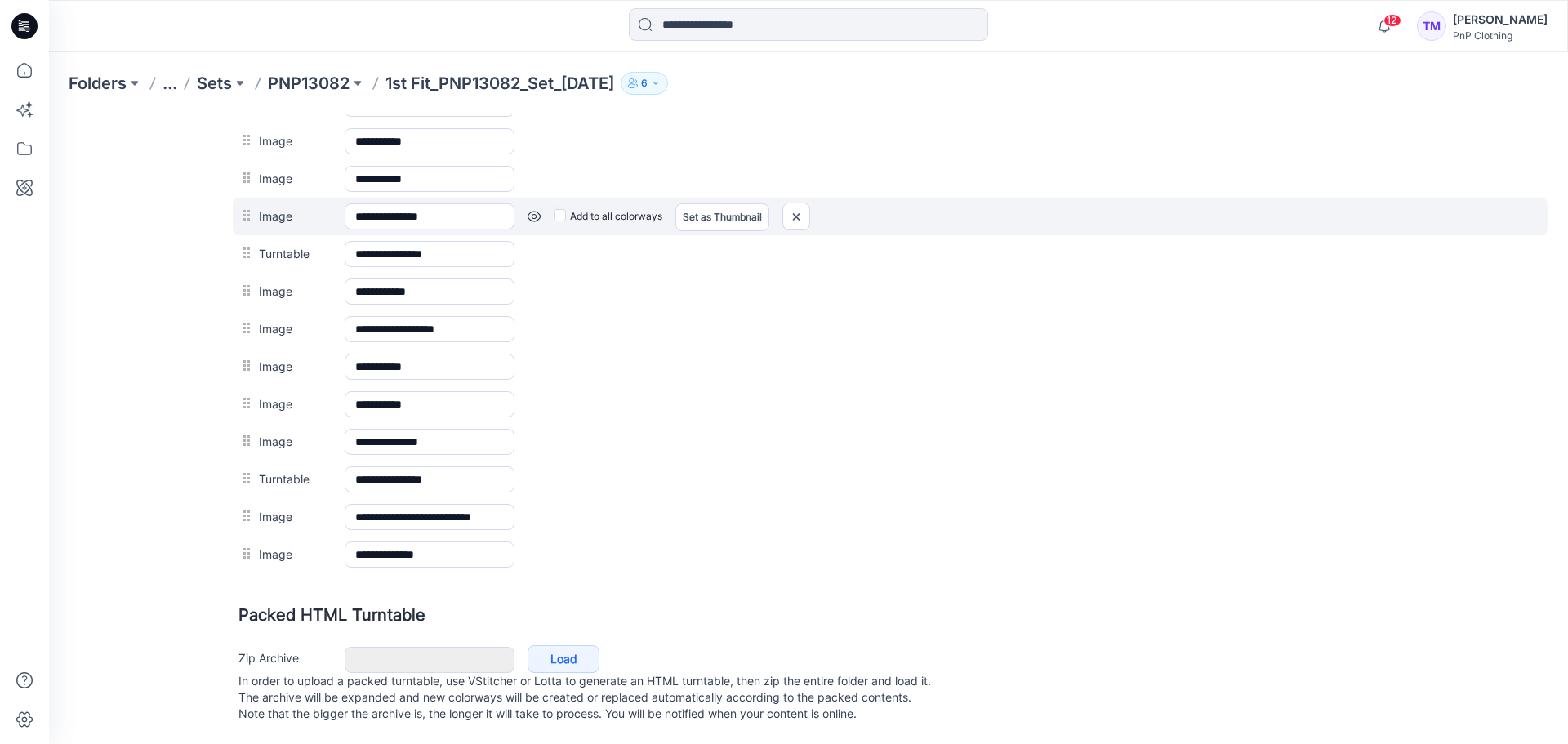
scroll to position [868, 0]
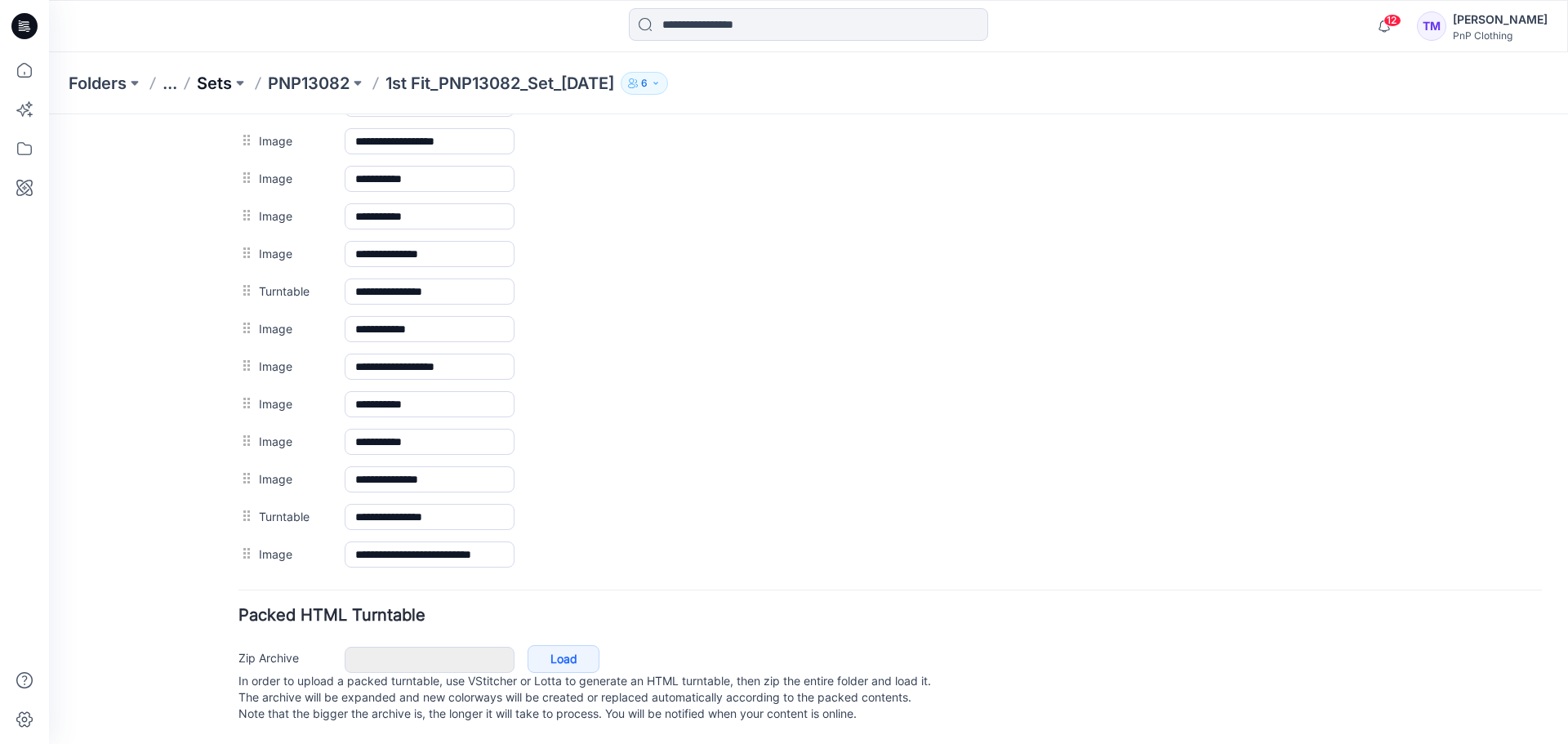
click at [218, 78] on p "Sets" at bounding box center [214, 83] width 35 height 23
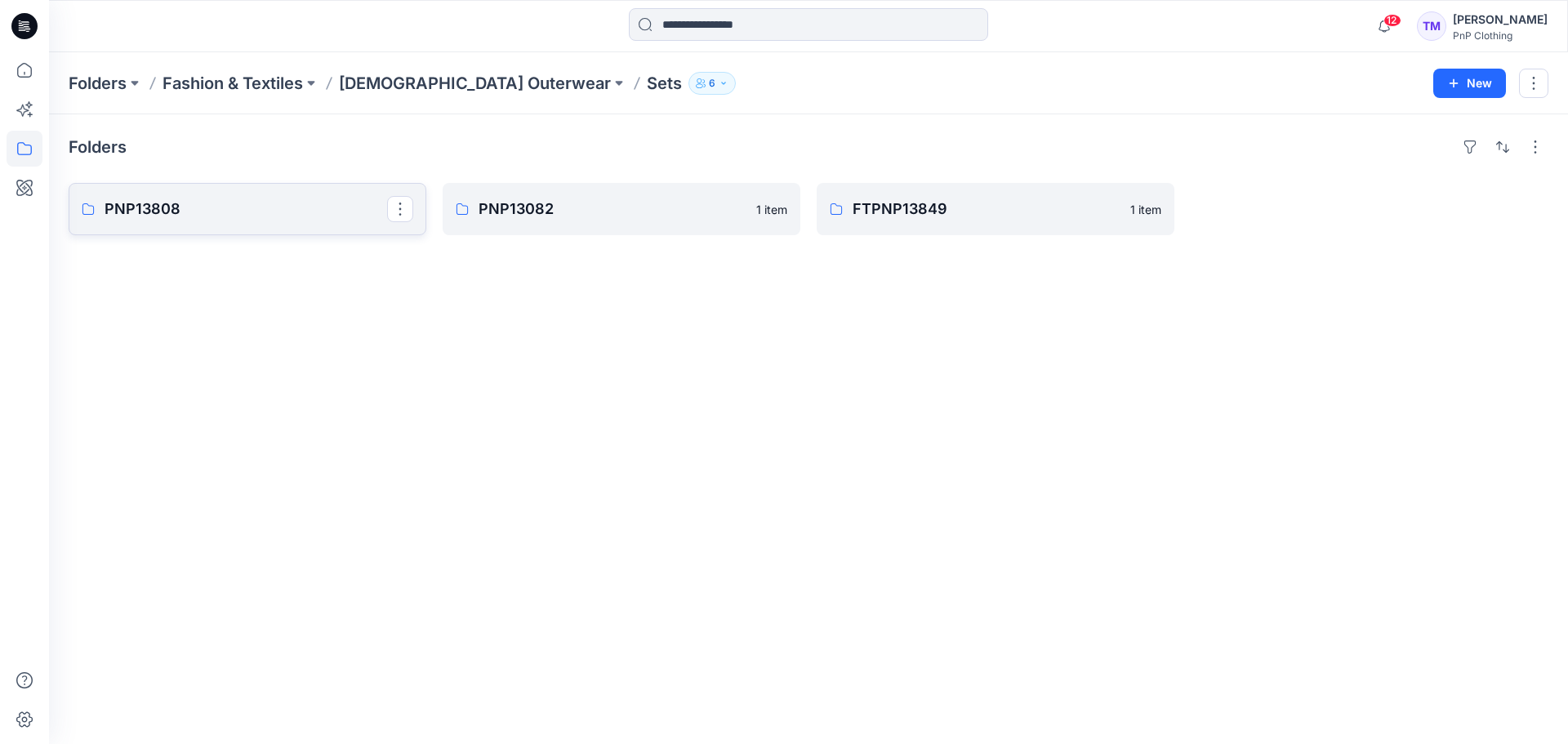
click at [209, 186] on link "PNP13808" at bounding box center [248, 209] width 358 height 52
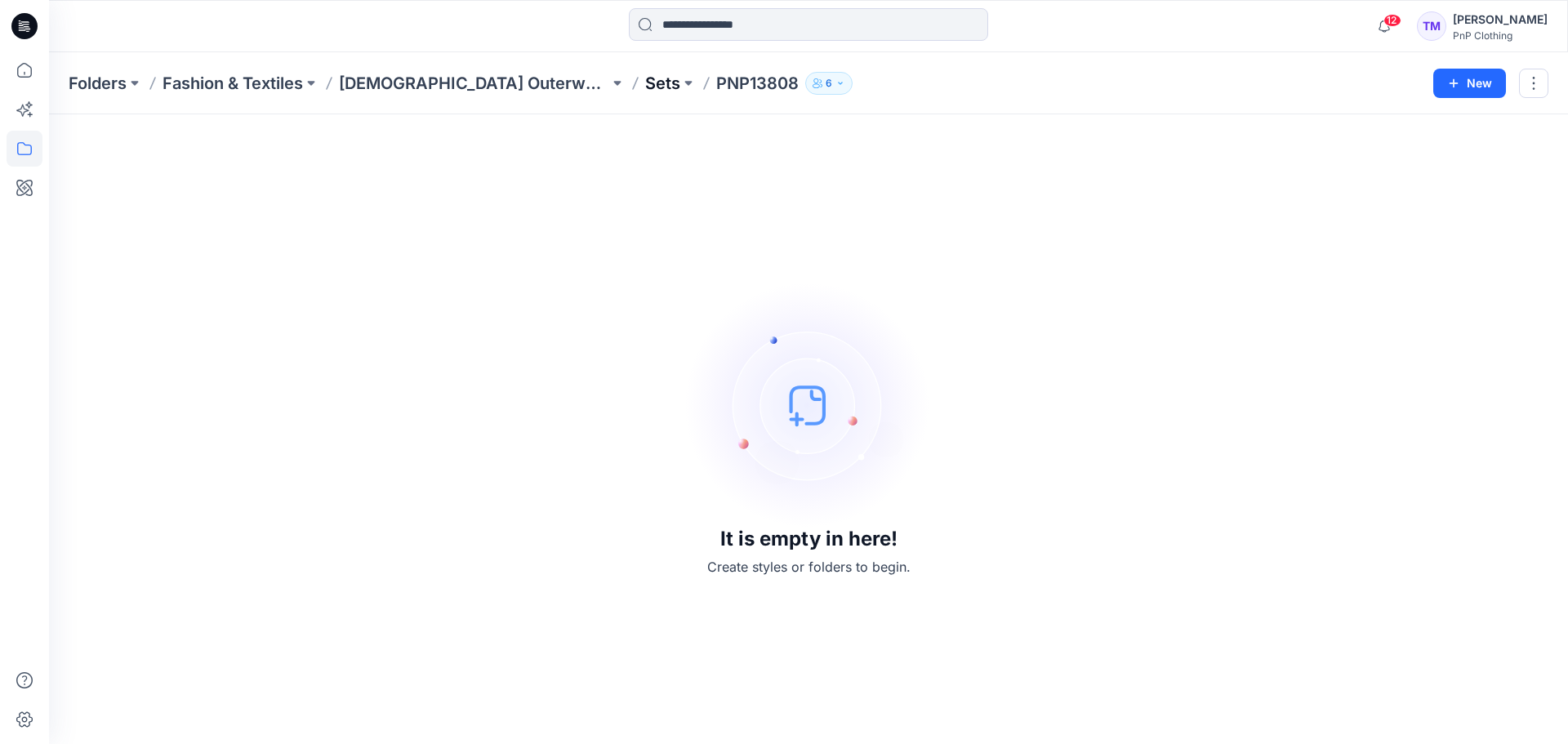
click at [646, 85] on p "Sets" at bounding box center [663, 83] width 35 height 23
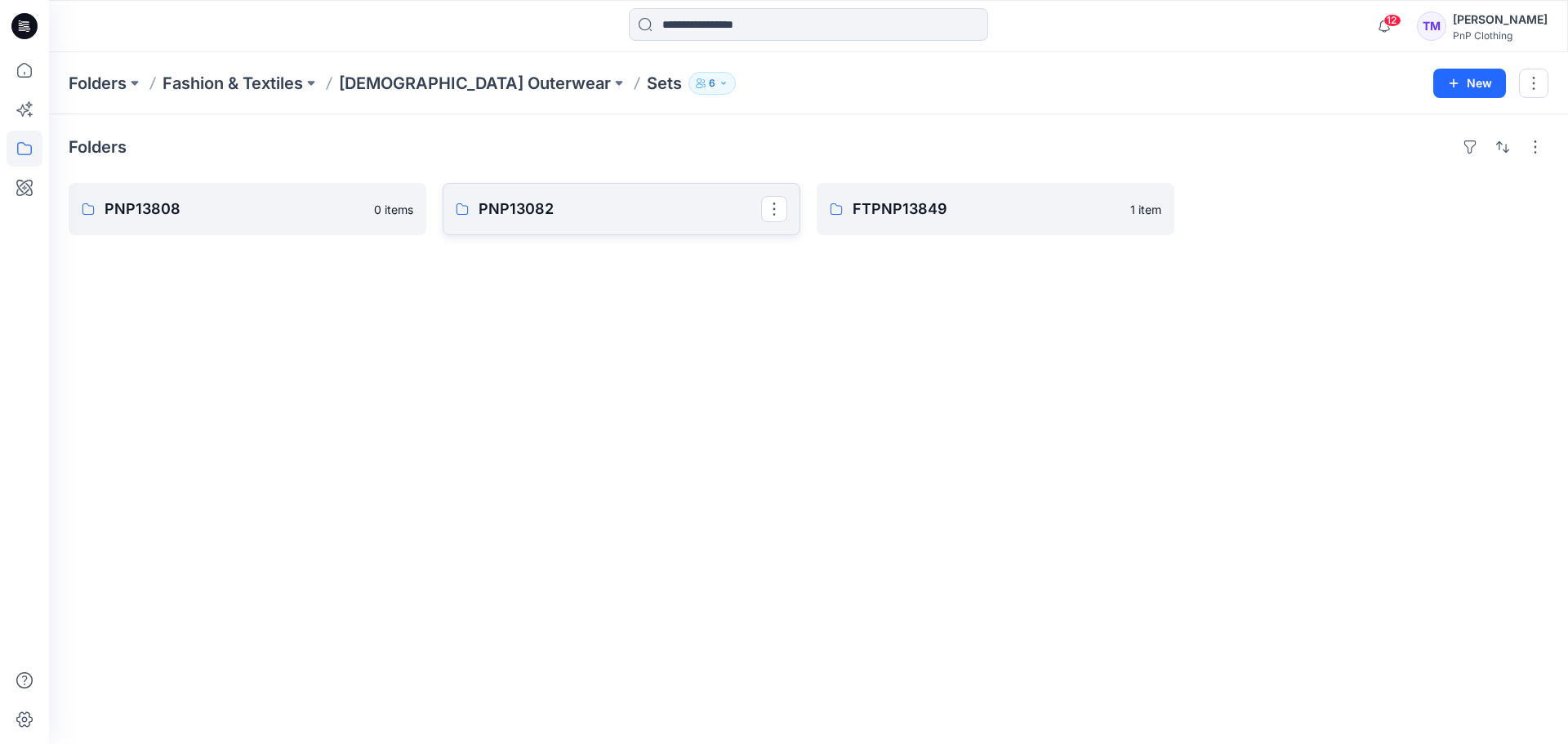
click at [529, 202] on p "PNP13082" at bounding box center [620, 209] width 282 height 23
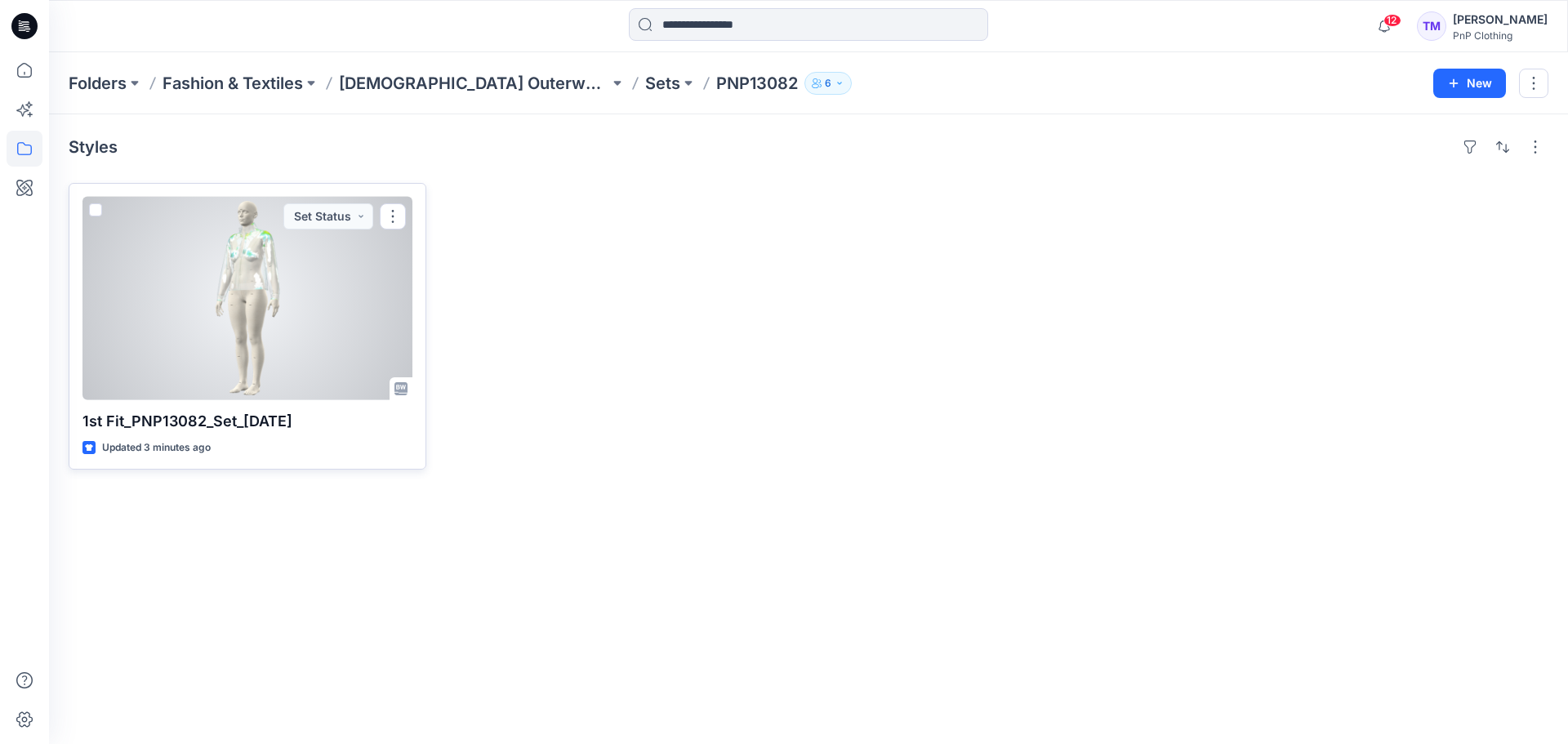
click at [334, 307] on div at bounding box center [248, 298] width 330 height 203
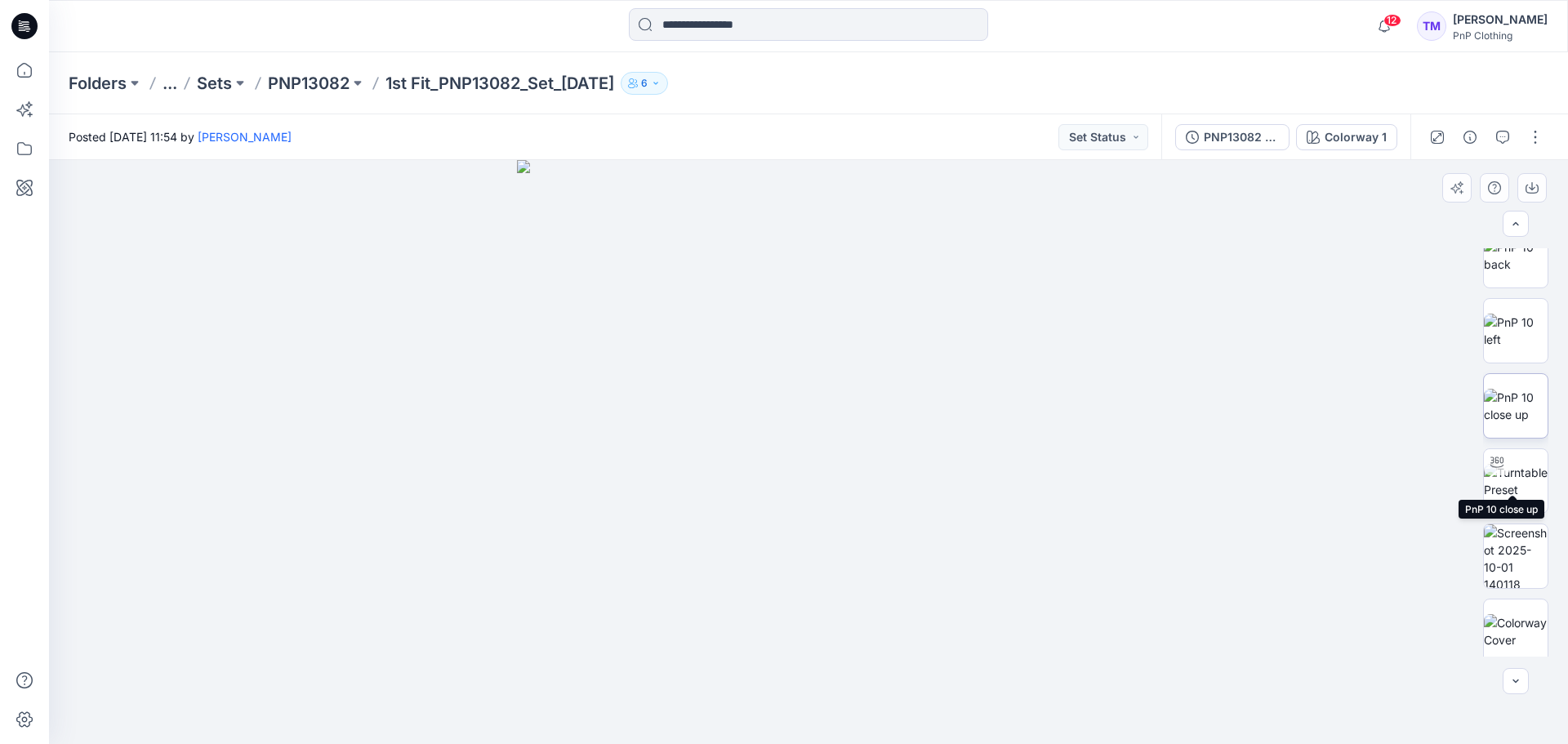
scroll to position [633, 0]
click at [1539, 133] on button "button" at bounding box center [1535, 137] width 26 height 26
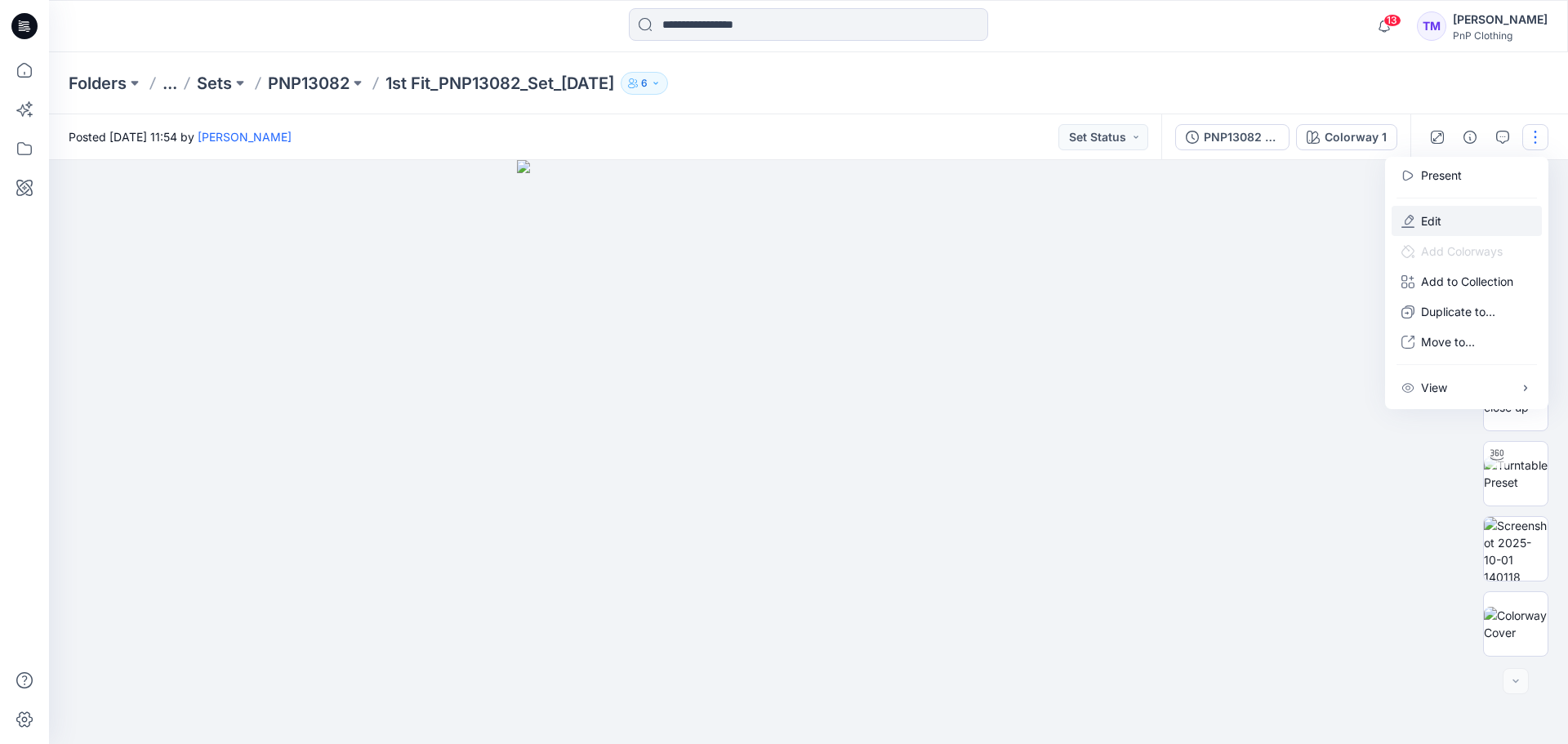
click at [1430, 217] on p "Edit" at bounding box center [1431, 221] width 20 height 17
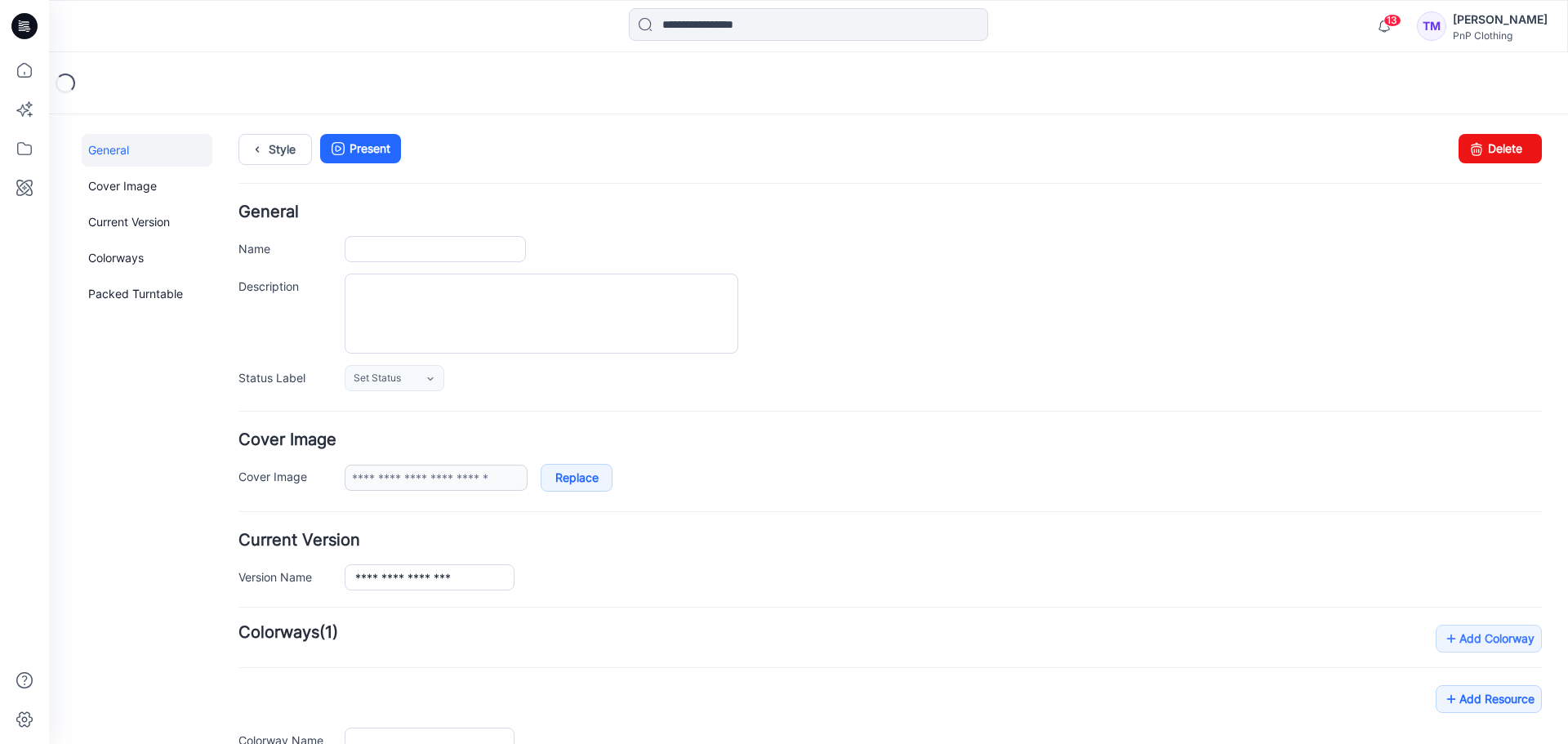
type input "**********"
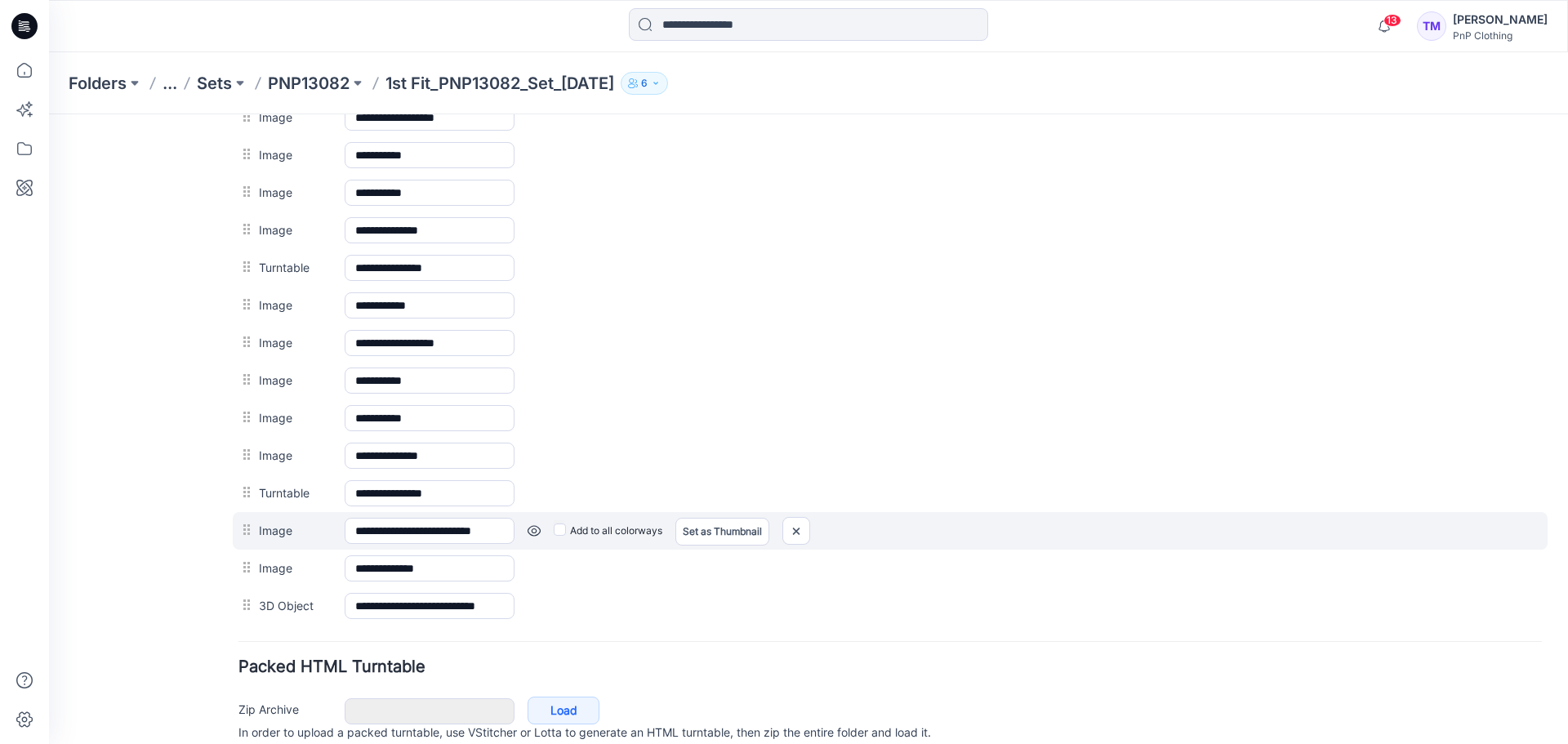
scroll to position [942, 0]
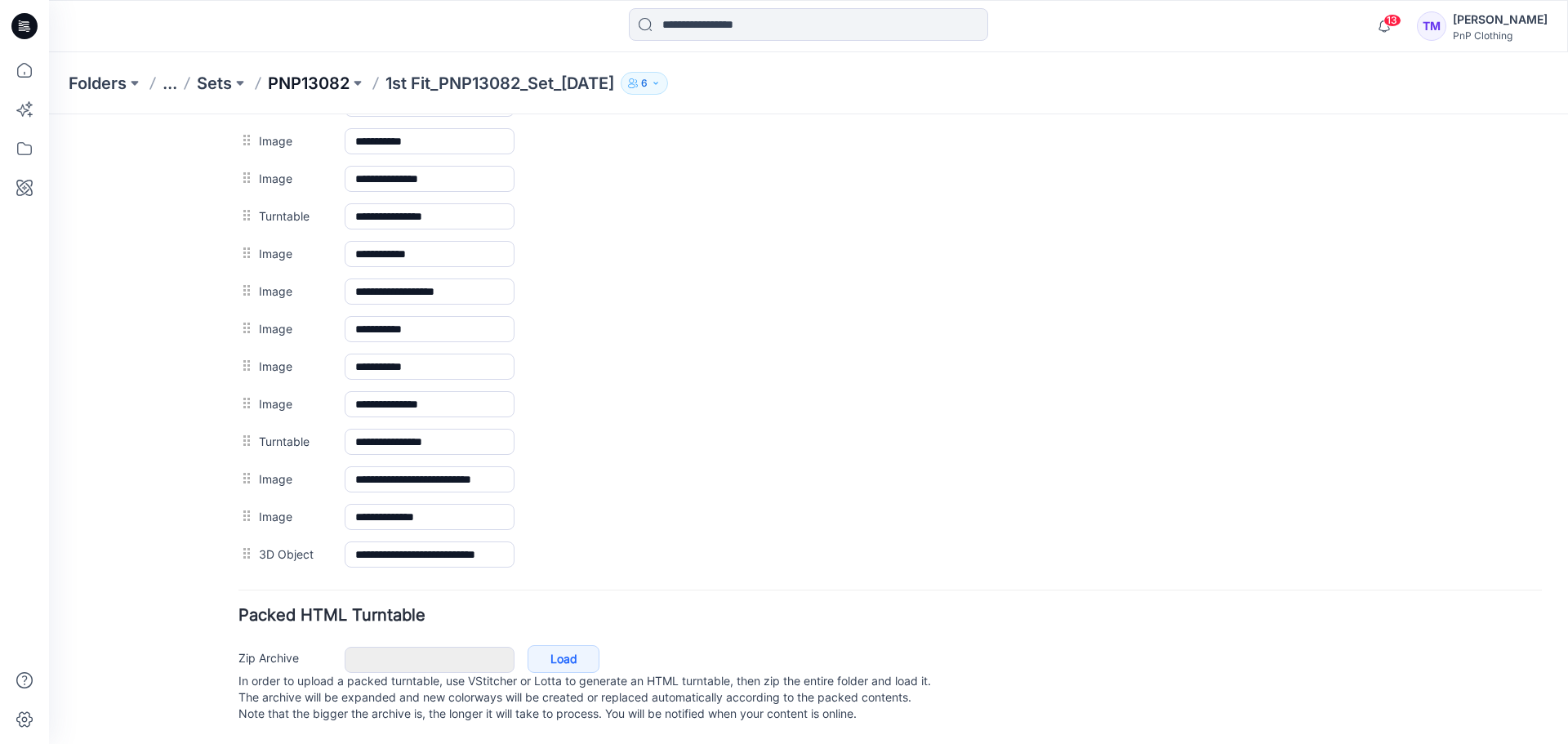
click at [331, 77] on p "PNP13082" at bounding box center [309, 83] width 82 height 23
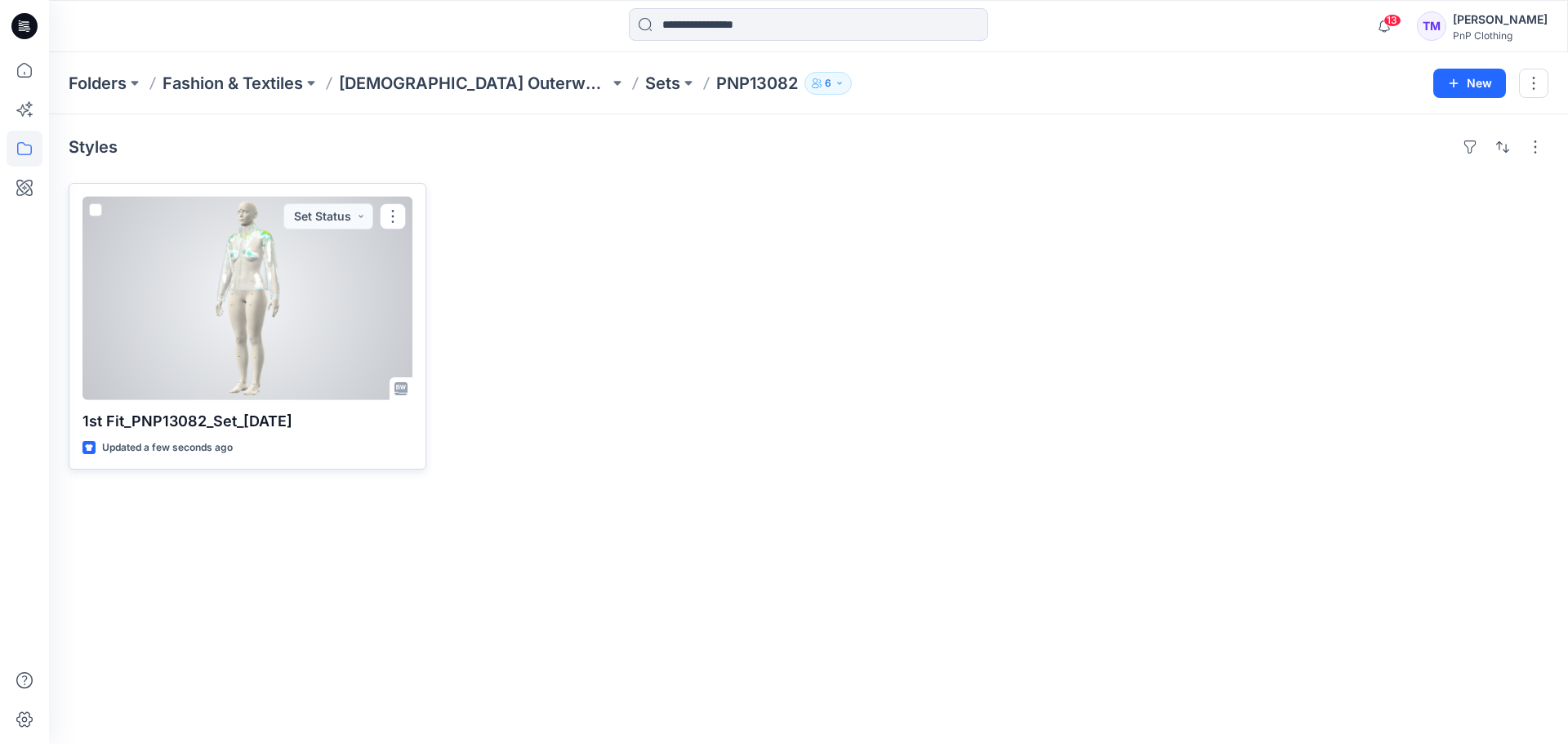
click at [357, 298] on div at bounding box center [248, 298] width 330 height 203
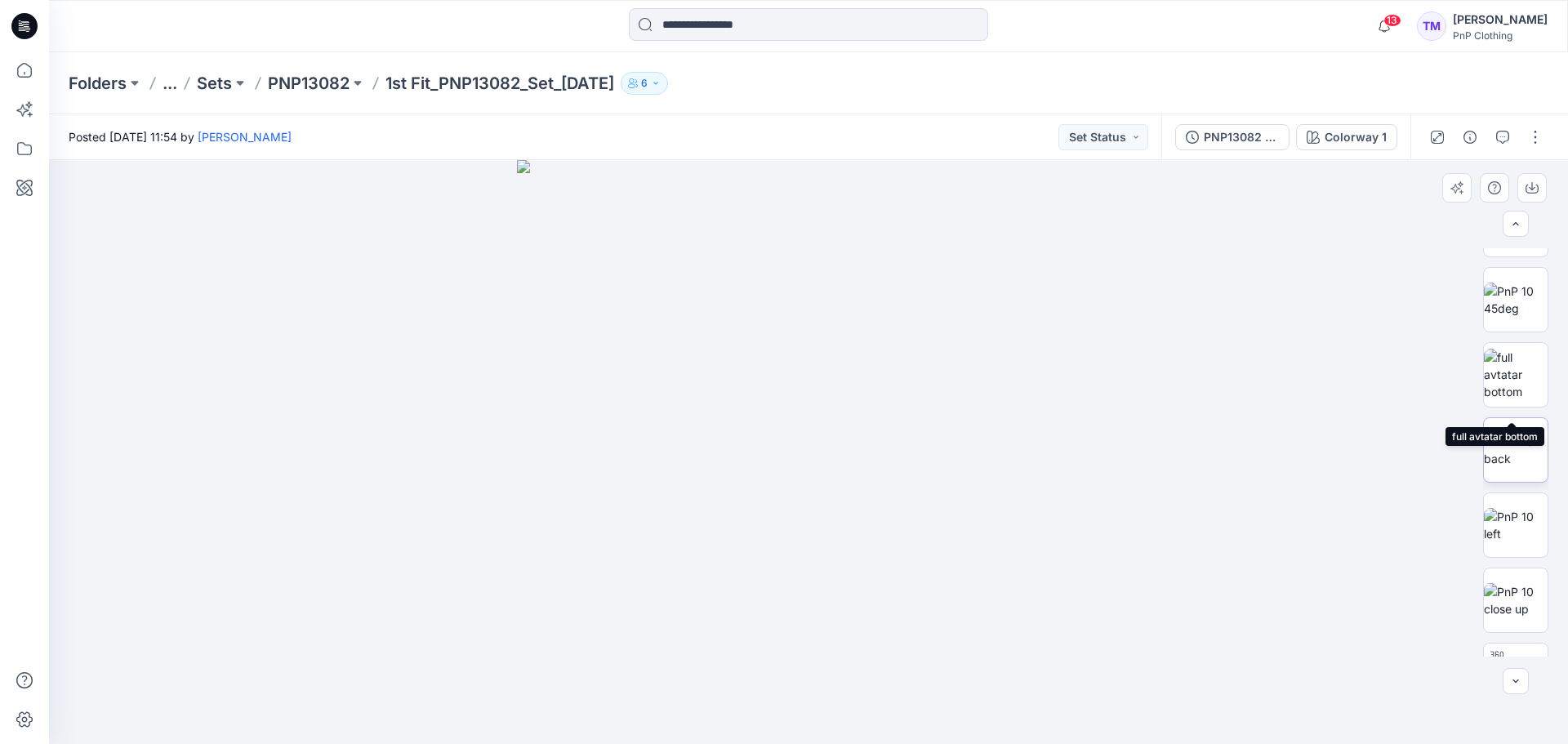
scroll to position [709, 0]
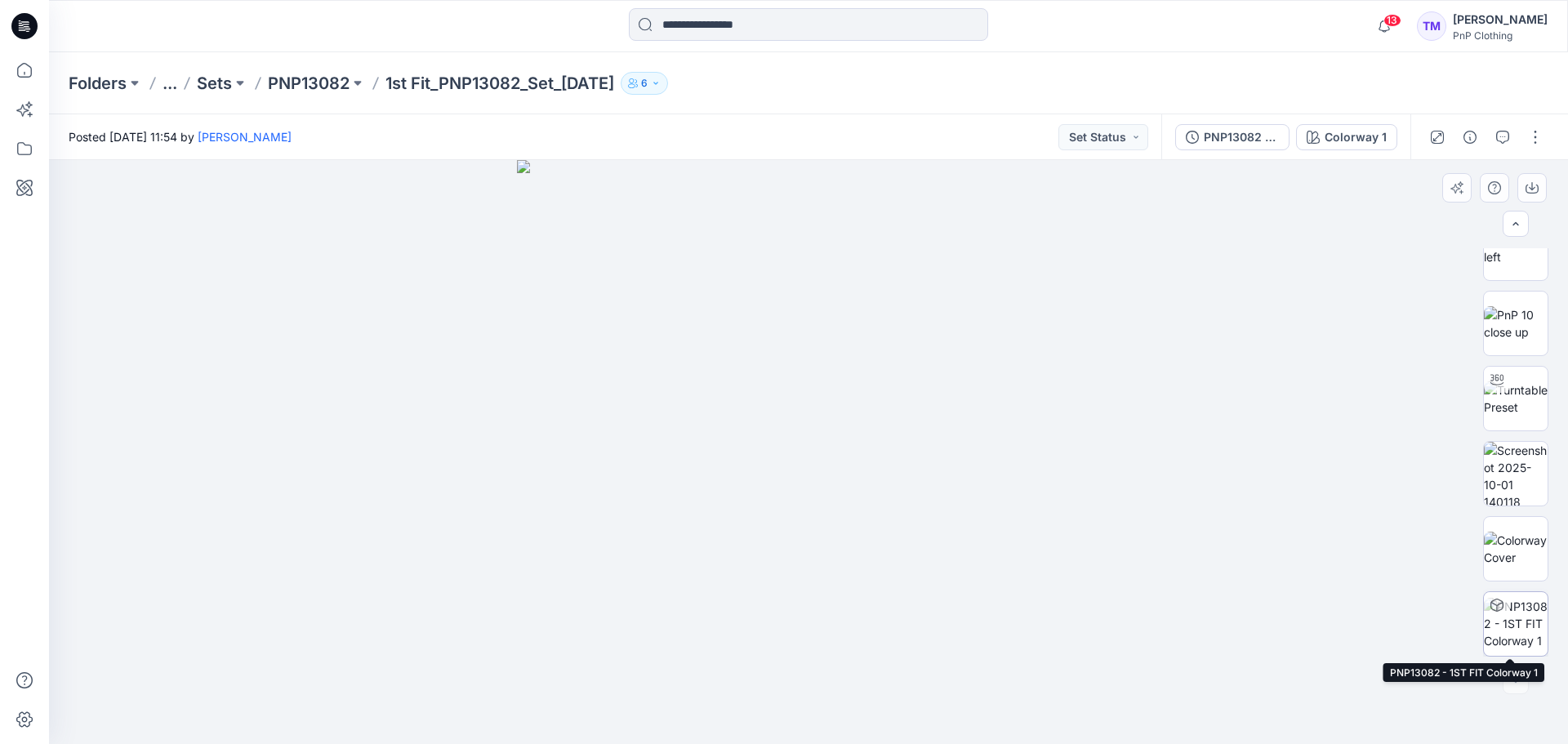
click at [1499, 618] on img at bounding box center [1516, 623] width 63 height 51
click at [314, 82] on p "PNP13082" at bounding box center [309, 83] width 82 height 23
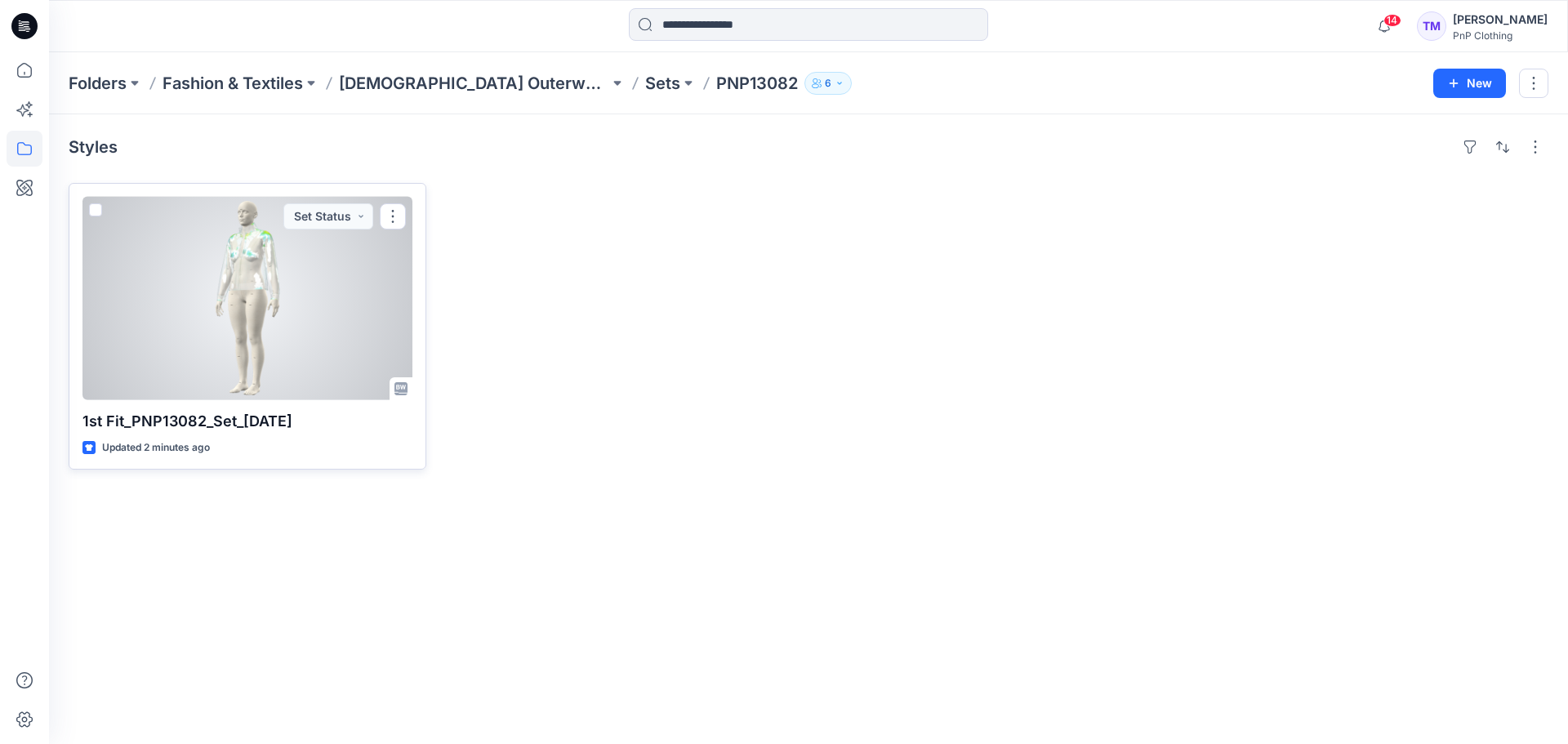
click at [246, 311] on div at bounding box center [248, 298] width 330 height 203
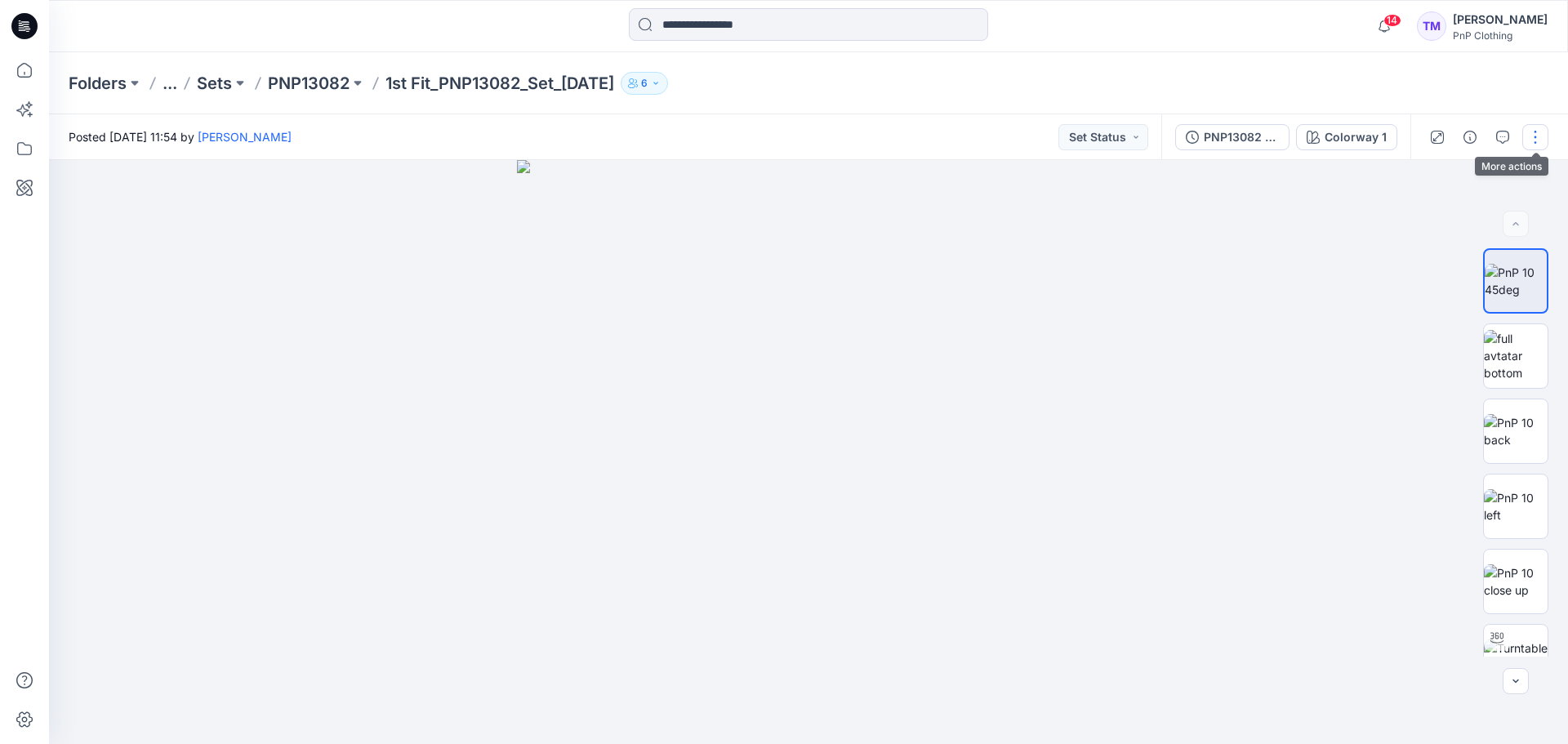
click at [1539, 129] on button "button" at bounding box center [1535, 137] width 26 height 26
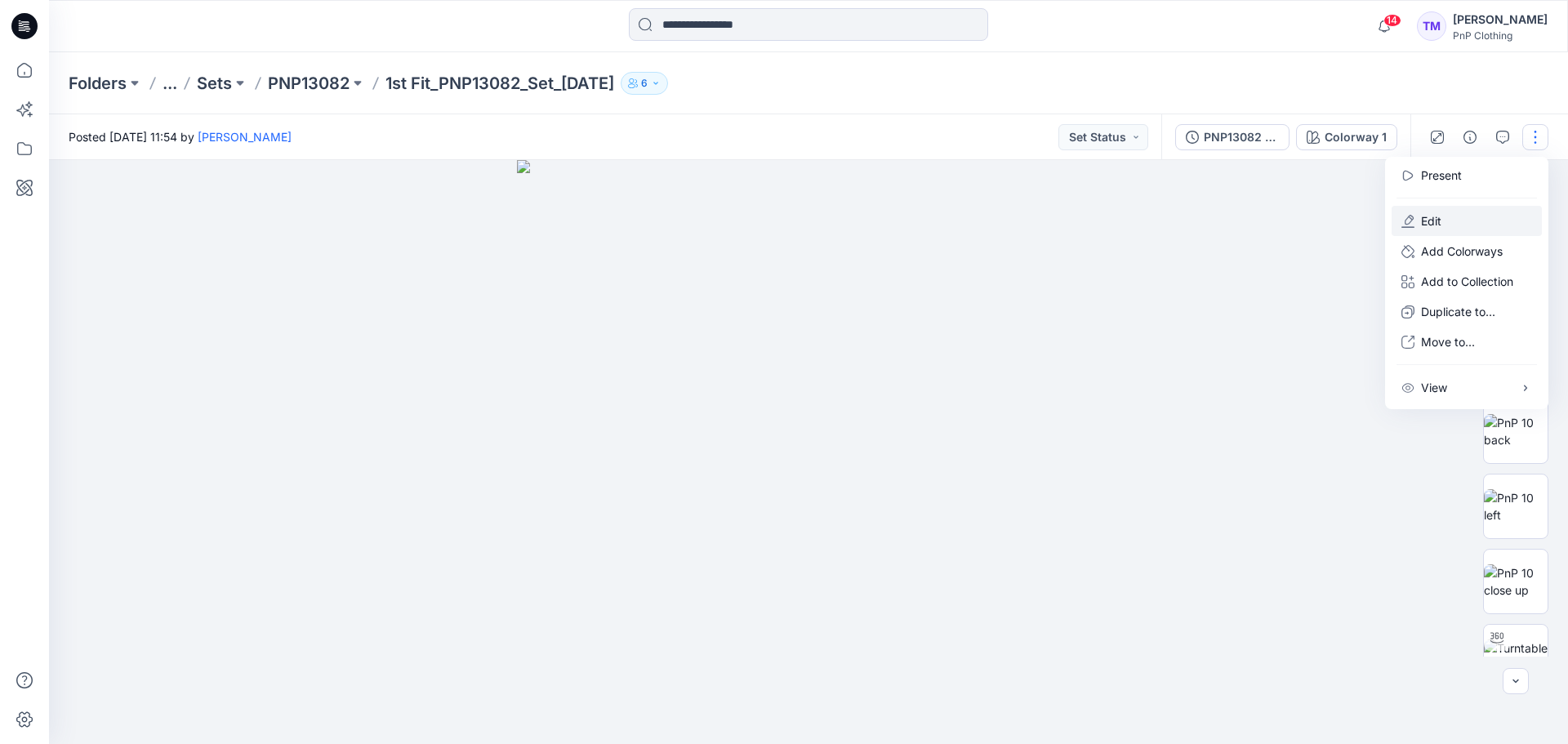
click at [1434, 213] on p "Edit" at bounding box center [1431, 221] width 20 height 17
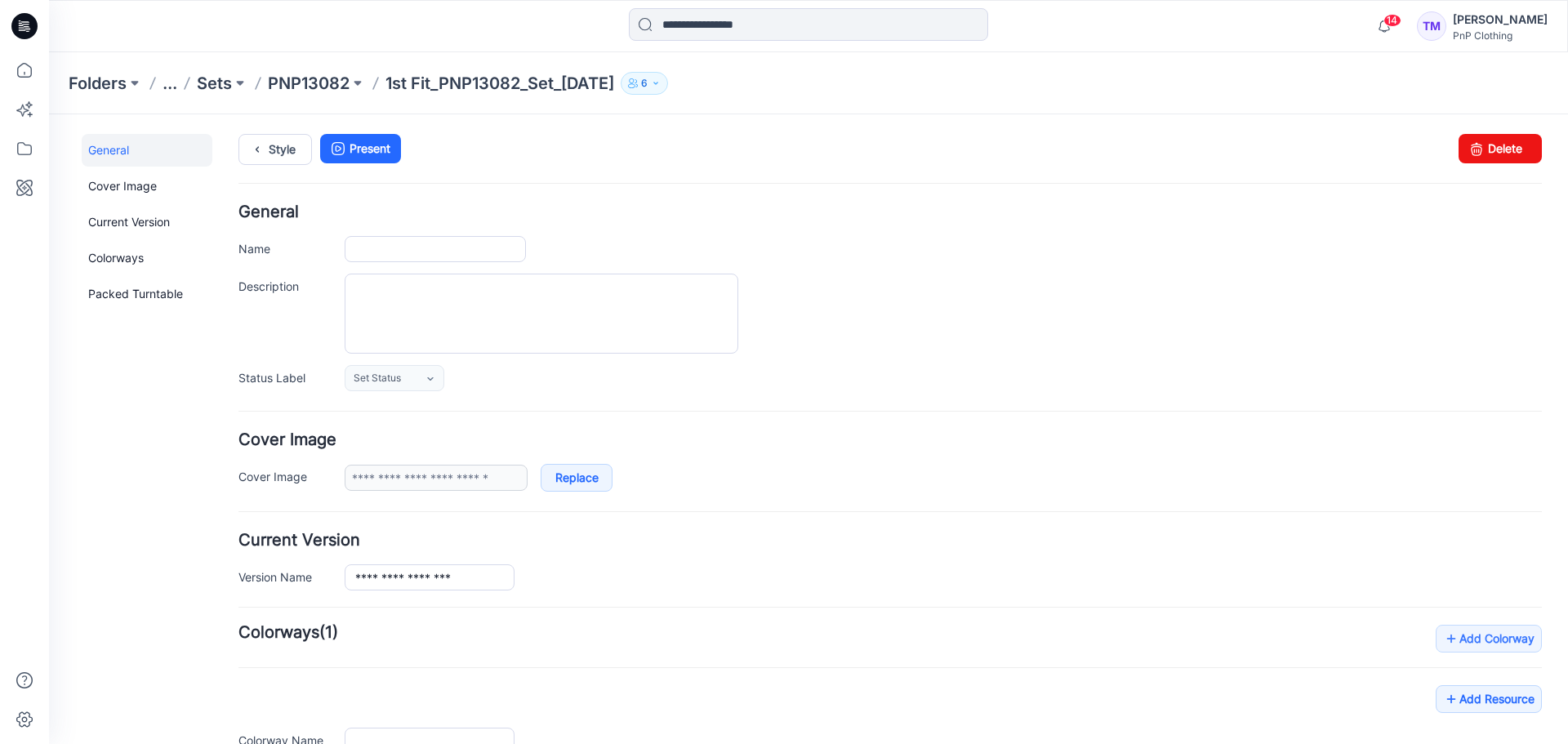
type input "**********"
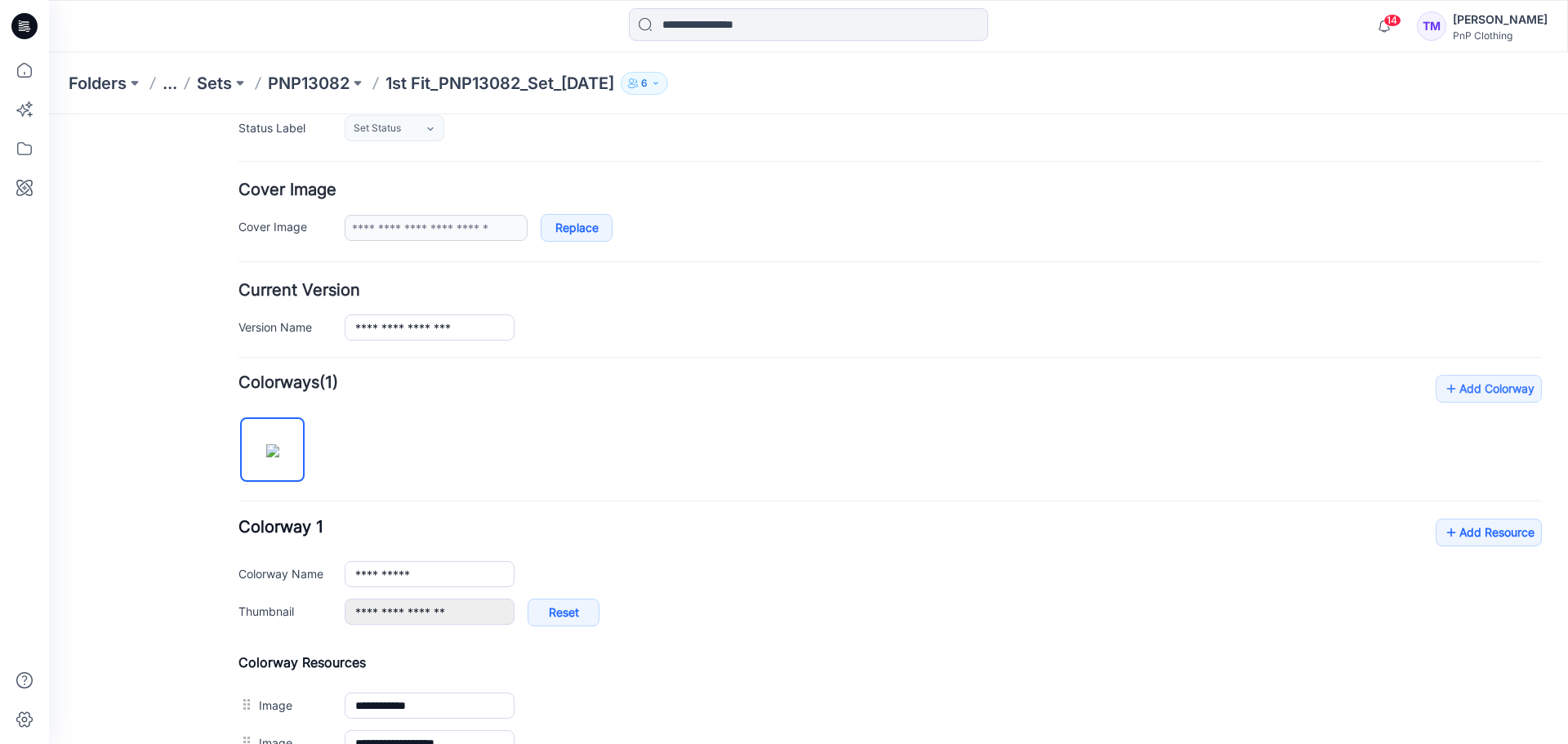
scroll to position [244, 0]
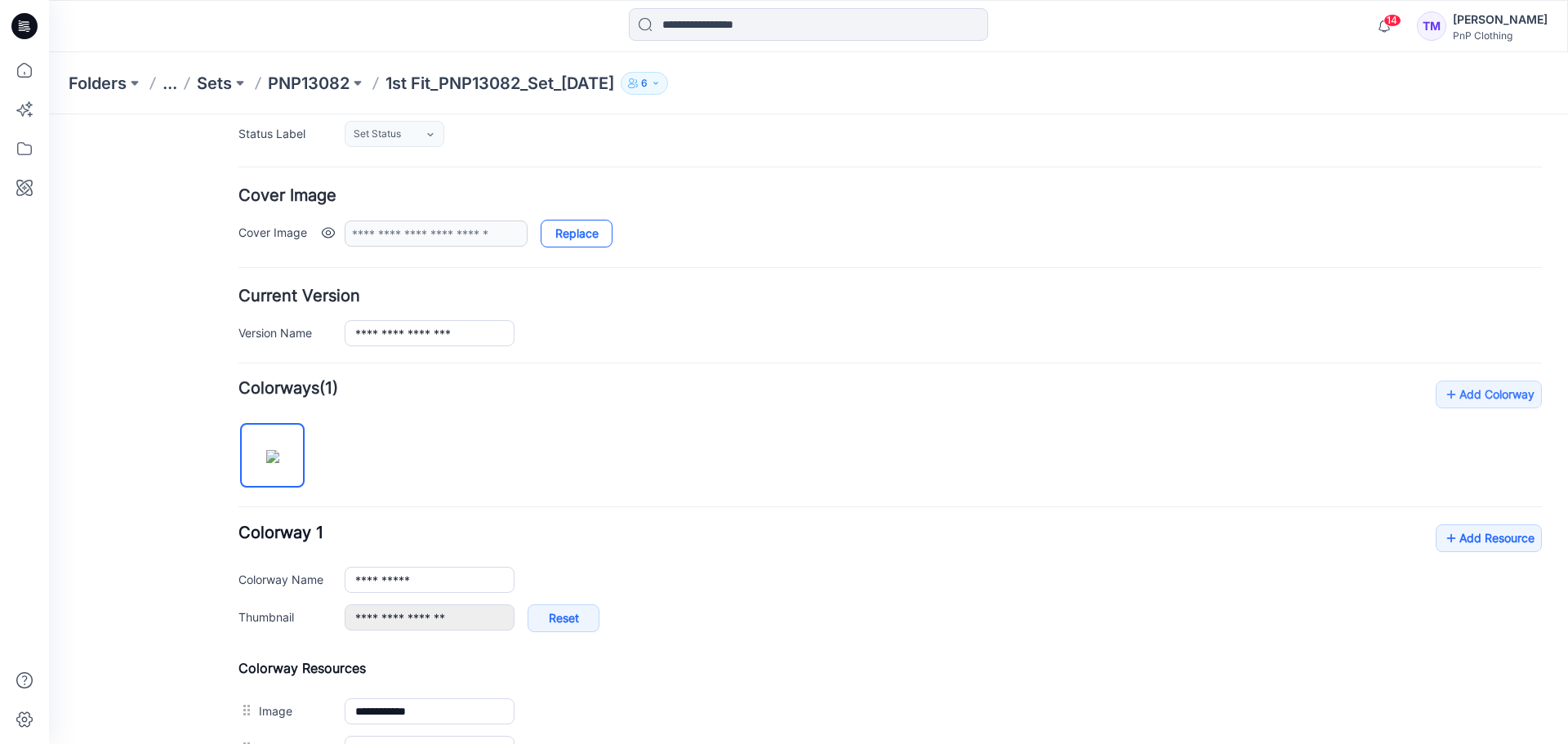
click at [577, 236] on link "Replace" at bounding box center [576, 234] width 72 height 28
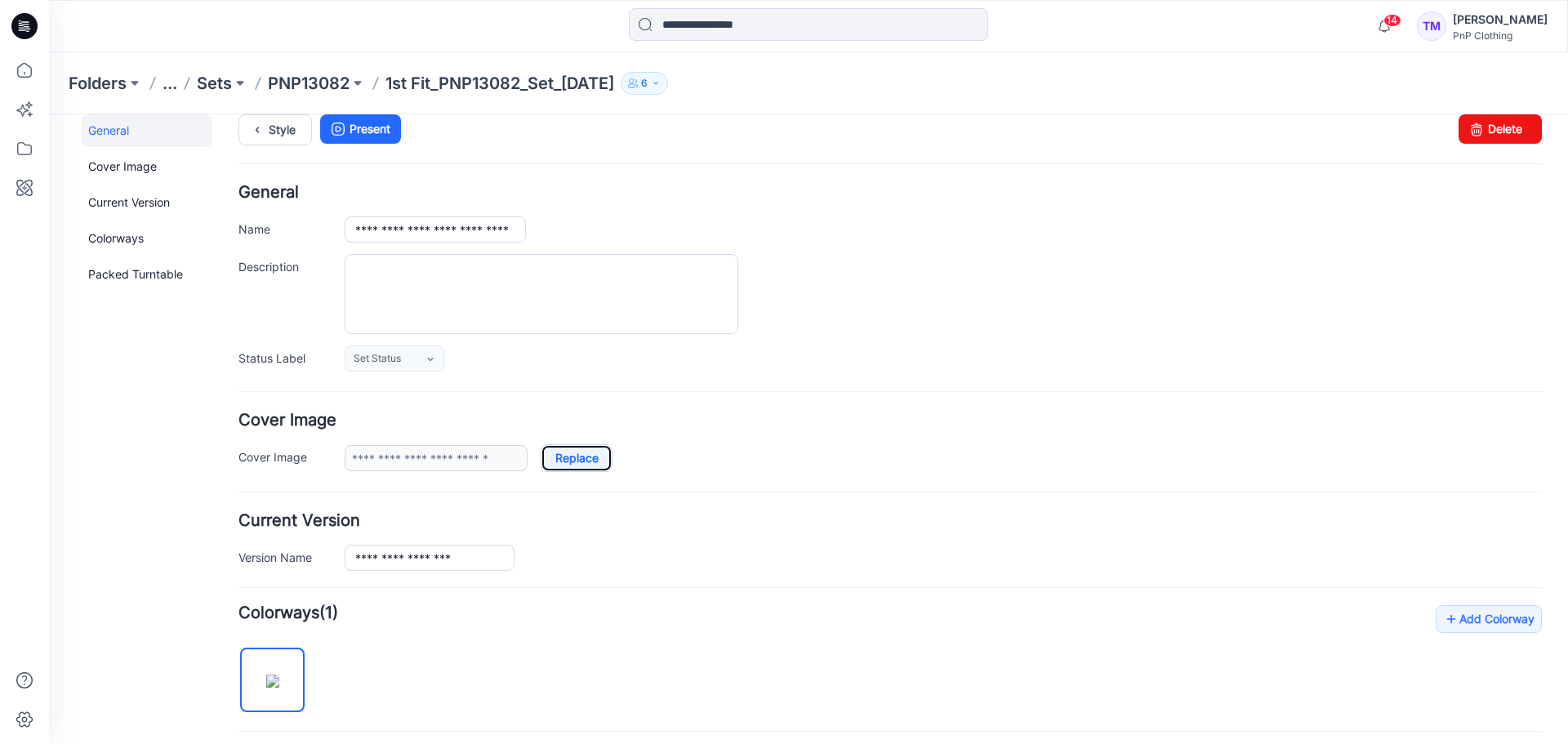
scroll to position [0, 0]
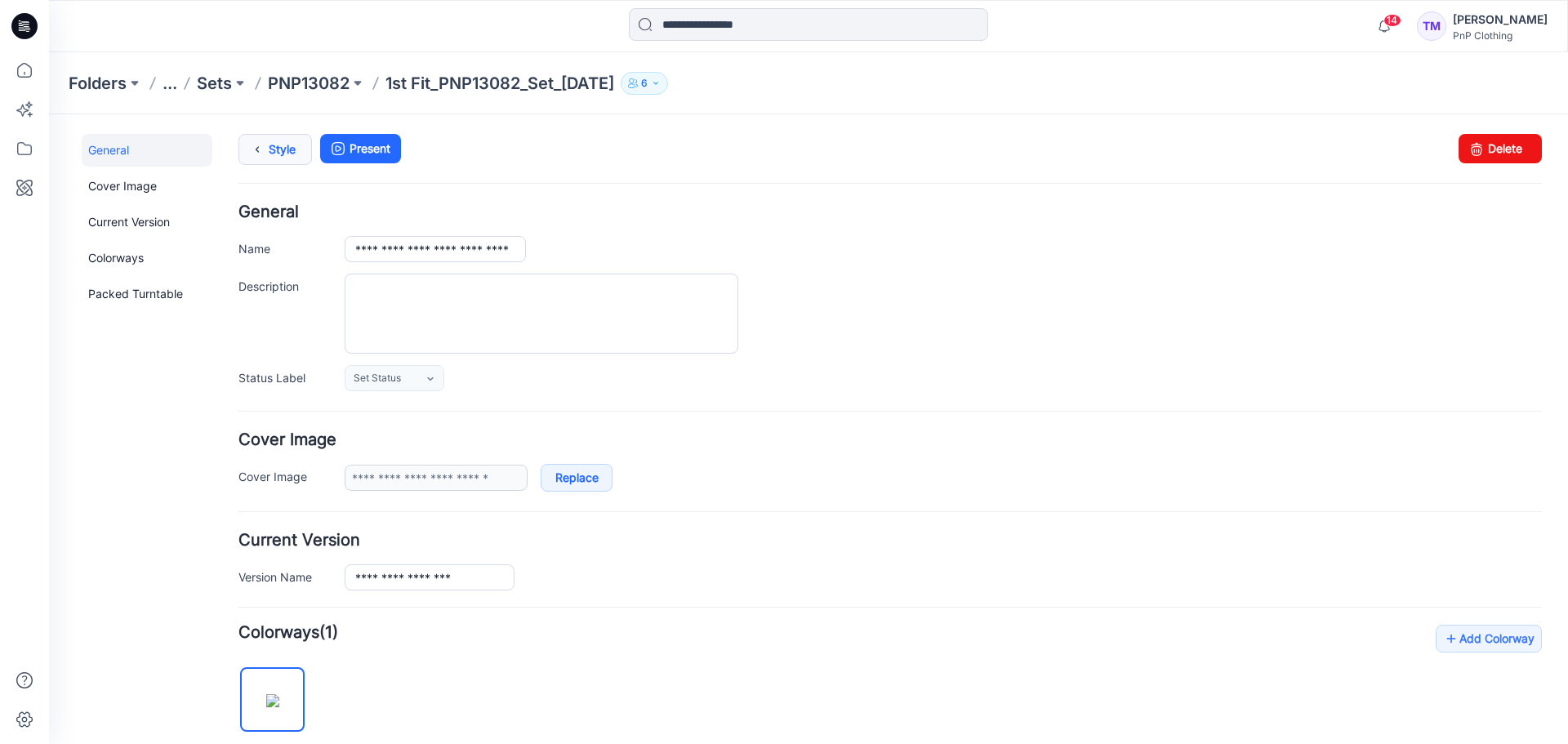
click at [268, 152] on icon at bounding box center [257, 150] width 23 height 30
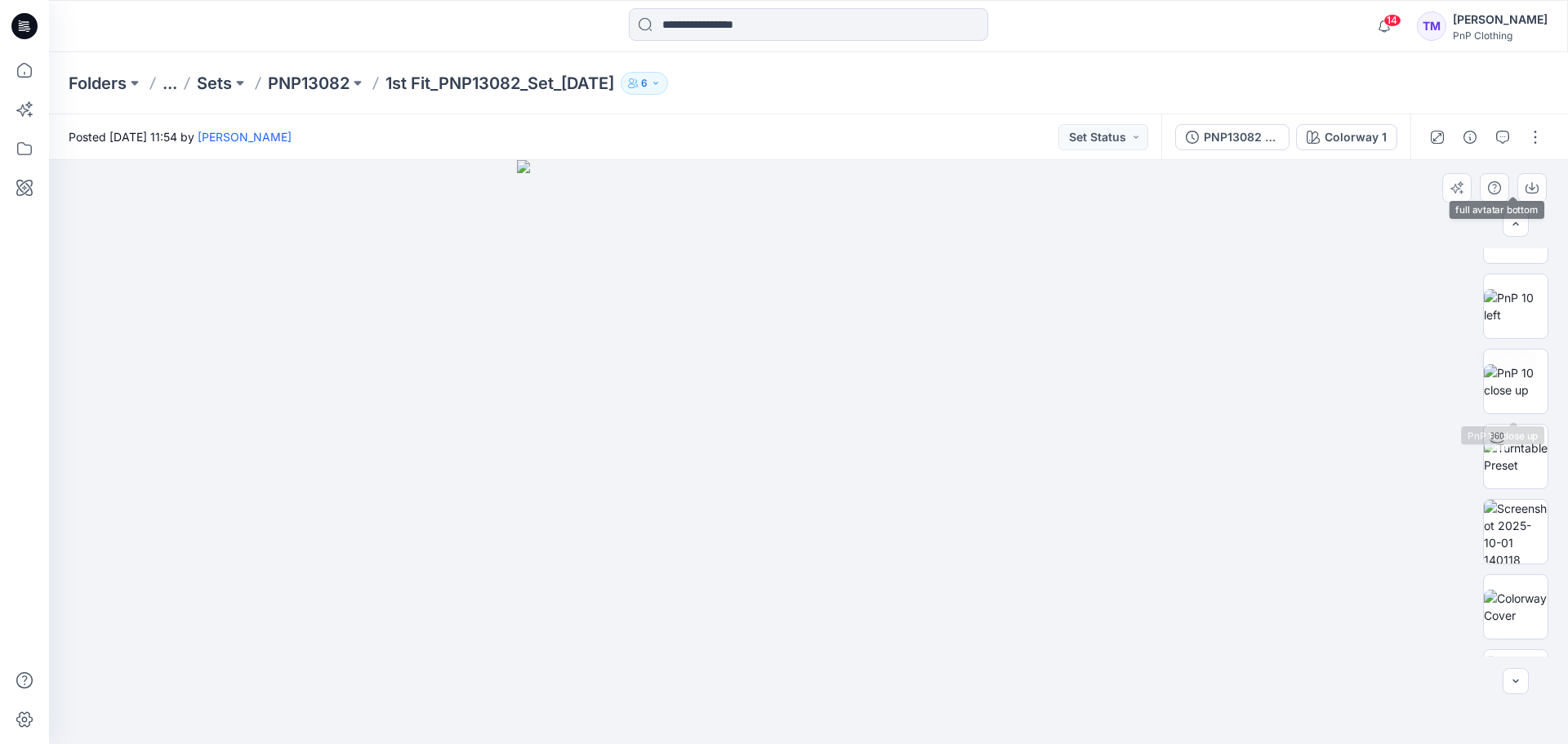
scroll to position [652, 0]
click at [1512, 450] on img at bounding box center [1516, 455] width 63 height 34
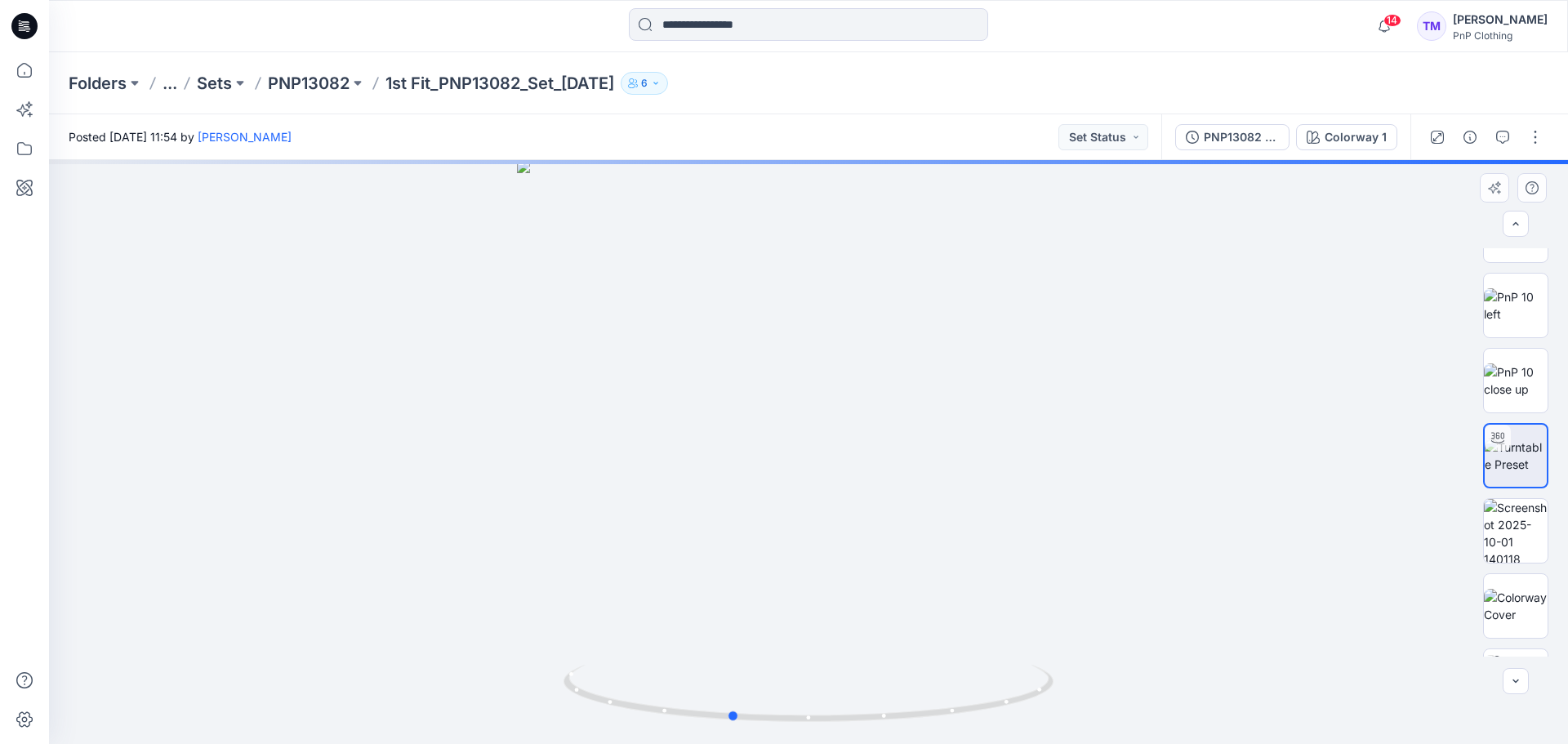
drag, startPoint x: 1052, startPoint y: 434, endPoint x: 676, endPoint y: 481, distance: 378.9
click at [676, 481] on div at bounding box center [809, 452] width 1519 height 584
drag, startPoint x: 929, startPoint y: 470, endPoint x: 649, endPoint y: 478, distance: 280.1
click at [649, 478] on div at bounding box center [809, 452] width 1519 height 584
drag, startPoint x: 944, startPoint y: 471, endPoint x: 776, endPoint y: 468, distance: 168.0
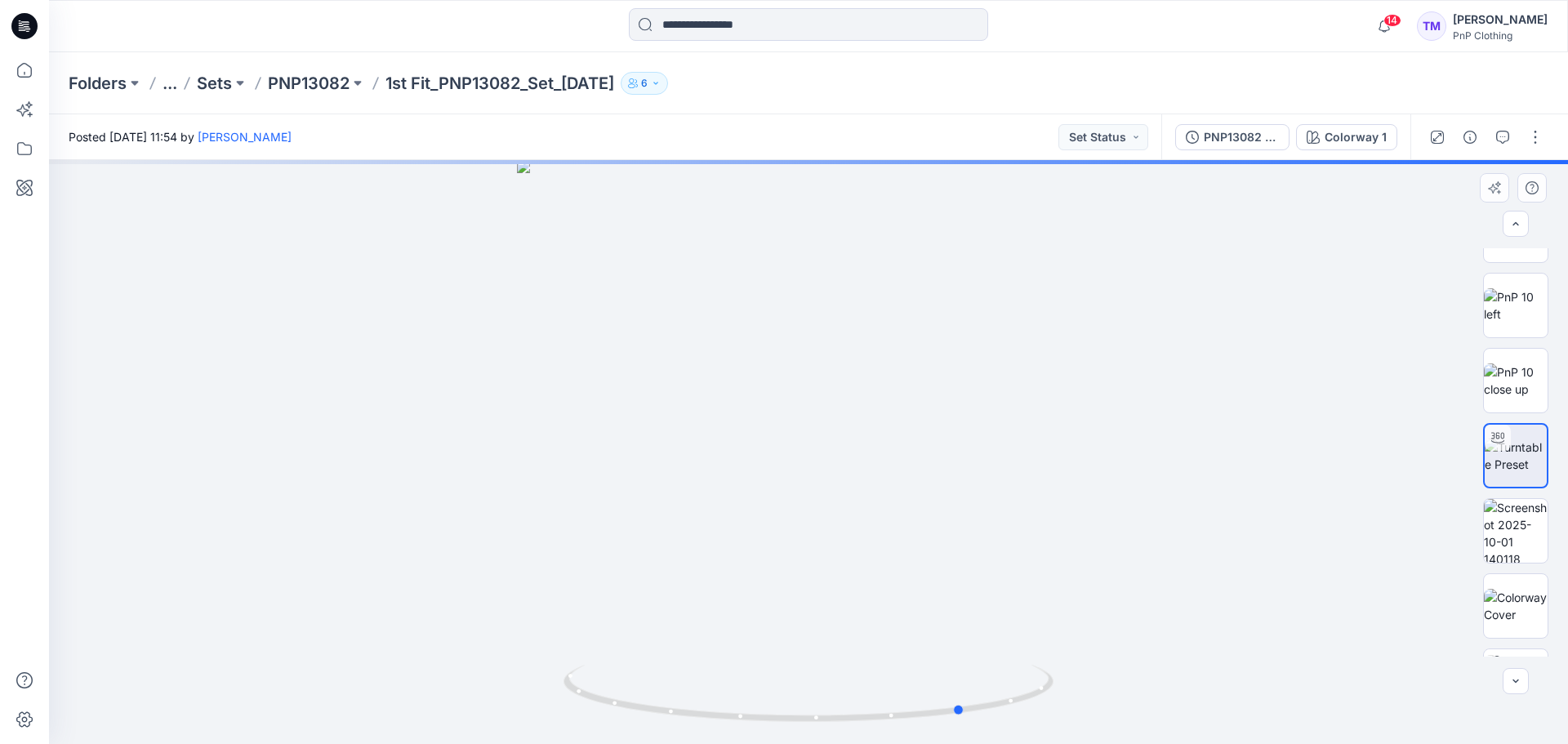
click at [772, 468] on div at bounding box center [809, 452] width 1519 height 584
drag, startPoint x: 839, startPoint y: 462, endPoint x: 768, endPoint y: 463, distance: 71.0
click at [768, 463] on div at bounding box center [809, 452] width 1519 height 584
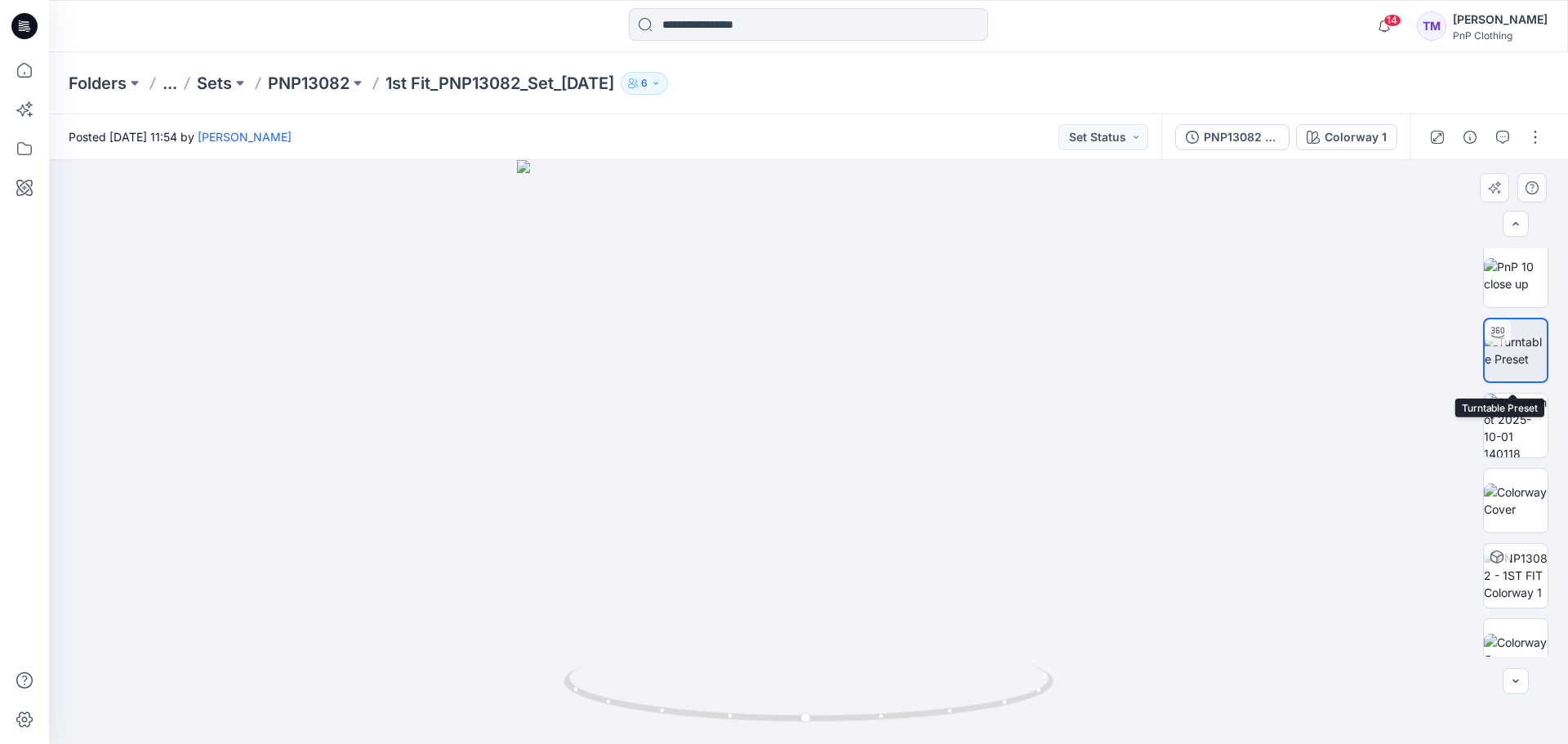
scroll to position [784, 0]
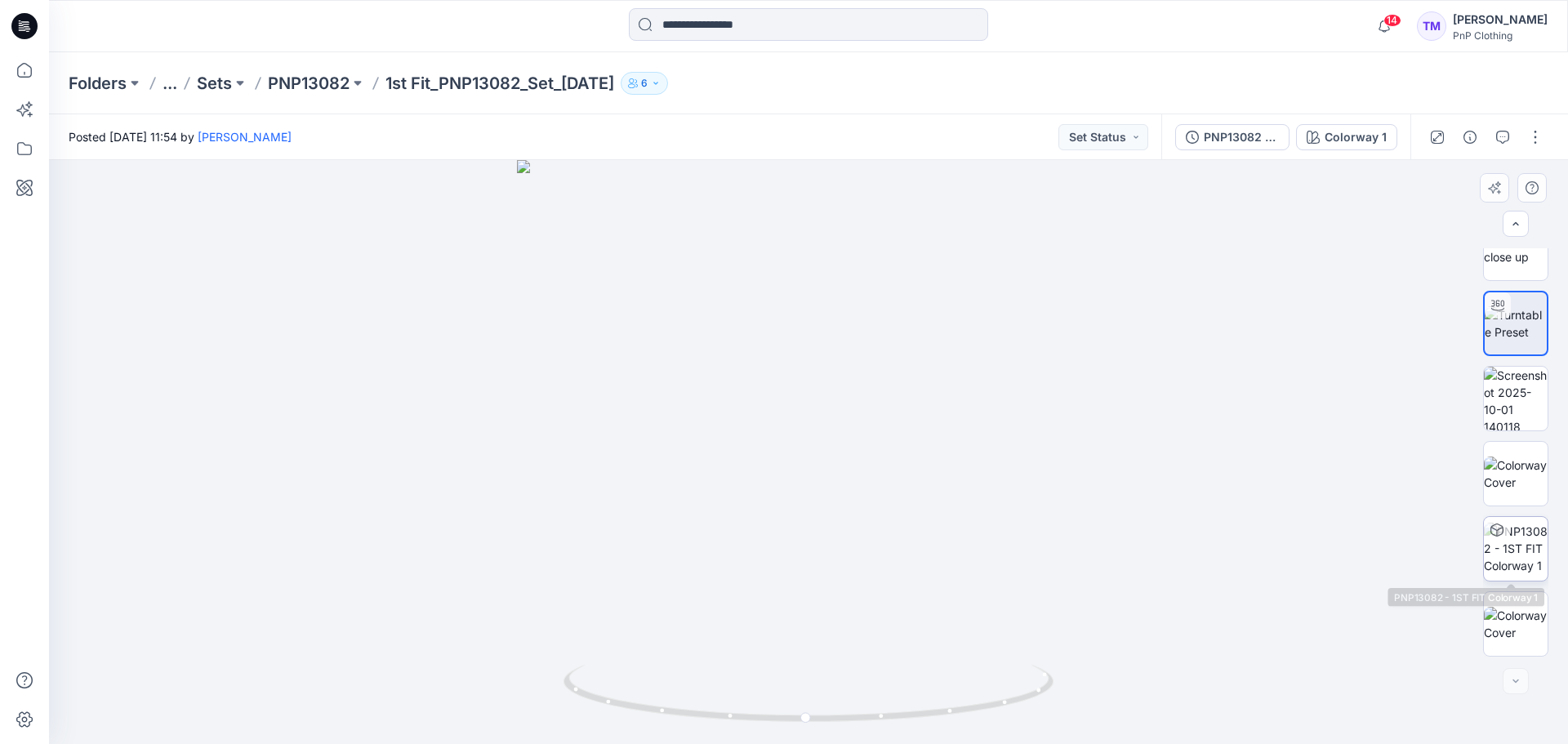
click at [1525, 539] on img at bounding box center [1516, 548] width 63 height 51
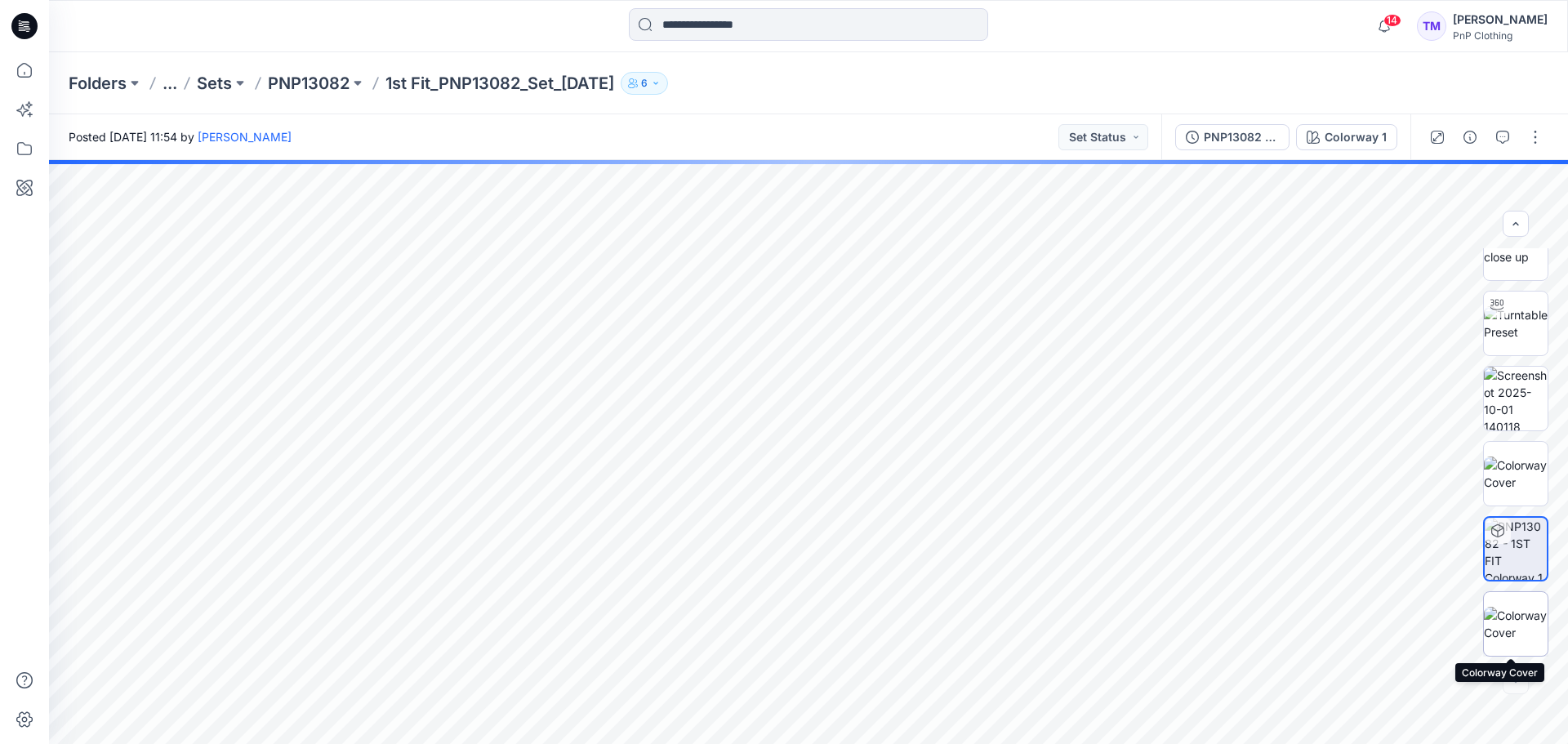
click at [1495, 619] on img at bounding box center [1516, 623] width 63 height 34
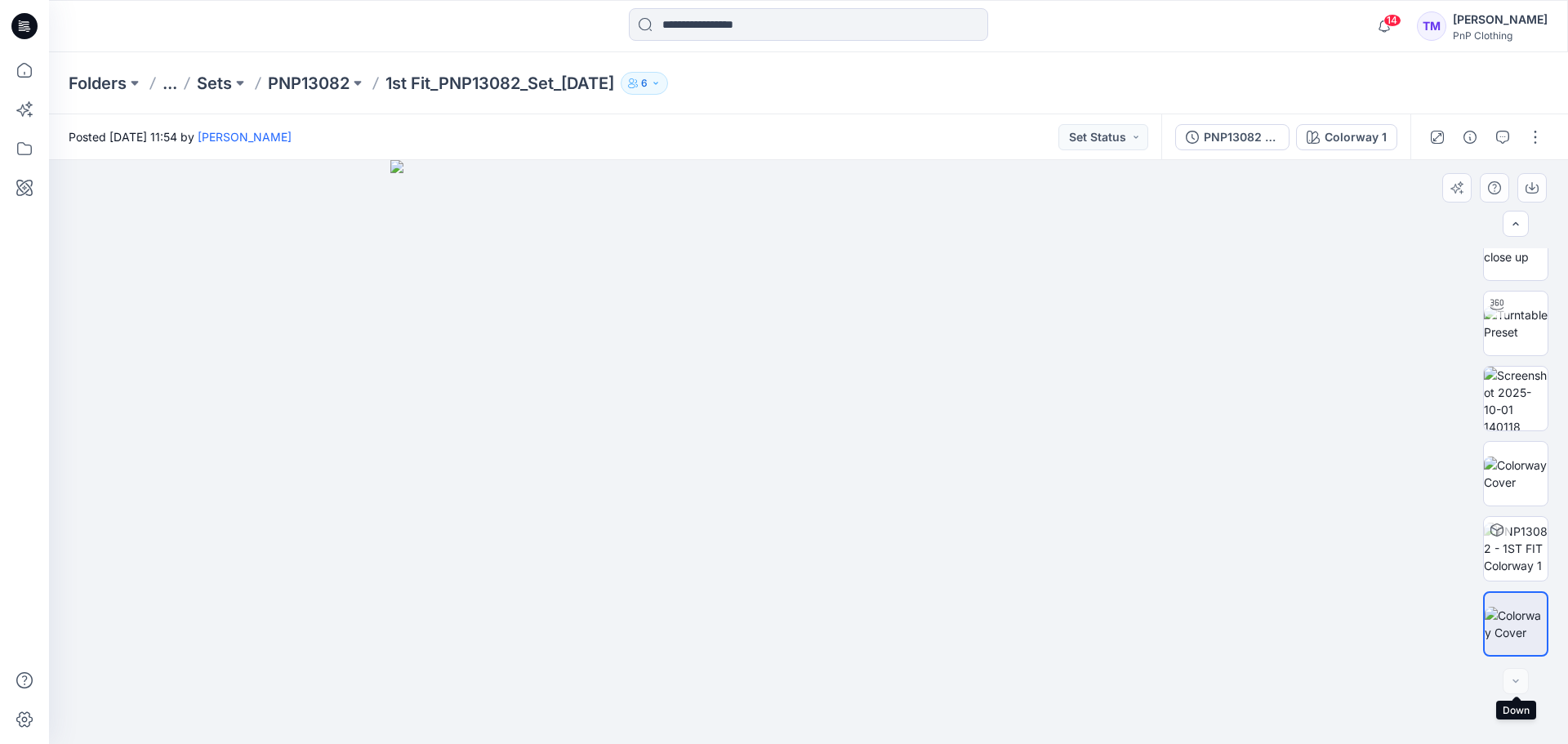
click at [1509, 681] on div at bounding box center [1516, 681] width 26 height 26
click at [1515, 682] on div at bounding box center [1516, 681] width 26 height 26
drag, startPoint x: 997, startPoint y: 540, endPoint x: 572, endPoint y: 538, distance: 425.0
click at [572, 538] on img at bounding box center [809, 452] width 837 height 584
drag, startPoint x: 567, startPoint y: 531, endPoint x: 907, endPoint y: 533, distance: 340.0
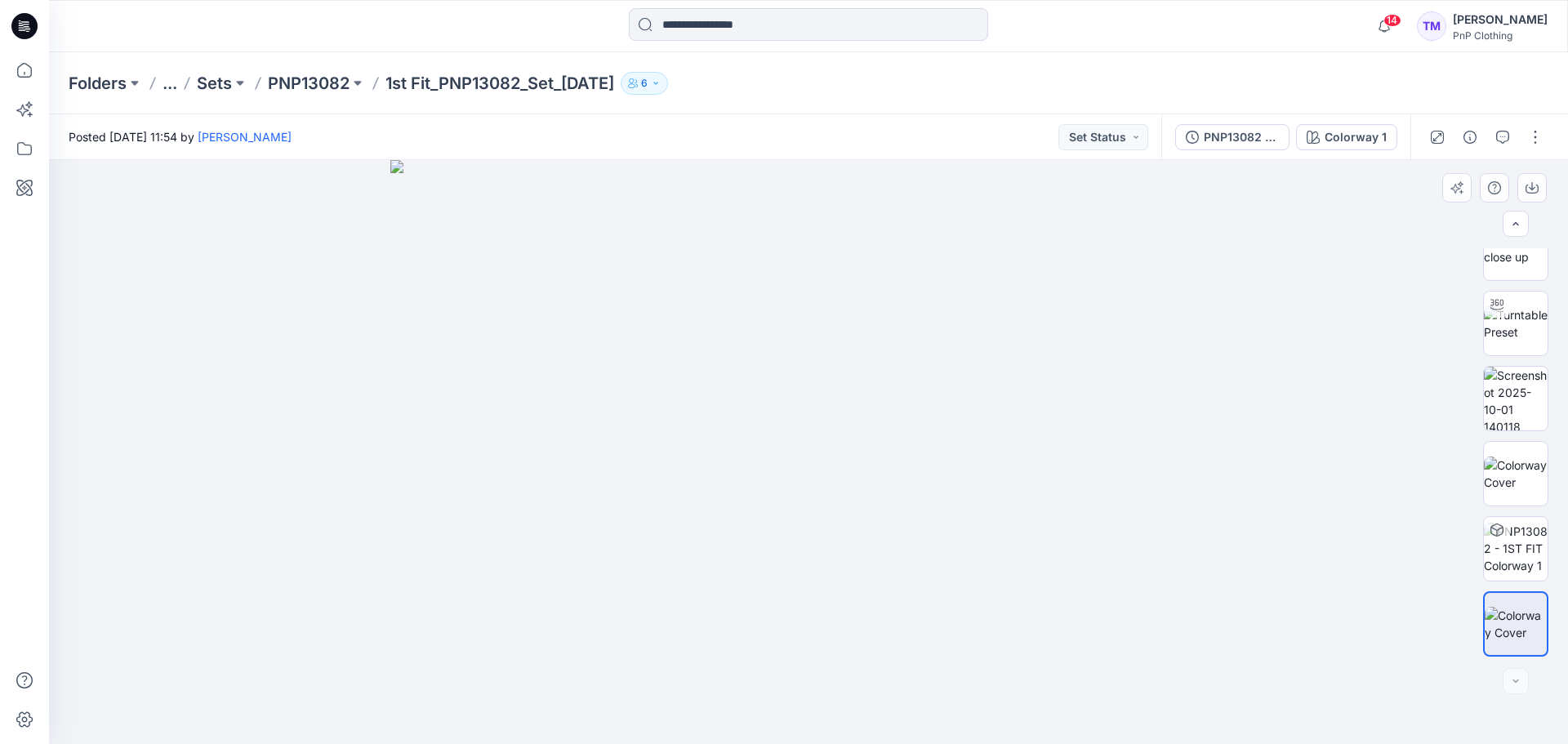
click at [903, 534] on img at bounding box center [809, 452] width 837 height 584
click at [1510, 676] on div at bounding box center [1516, 681] width 26 height 26
click at [314, 76] on p "PNP13082" at bounding box center [309, 83] width 82 height 23
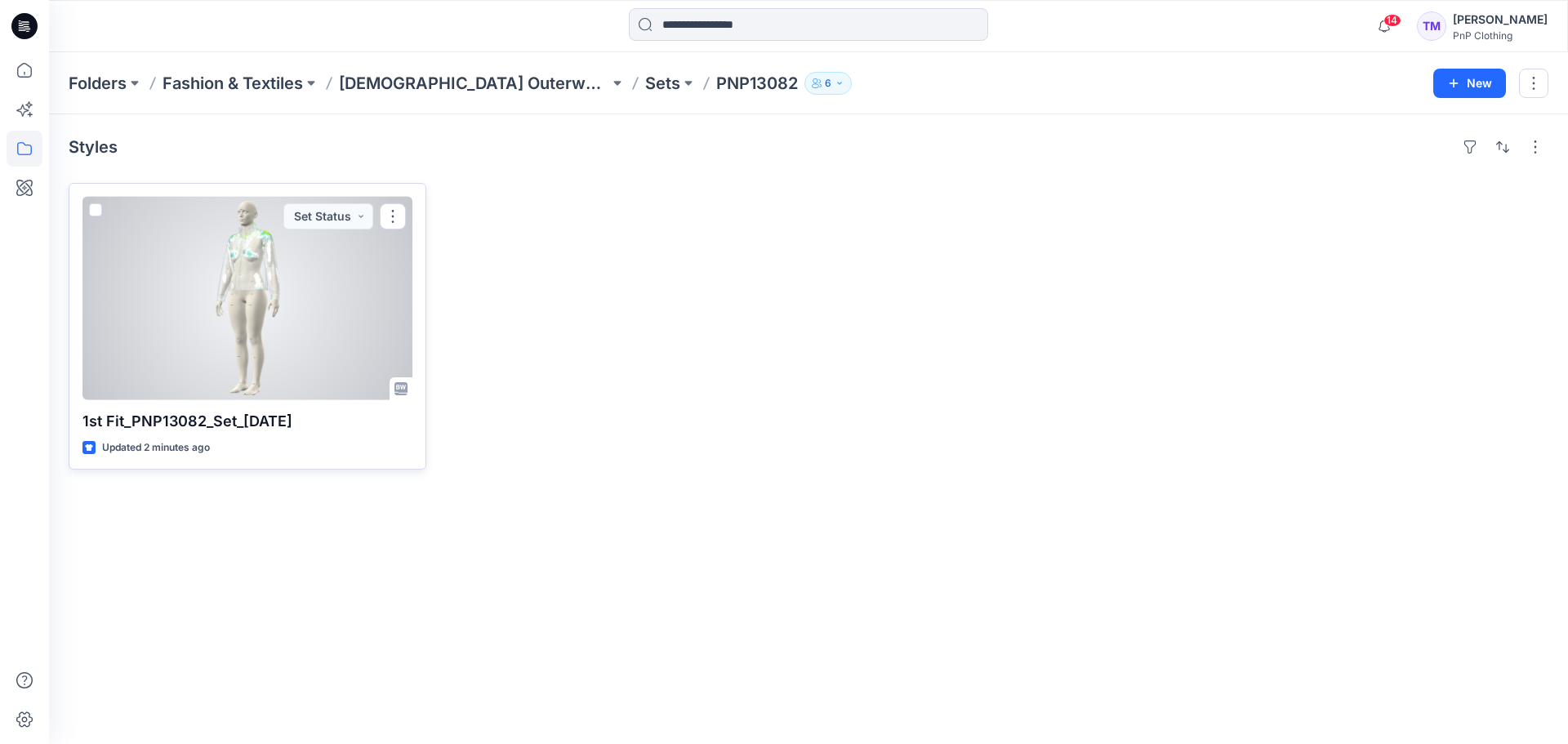
click at [323, 317] on div at bounding box center [248, 298] width 330 height 203
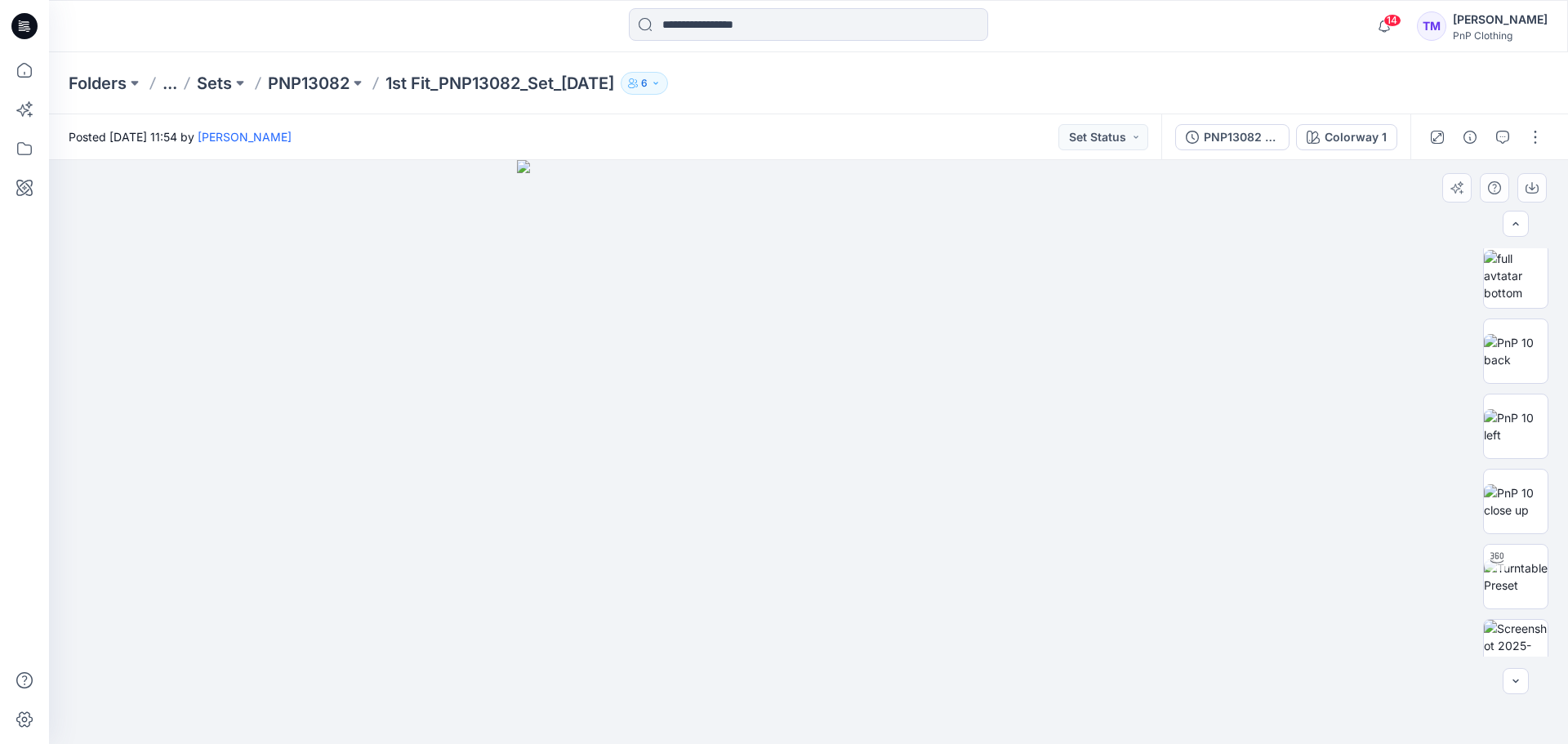
scroll to position [784, 0]
click at [1535, 138] on button "button" at bounding box center [1535, 137] width 26 height 26
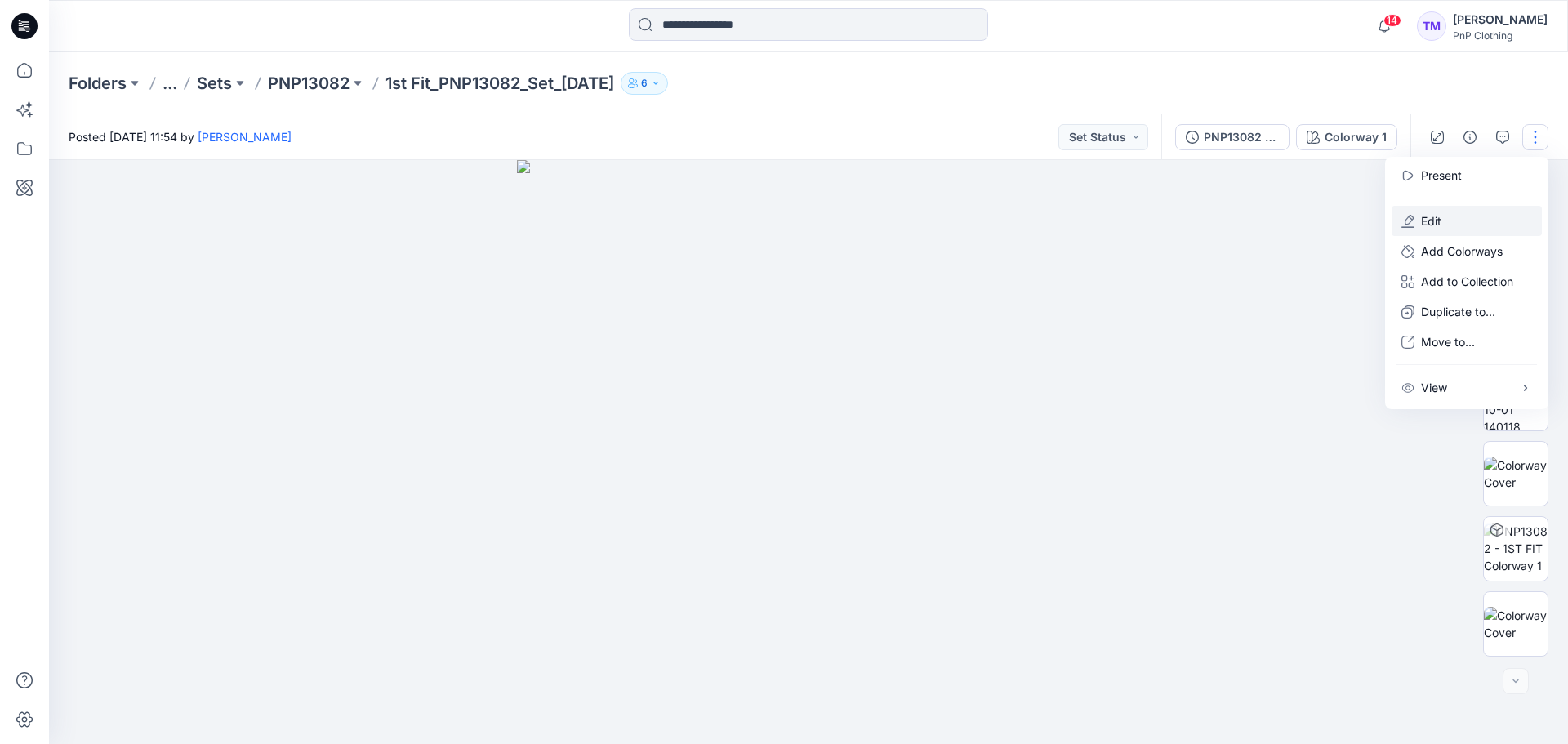
click at [1420, 214] on button "Edit" at bounding box center [1466, 221] width 150 height 30
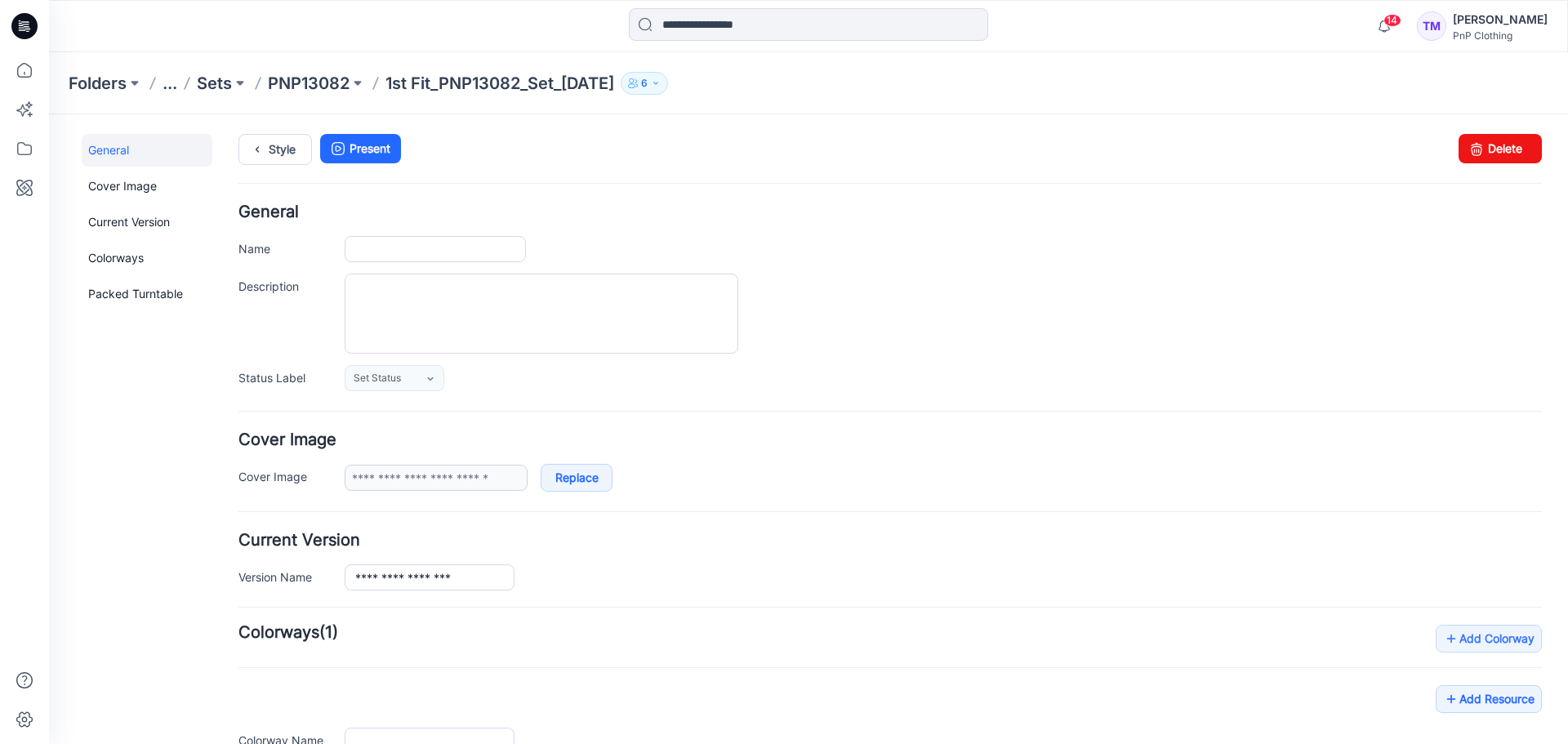
type input "**********"
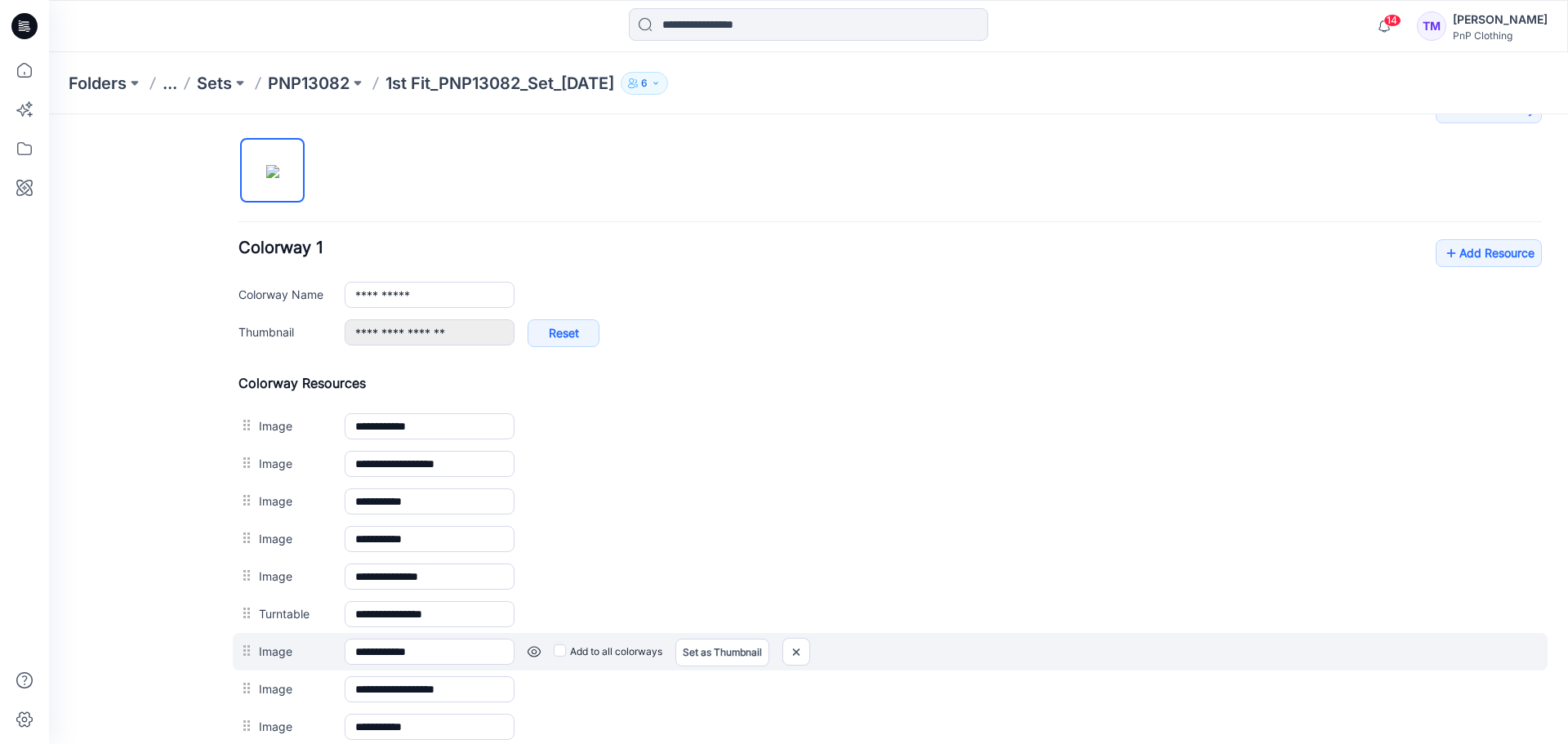
scroll to position [981, 0]
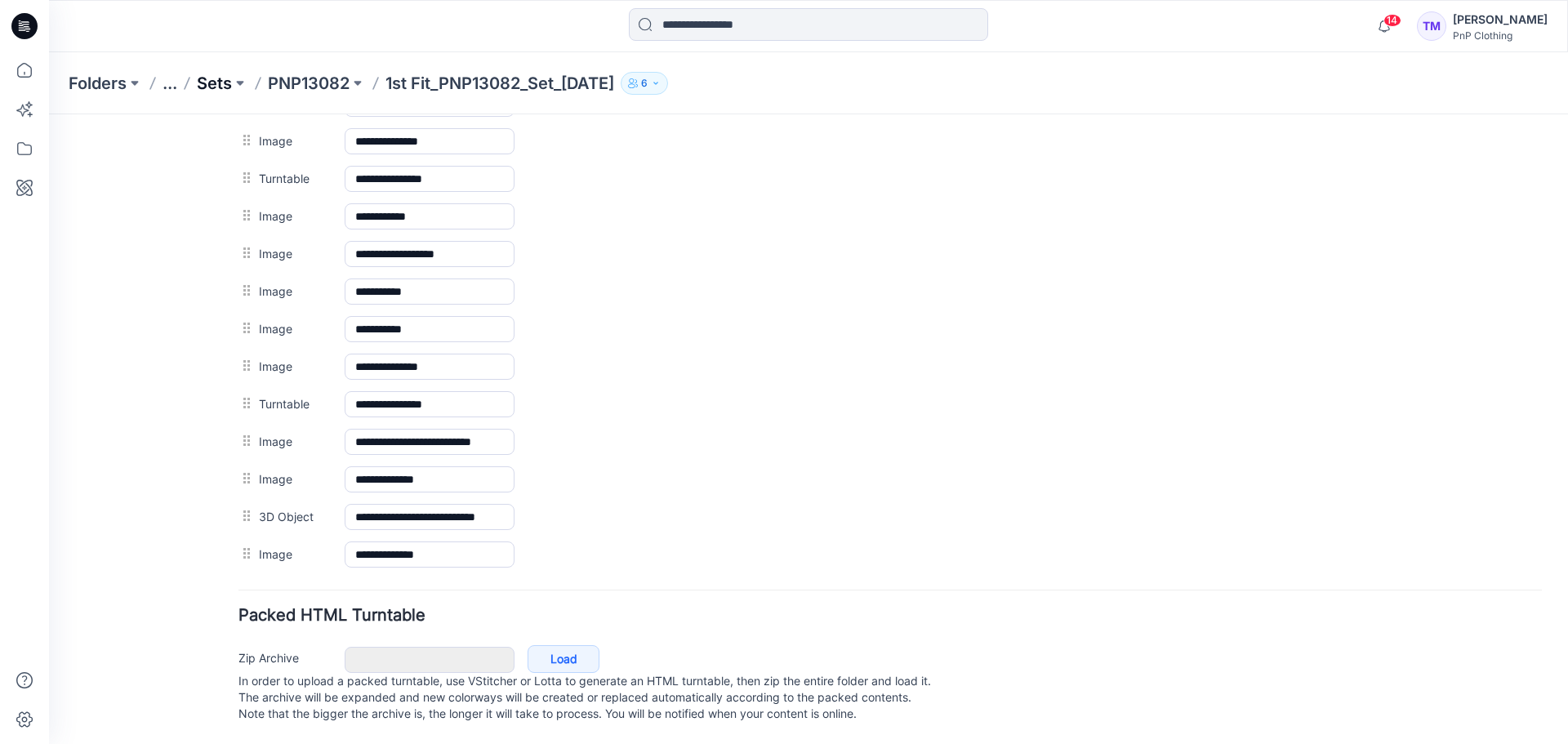
click at [228, 86] on p "Sets" at bounding box center [214, 83] width 35 height 23
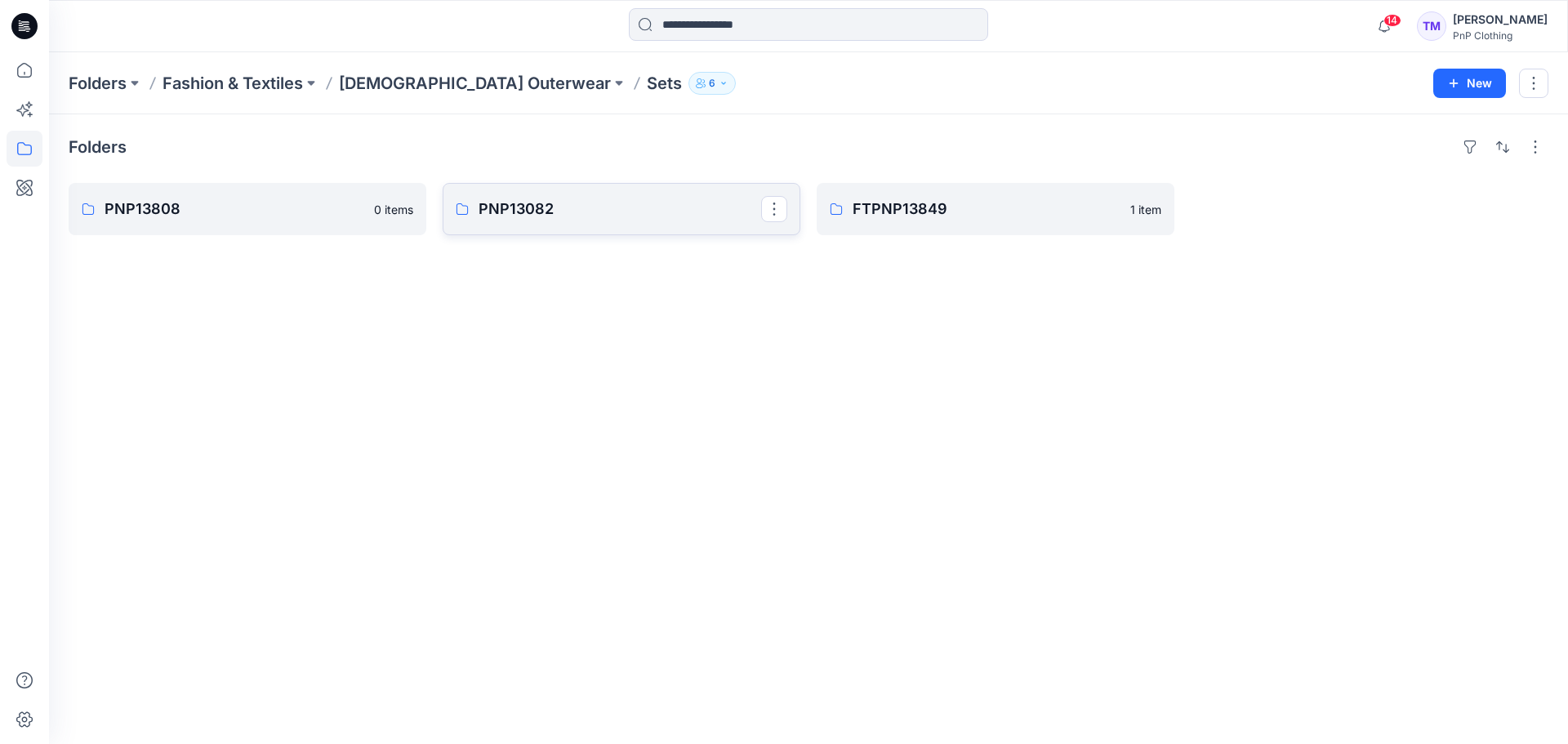
click at [520, 199] on p "PNP13082" at bounding box center [620, 209] width 282 height 23
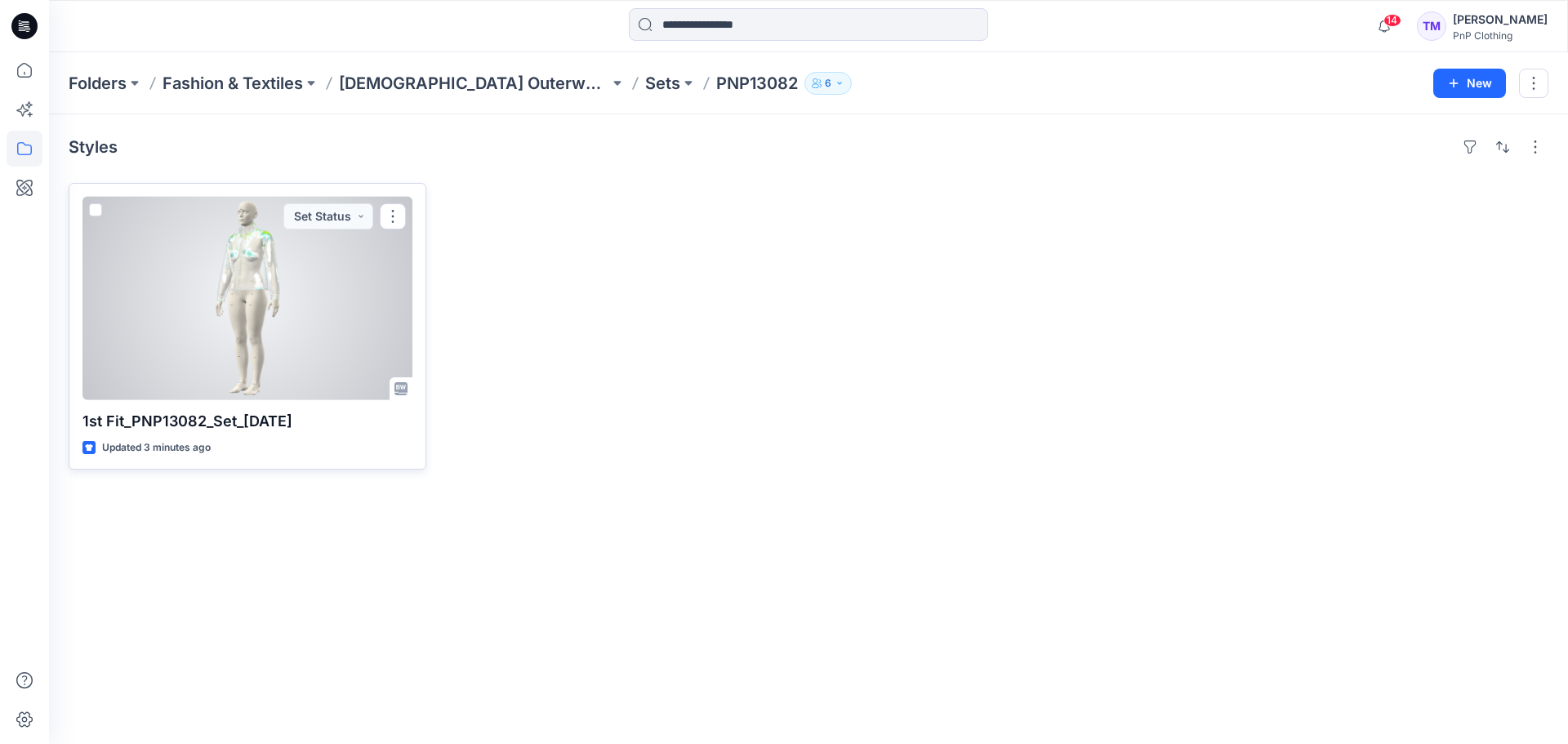
click at [287, 335] on div at bounding box center [248, 298] width 330 height 203
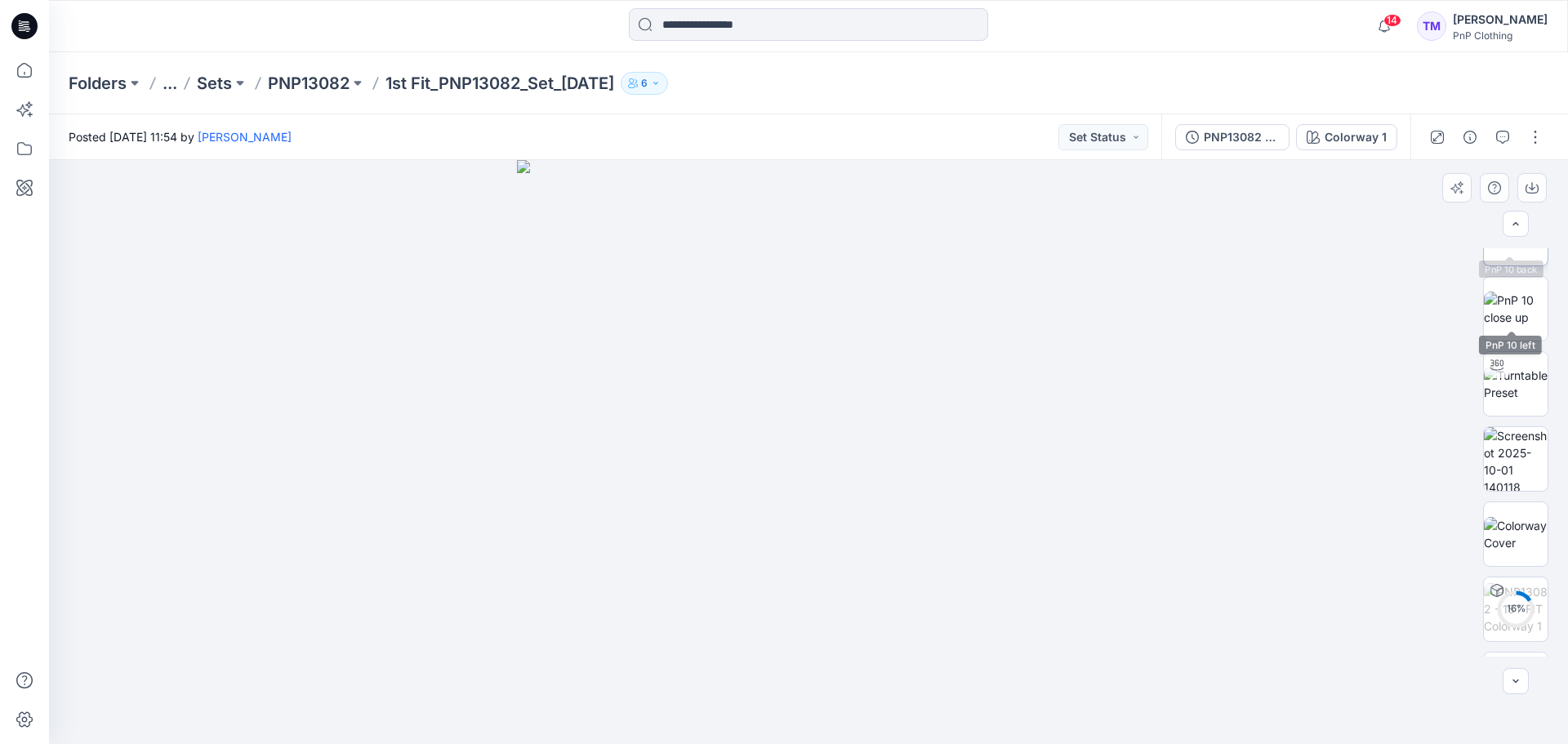
scroll to position [784, 0]
click at [333, 78] on p "PNP13082" at bounding box center [309, 83] width 82 height 23
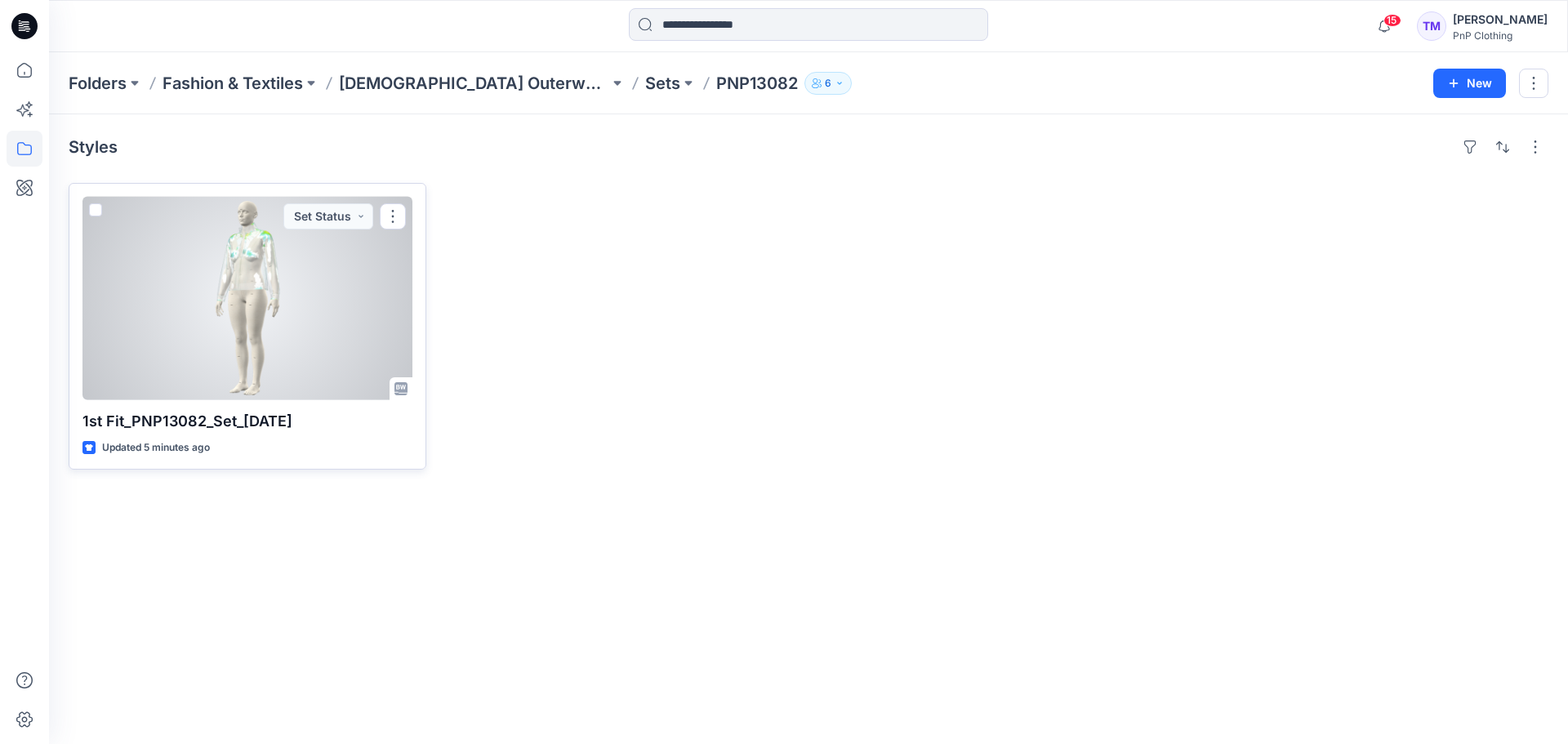
click at [315, 280] on div at bounding box center [248, 298] width 330 height 203
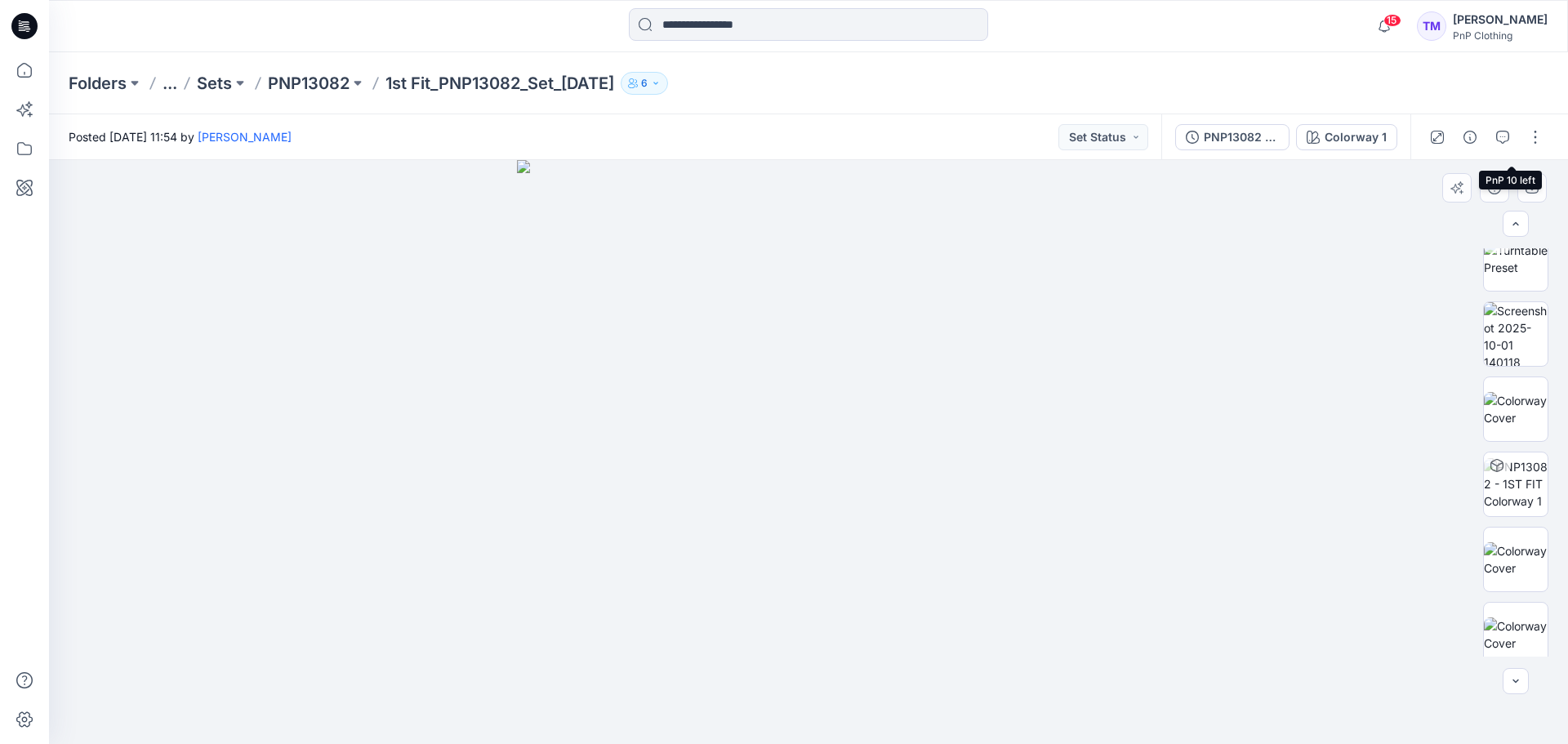
scroll to position [859, 0]
click at [1534, 141] on button "button" at bounding box center [1535, 137] width 26 height 26
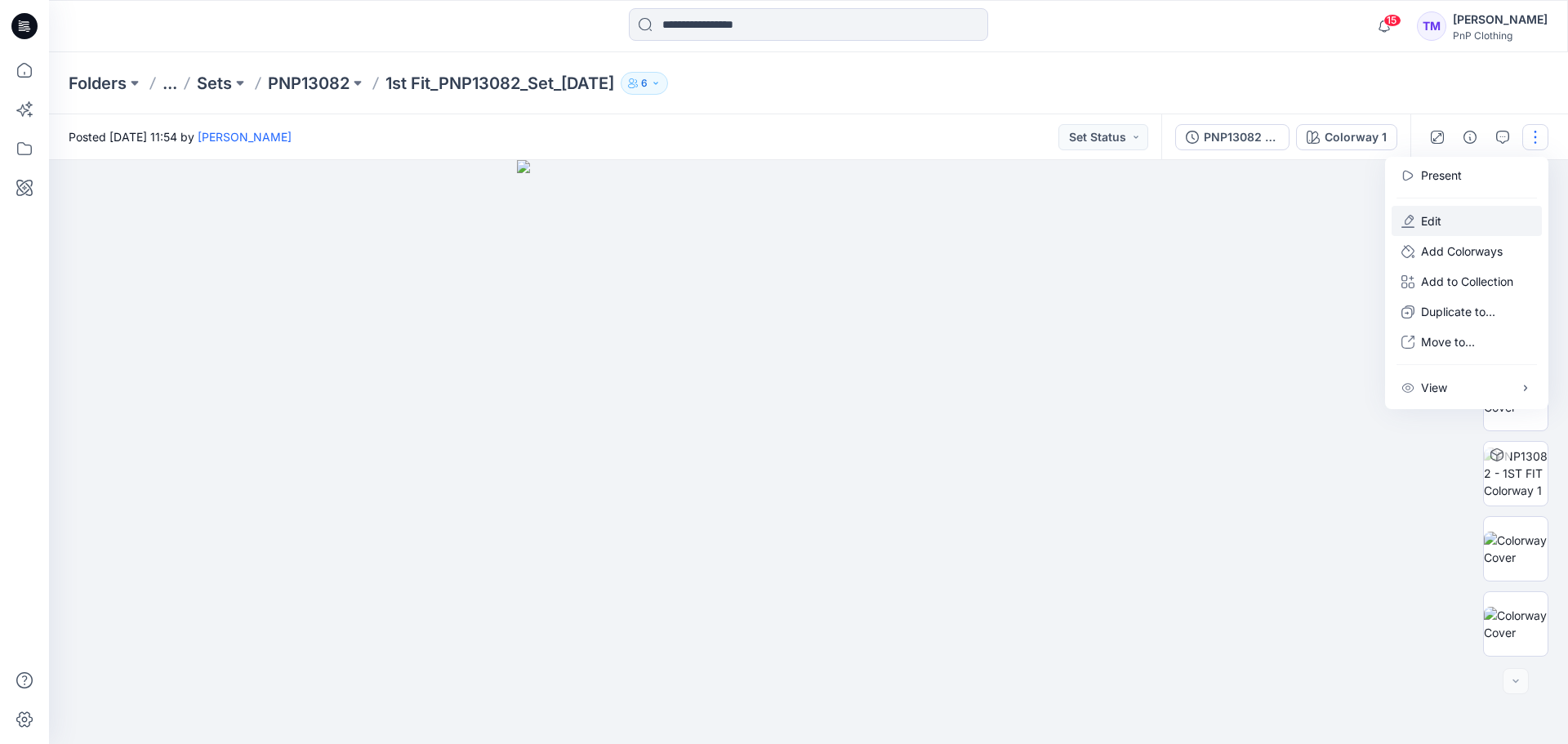
click at [1456, 218] on button "Edit" at bounding box center [1466, 221] width 150 height 30
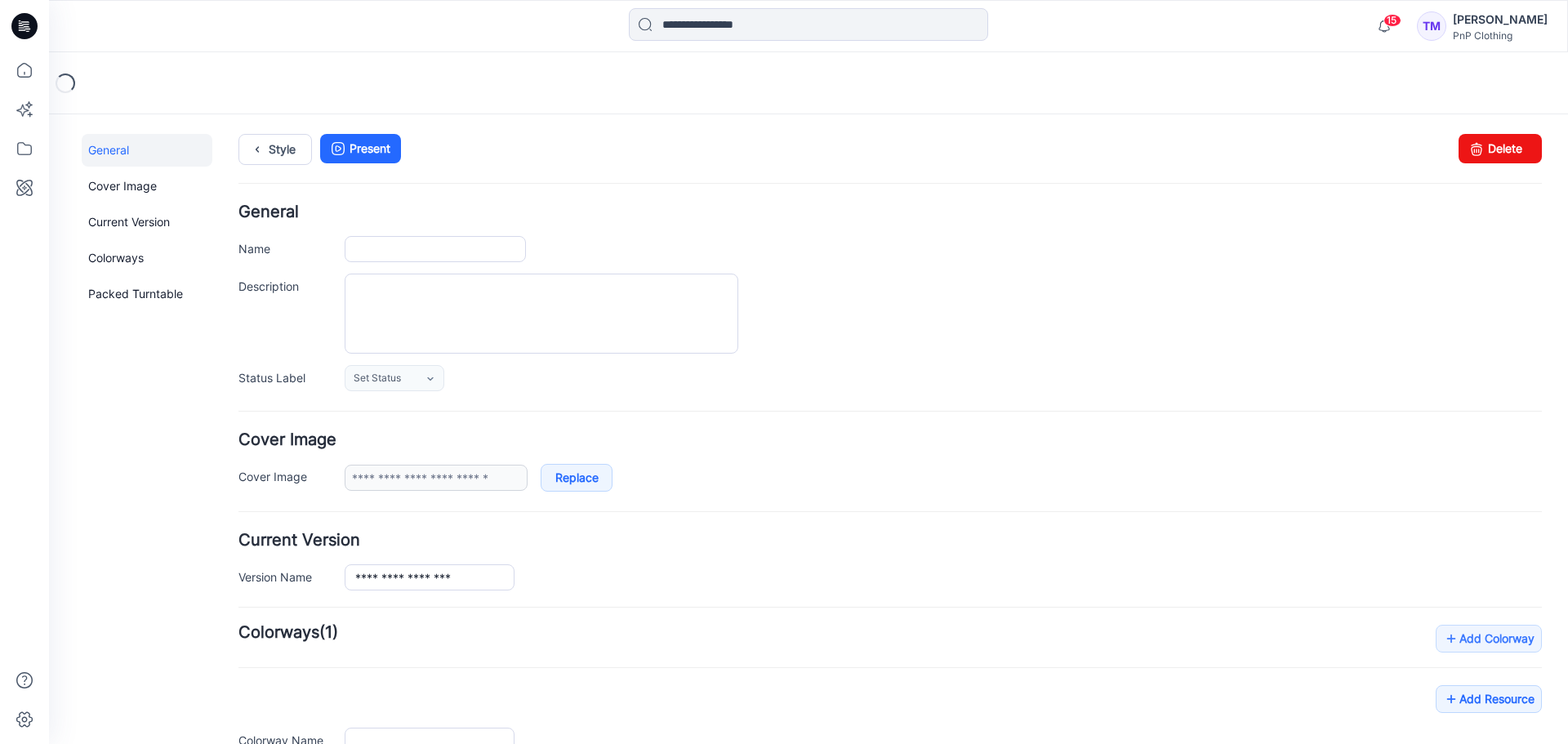
type input "**********"
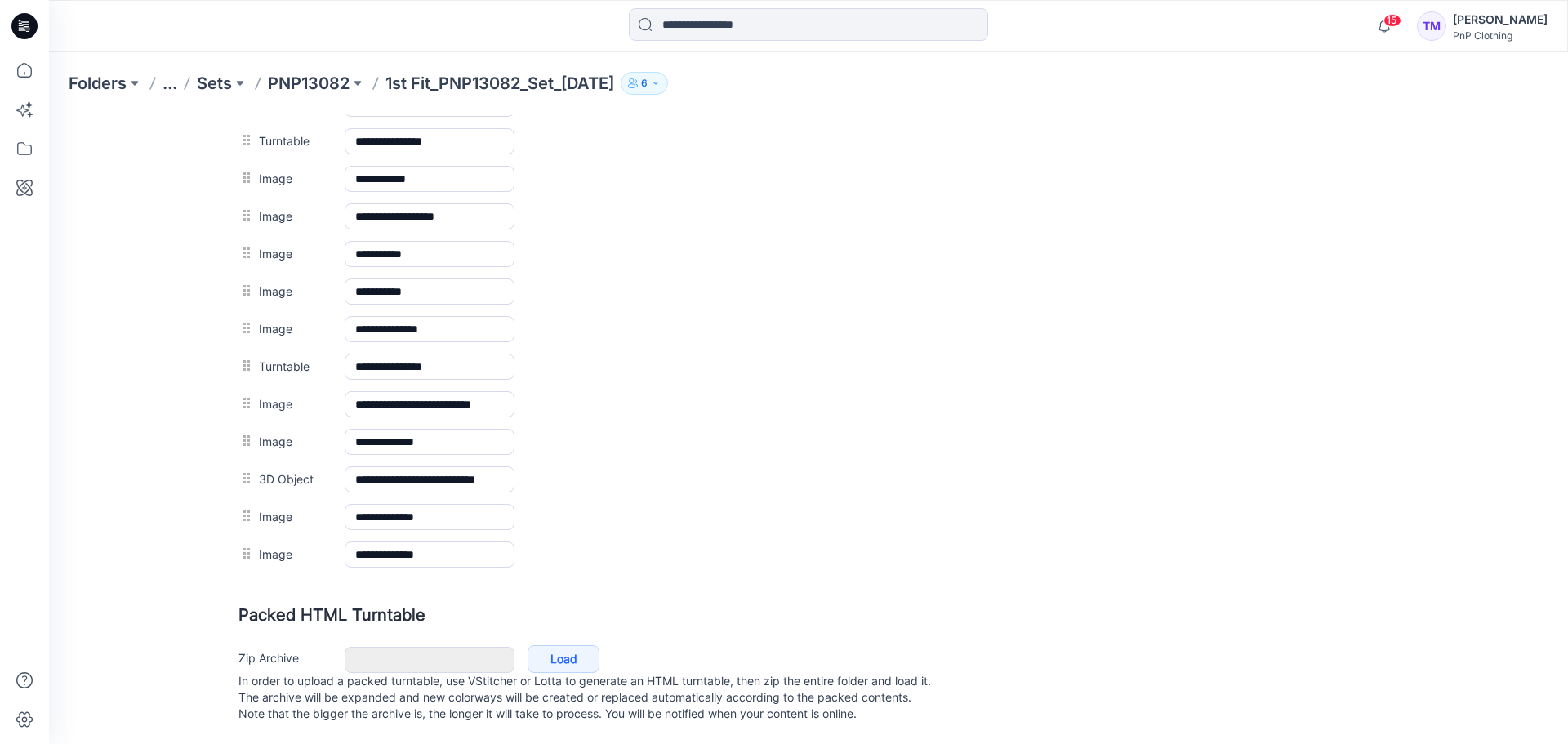
scroll to position [1018, 0]
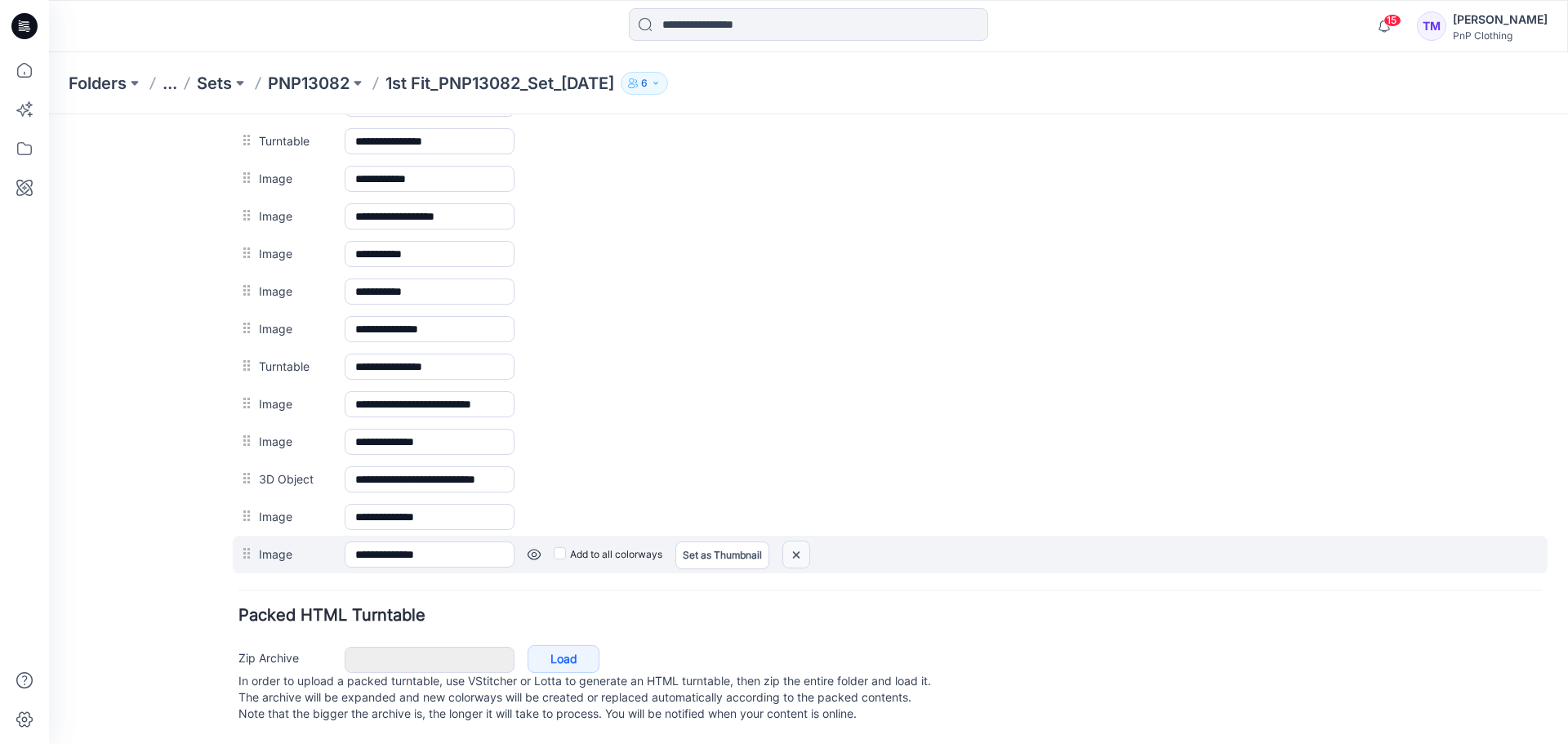
drag, startPoint x: 796, startPoint y: 537, endPoint x: 908, endPoint y: 175, distance: 378.9
click at [796, 541] on img at bounding box center [797, 554] width 26 height 27
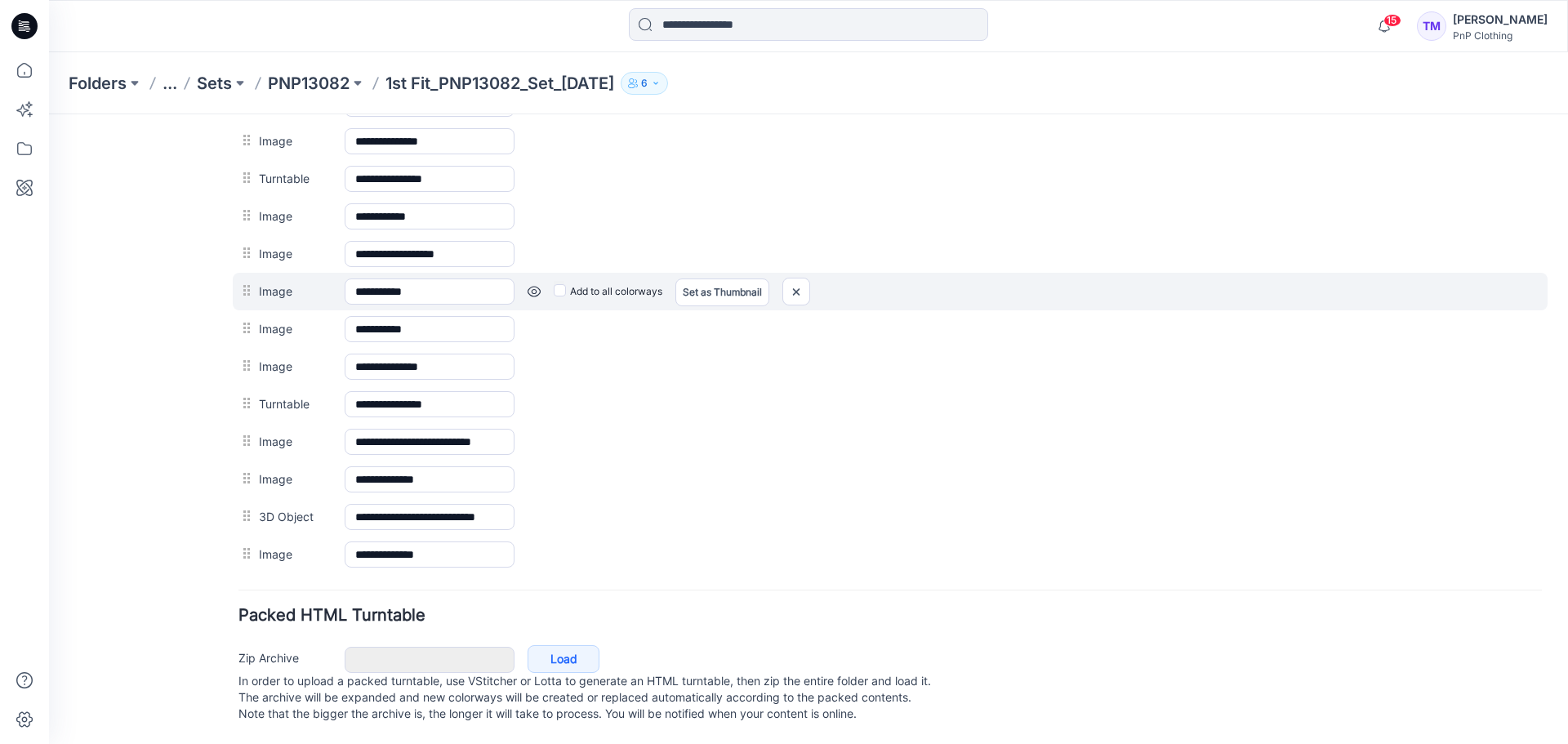
scroll to position [981, 0]
